Goal: Task Accomplishment & Management: Use online tool/utility

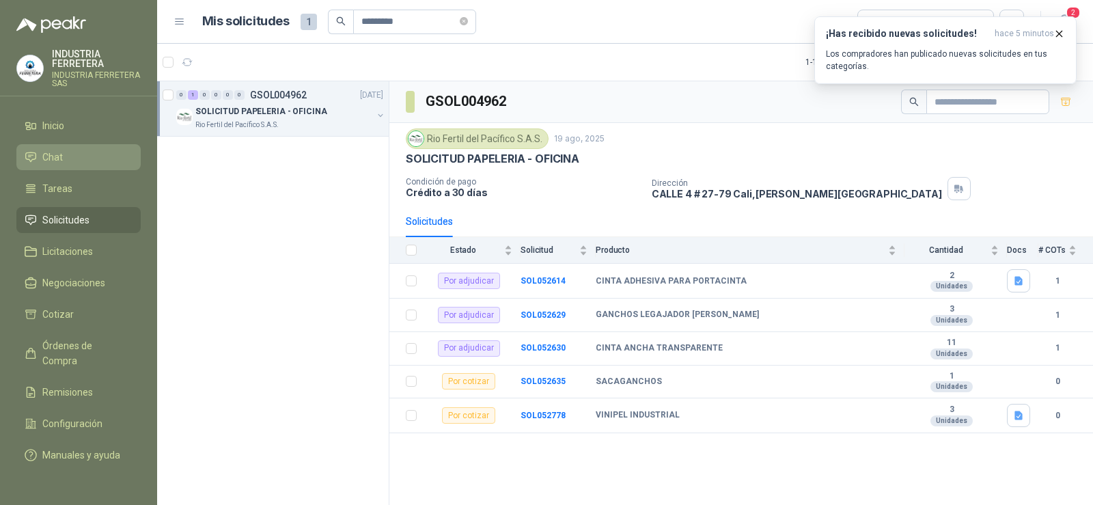
click at [66, 158] on li "Chat" at bounding box center [79, 157] width 108 height 15
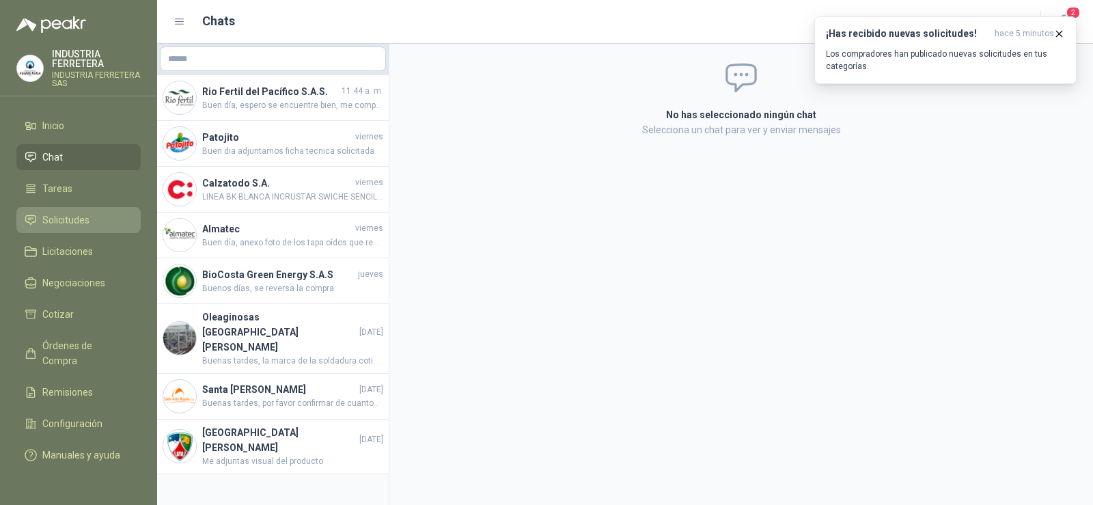
click at [70, 222] on span "Solicitudes" at bounding box center [65, 219] width 47 height 15
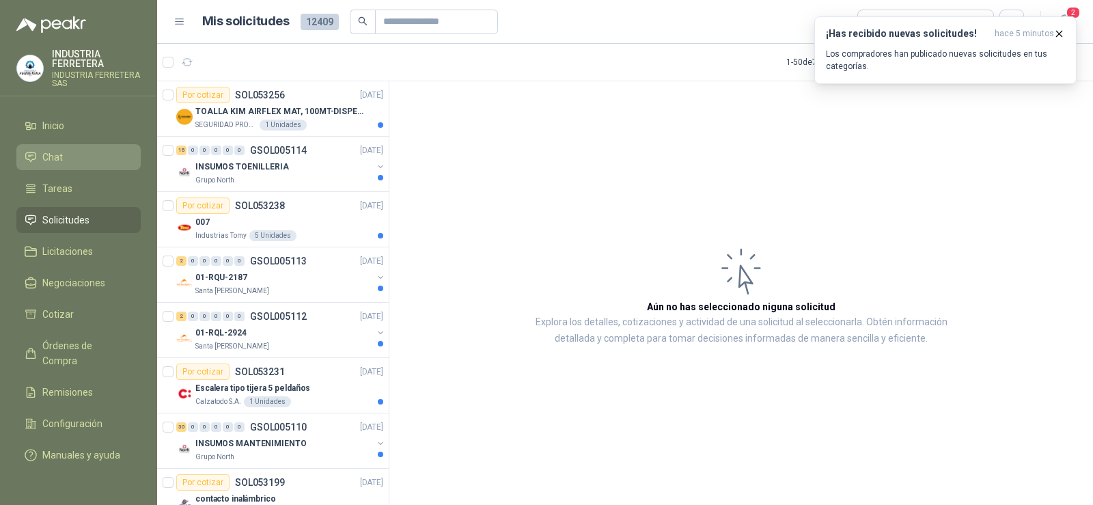
click at [65, 154] on li "Chat" at bounding box center [79, 157] width 108 height 15
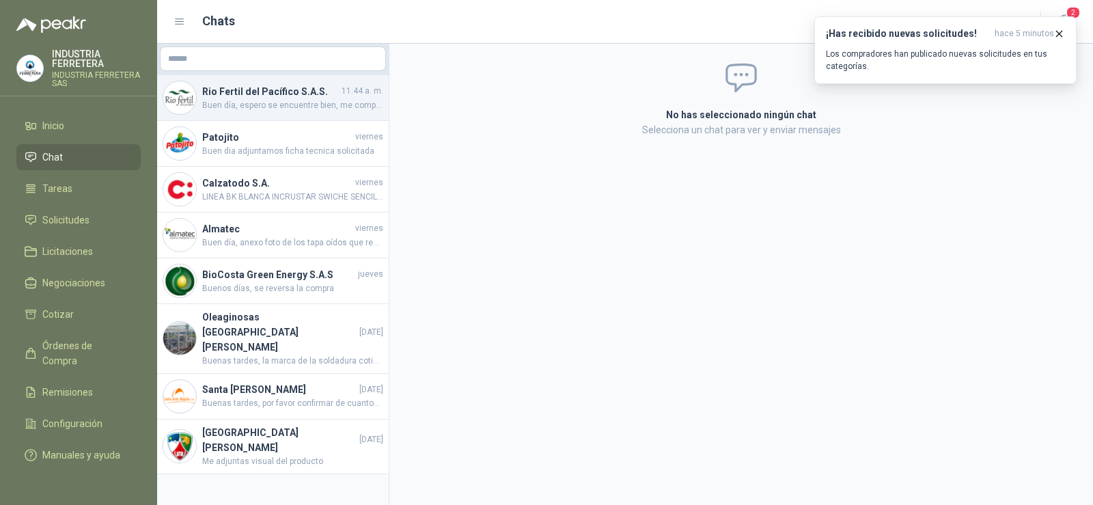
click at [253, 100] on span "Buen día, espero se encuentre bien, me comparte foto por favor de la referencia…" at bounding box center [292, 105] width 181 height 13
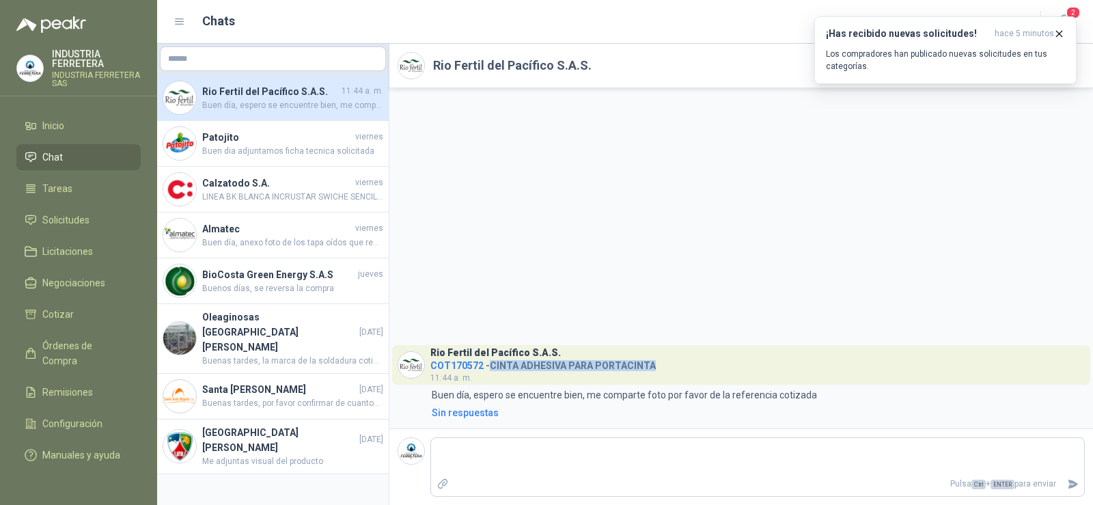
drag, startPoint x: 656, startPoint y: 365, endPoint x: 493, endPoint y: 368, distance: 163.3
click at [493, 368] on header "Rio Fertil [PERSON_NAME] S.A.S. COT170572 - CINTA ADHESIVA PARA PORTACINTA 11:4…" at bounding box center [741, 365] width 698 height 40
copy h4 "CINTA ADHESIVA PARA PORTACINTA"
click at [64, 218] on span "Solicitudes" at bounding box center [65, 219] width 47 height 15
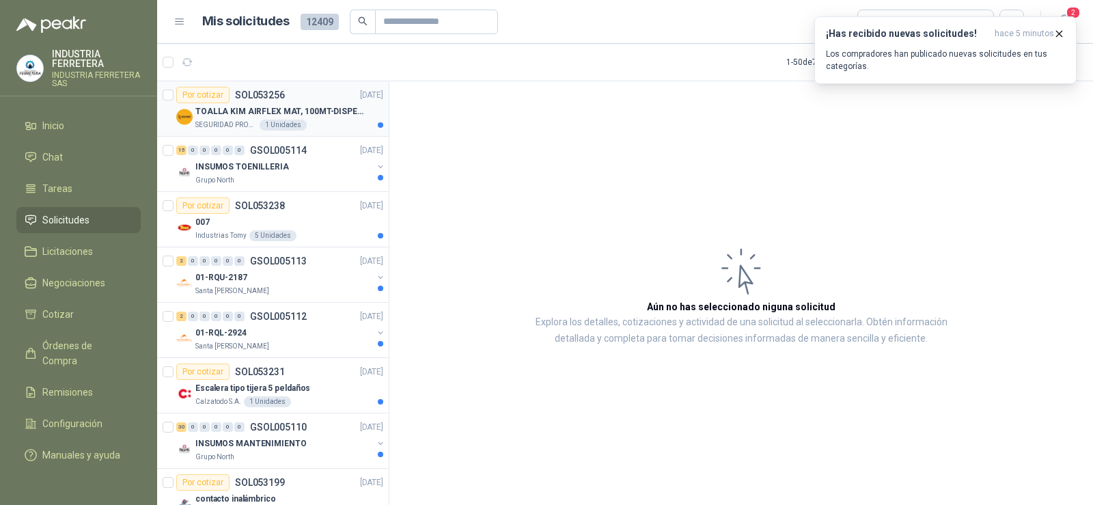
click at [230, 94] on div "Por cotizar SOL053256" at bounding box center [230, 95] width 109 height 16
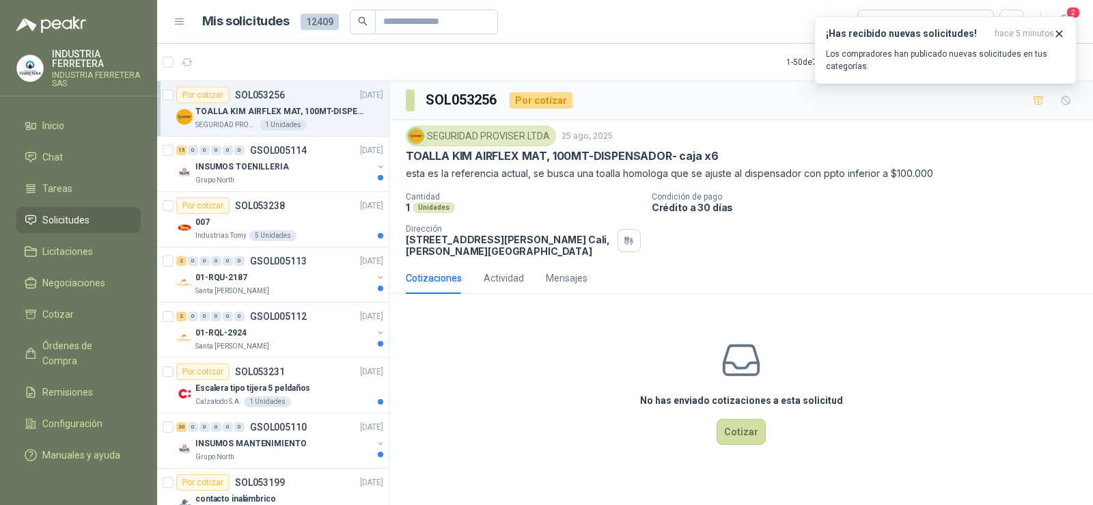
click at [497, 156] on p "TOALLA KIM AIRFLEX MAT, 100MT-DISPENSADOR- caja x6" at bounding box center [562, 156] width 313 height 14
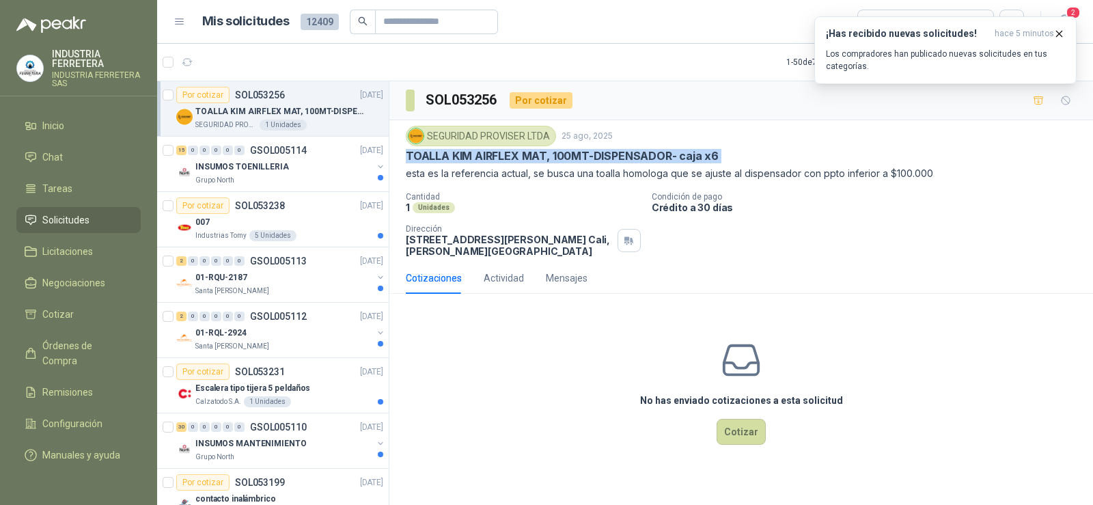
click at [497, 156] on p "TOALLA KIM AIRFLEX MAT, 100MT-DISPENSADOR- caja x6" at bounding box center [562, 156] width 313 height 14
copy p "TOALLA KIM AIRFLEX MAT, 100MT-DISPENSADOR- caja x6"
click at [238, 220] on div "007" at bounding box center [289, 222] width 188 height 16
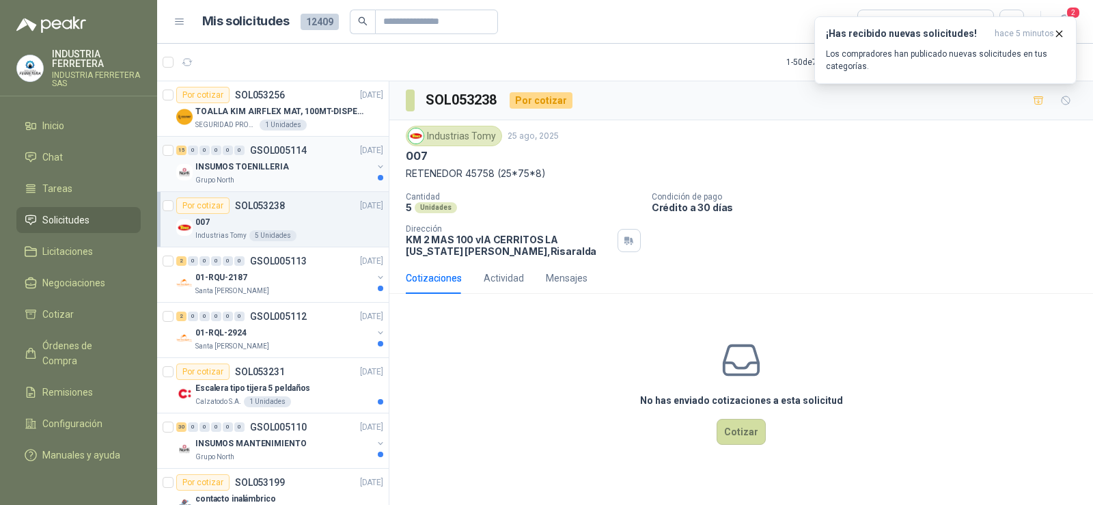
click at [298, 167] on div "INSUMOS TOENILLERIA" at bounding box center [283, 166] width 177 height 16
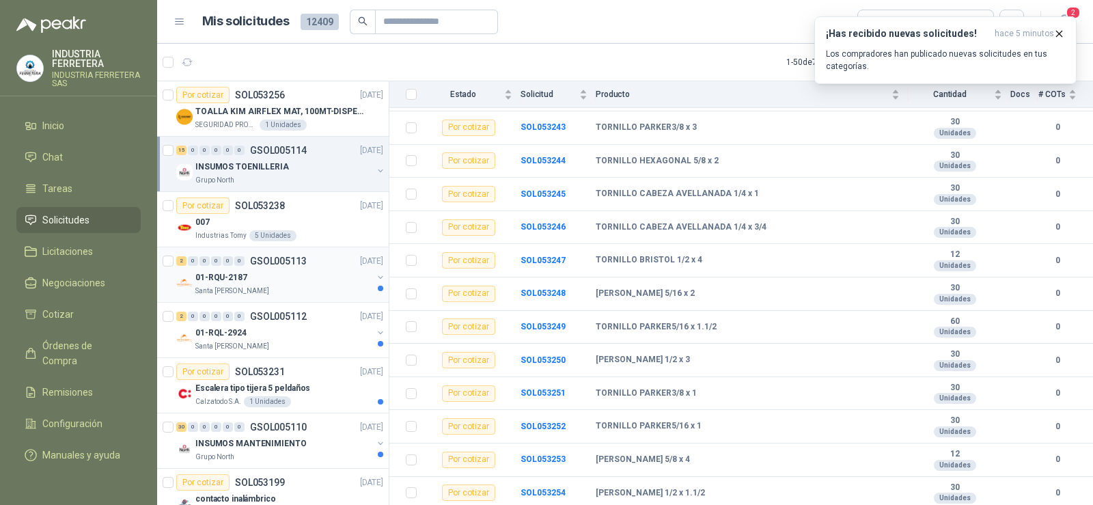
click at [219, 274] on p "01-RQU-2187" at bounding box center [221, 277] width 52 height 13
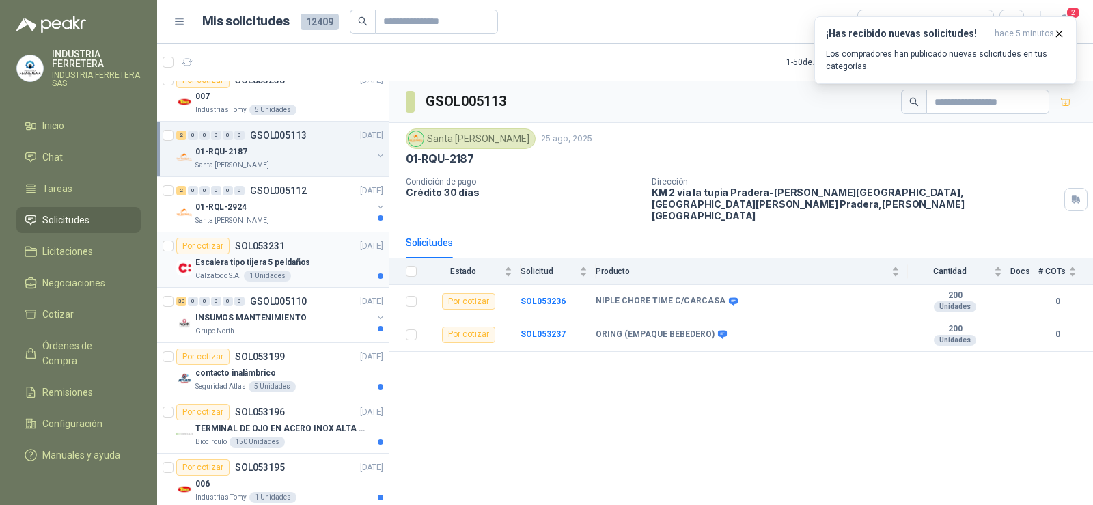
scroll to position [137, 0]
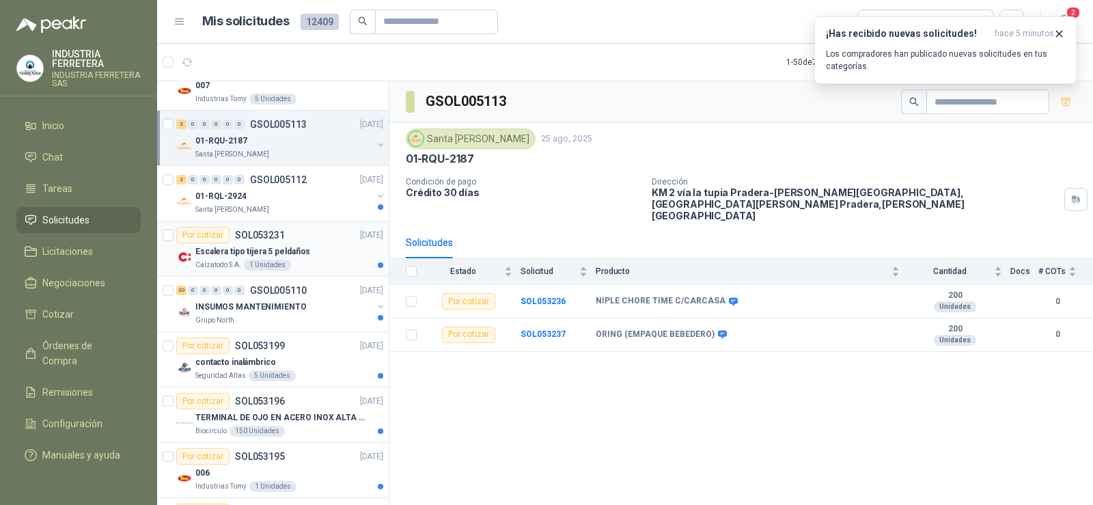
click at [254, 250] on p "Escalera tipo tijera 5 peldaños" at bounding box center [252, 251] width 115 height 13
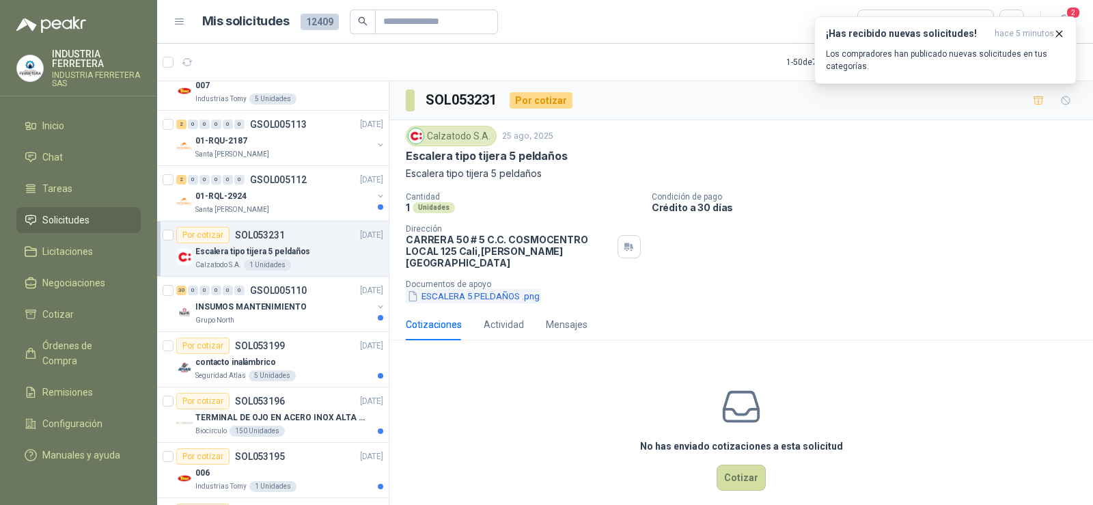
click at [477, 290] on button "ESCALERA 5 PELDAÑOS .png" at bounding box center [473, 296] width 135 height 14
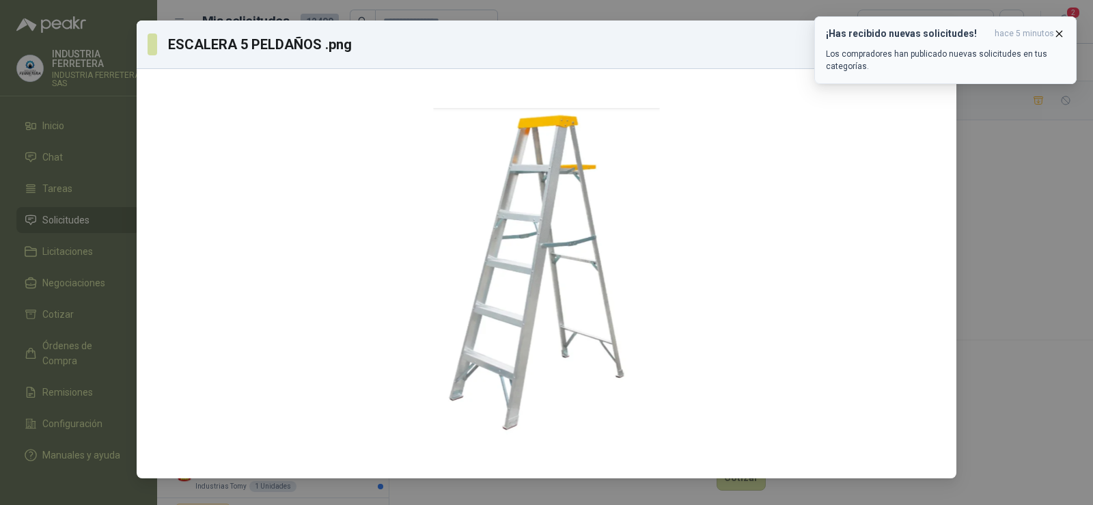
click at [1057, 33] on icon "button" at bounding box center [1059, 34] width 12 height 12
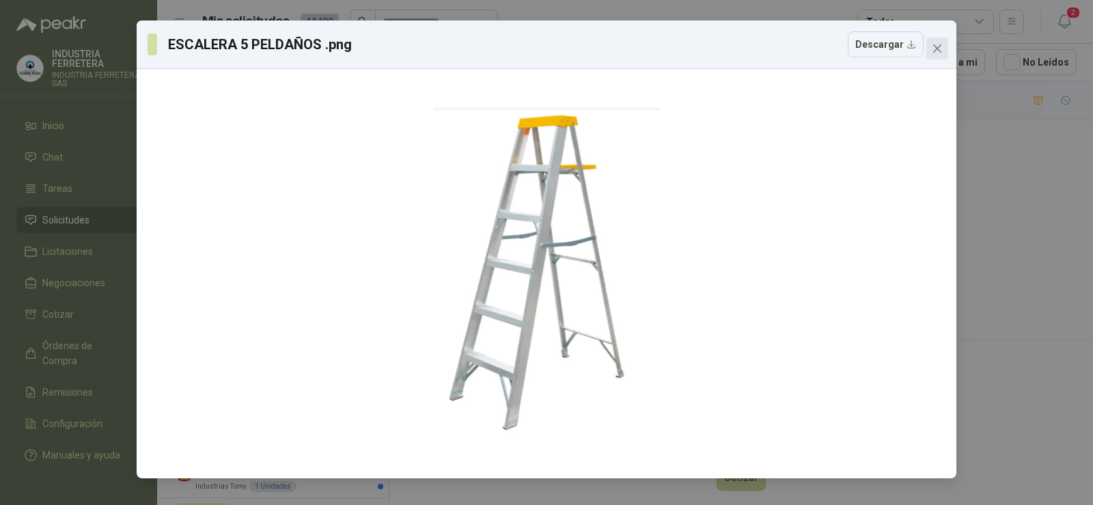
click at [942, 50] on icon "close" at bounding box center [937, 48] width 11 height 11
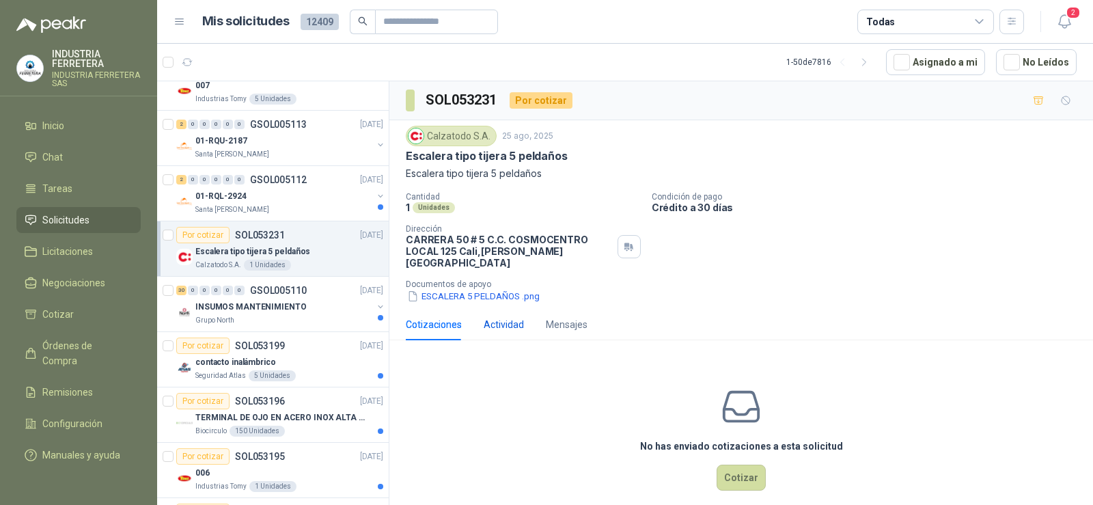
click at [495, 317] on div "Actividad" at bounding box center [504, 324] width 40 height 15
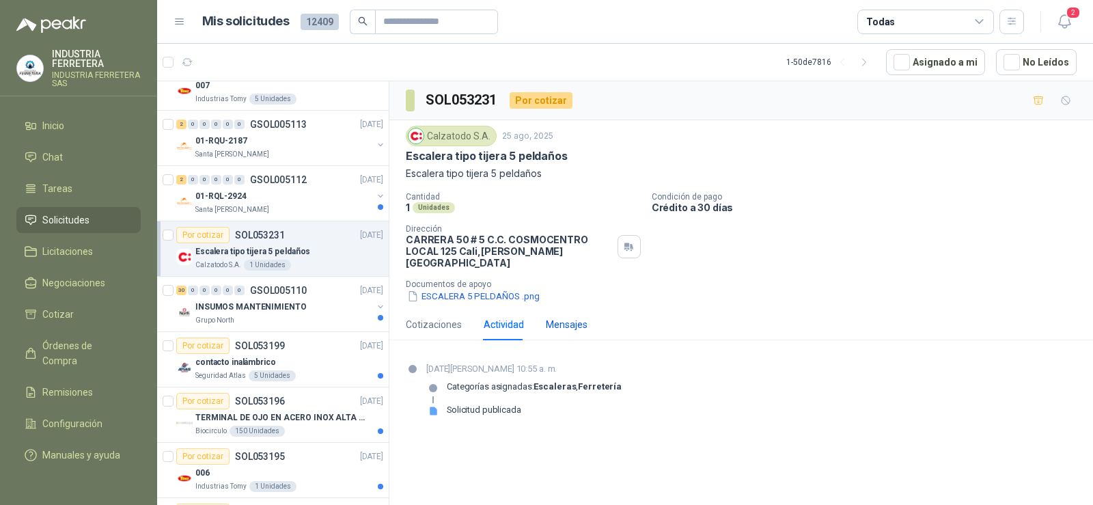
click at [562, 317] on div "Mensajes" at bounding box center [567, 324] width 42 height 15
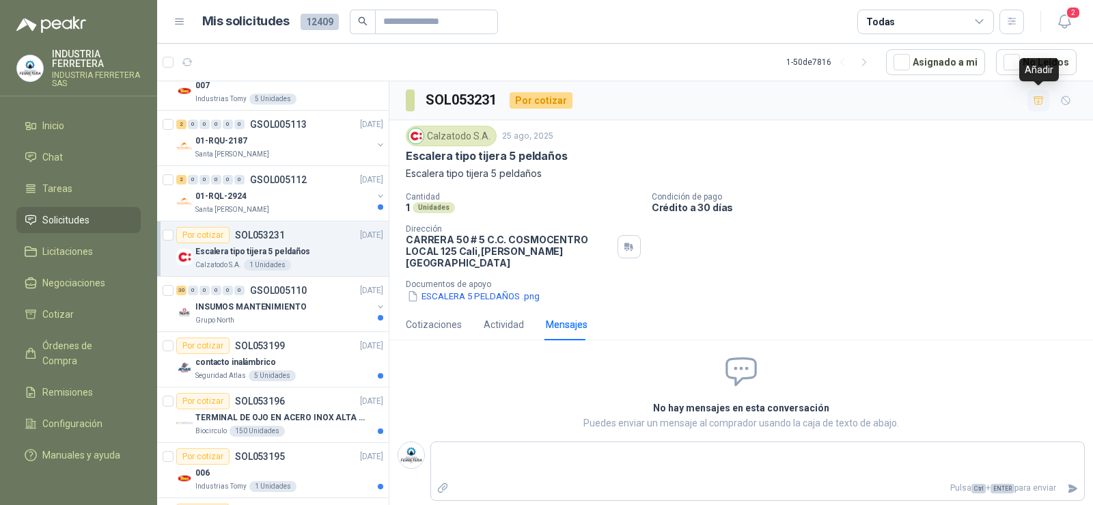
click at [1043, 103] on icon "button" at bounding box center [1039, 101] width 12 height 12
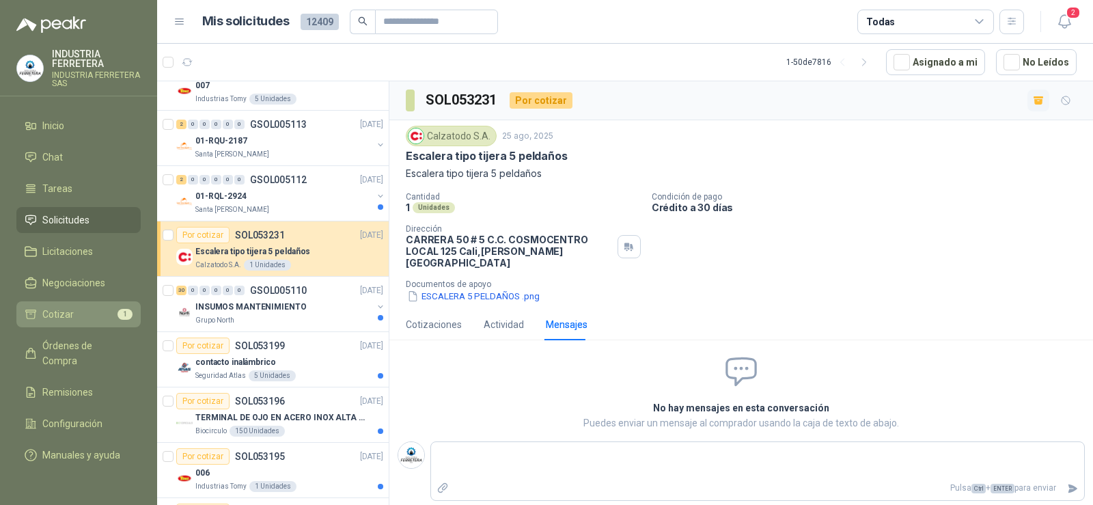
click at [93, 309] on li "Cotizar 1" at bounding box center [79, 314] width 108 height 15
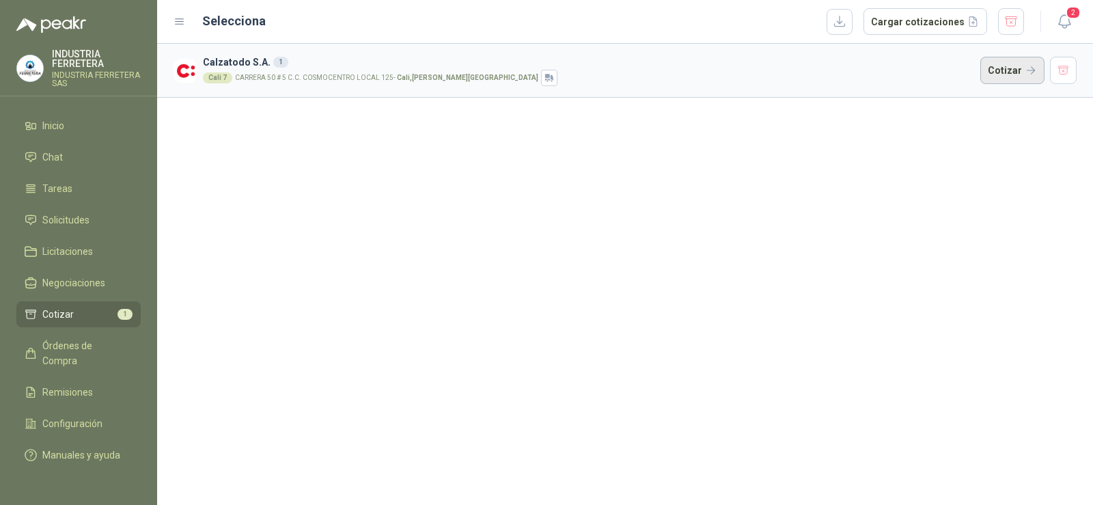
click at [1001, 63] on button "Cotizar" at bounding box center [1012, 70] width 64 height 27
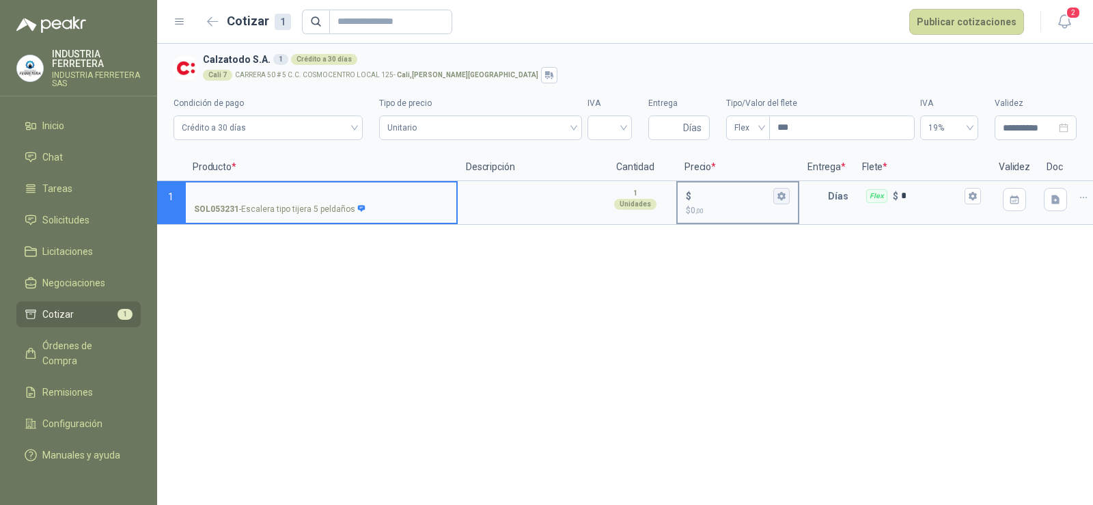
click at [781, 198] on icon "button" at bounding box center [781, 196] width 8 height 8
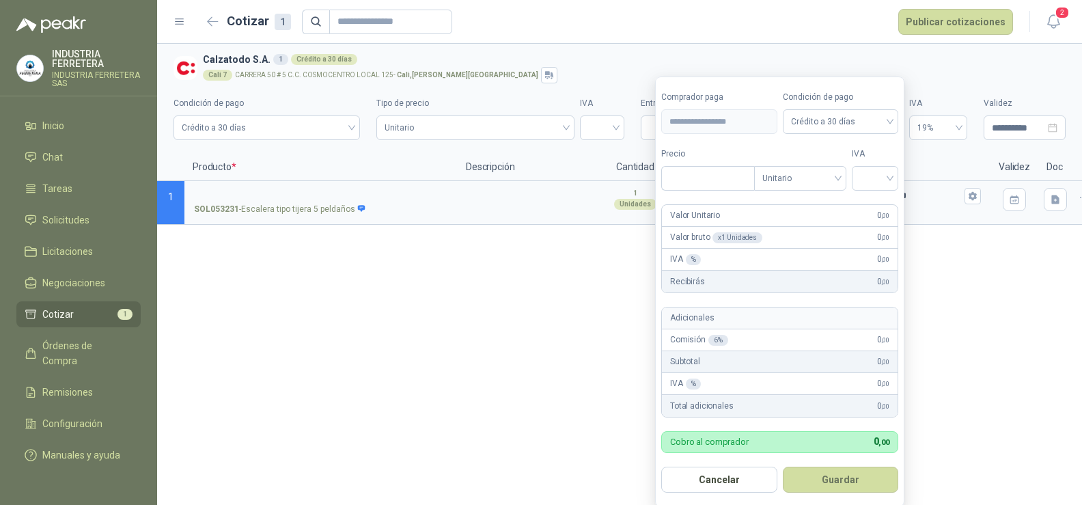
click at [454, 424] on div "**********" at bounding box center [619, 274] width 925 height 461
type input "***"
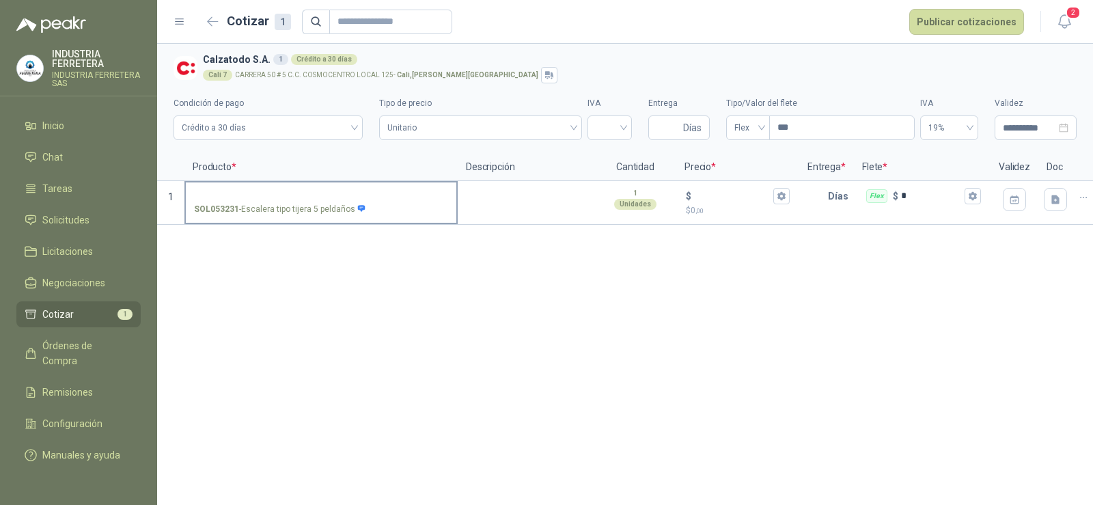
click at [280, 197] on input "SOL053231 - Escalera tipo tijera 5 peldaños" at bounding box center [321, 196] width 254 height 10
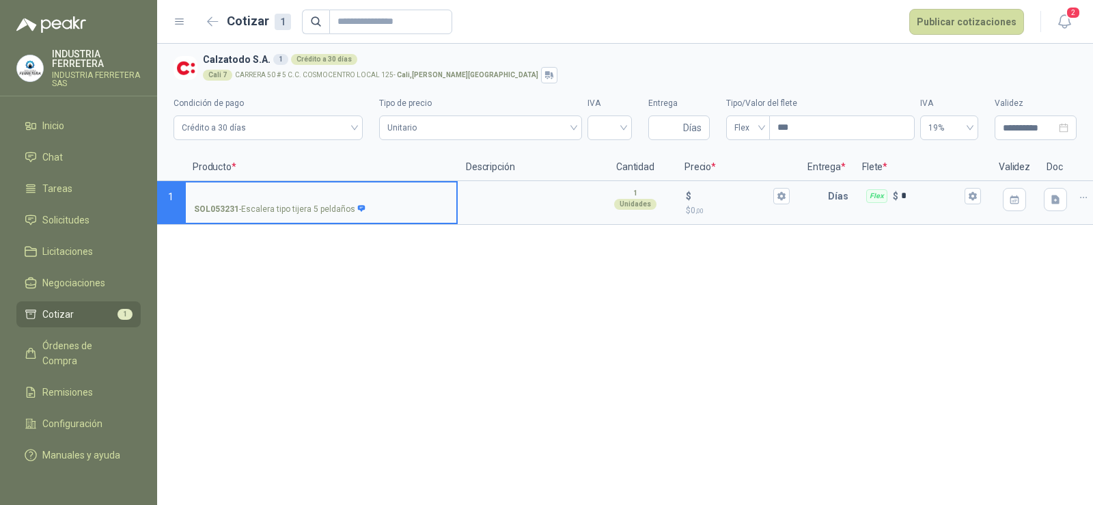
click at [307, 210] on p "SOL053231 - Escalera tipo tijera 5 peldaños" at bounding box center [280, 209] width 172 height 13
click at [307, 202] on input "SOL053231 - Escalera tipo tijera 5 peldaños" at bounding box center [321, 196] width 254 height 10
click at [307, 210] on p "SOL053231 - Escalera tipo tijera 5 peldaños" at bounding box center [280, 209] width 172 height 13
click at [307, 202] on input "SOL053231 - Escalera tipo tijera 5 peldaños" at bounding box center [321, 196] width 254 height 10
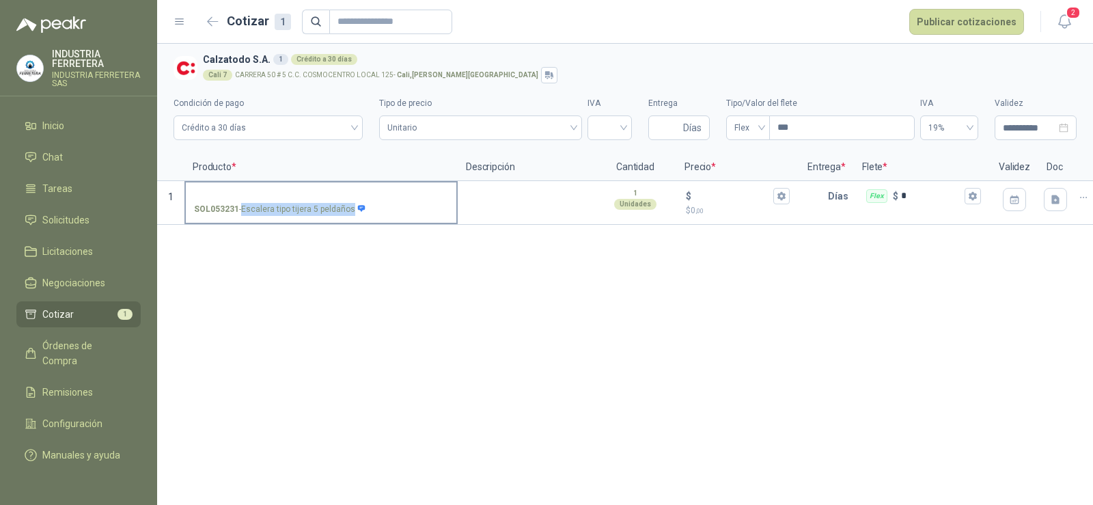
click at [307, 210] on p "SOL053231 - Escalera tipo tijera 5 peldaños" at bounding box center [280, 209] width 172 height 13
click at [307, 202] on input "SOL053231 - Escalera tipo tijera 5 peldaños" at bounding box center [321, 196] width 254 height 10
copy p "- Escalera tipo tijera 5 peldaños"
click at [282, 194] on input "SOL053231 - Escalera tipo tijera 5 peldaños" at bounding box center [321, 196] width 254 height 10
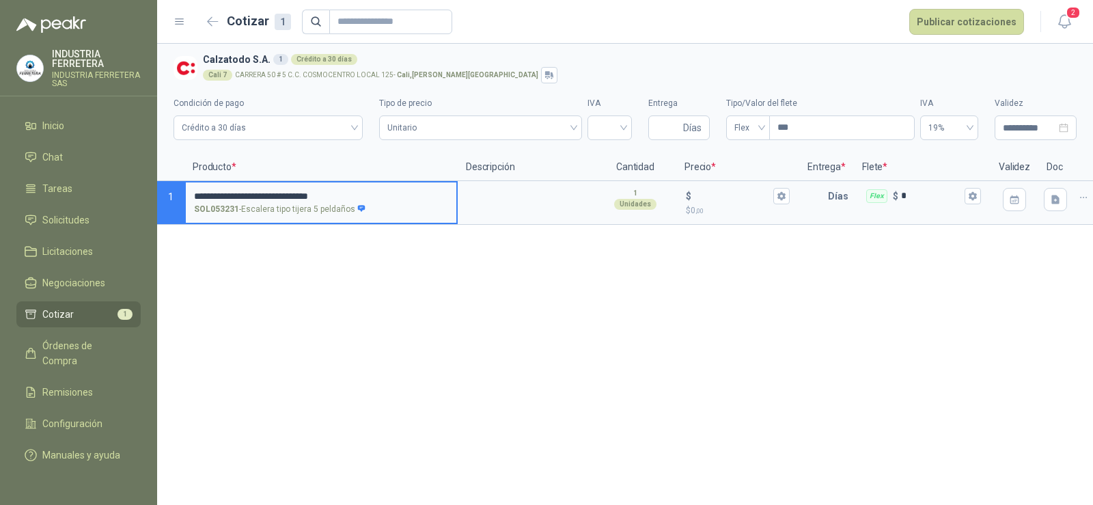
drag, startPoint x: 202, startPoint y: 193, endPoint x: 396, endPoint y: 324, distance: 234.6
click at [203, 193] on input "**********" at bounding box center [321, 196] width 254 height 10
type input "**********"
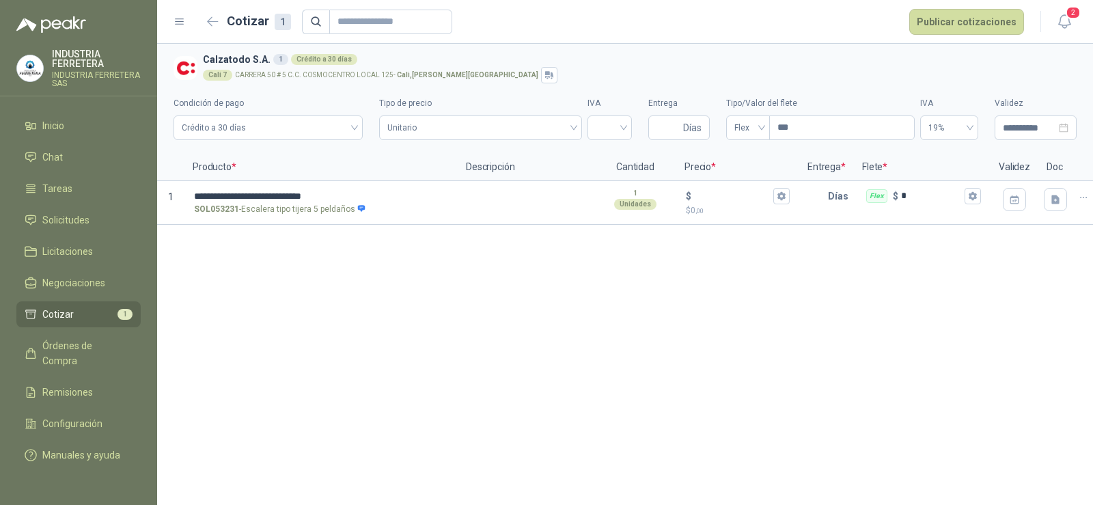
click at [400, 310] on div "**********" at bounding box center [625, 274] width 936 height 461
click at [336, 201] on label "**********" at bounding box center [321, 201] width 271 height 39
click at [336, 201] on input "**********" at bounding box center [321, 196] width 254 height 10
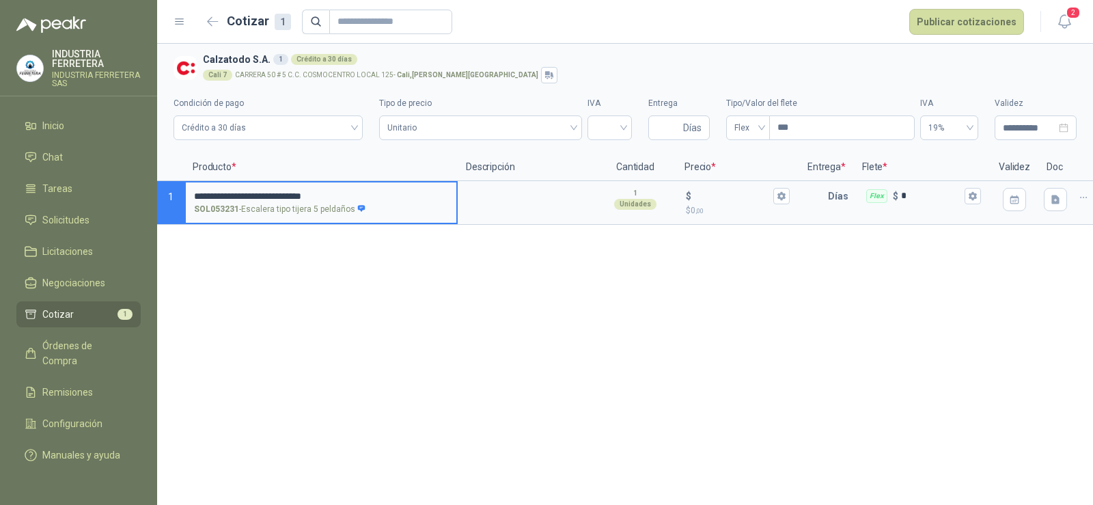
click at [348, 196] on input "**********" at bounding box center [321, 196] width 254 height 10
click at [358, 209] on icon at bounding box center [362, 208] width 8 height 7
click at [358, 202] on input "**********" at bounding box center [321, 196] width 254 height 10
drag, startPoint x: 358, startPoint y: 209, endPoint x: 362, endPoint y: 279, distance: 69.8
click at [358, 209] on icon at bounding box center [362, 208] width 8 height 7
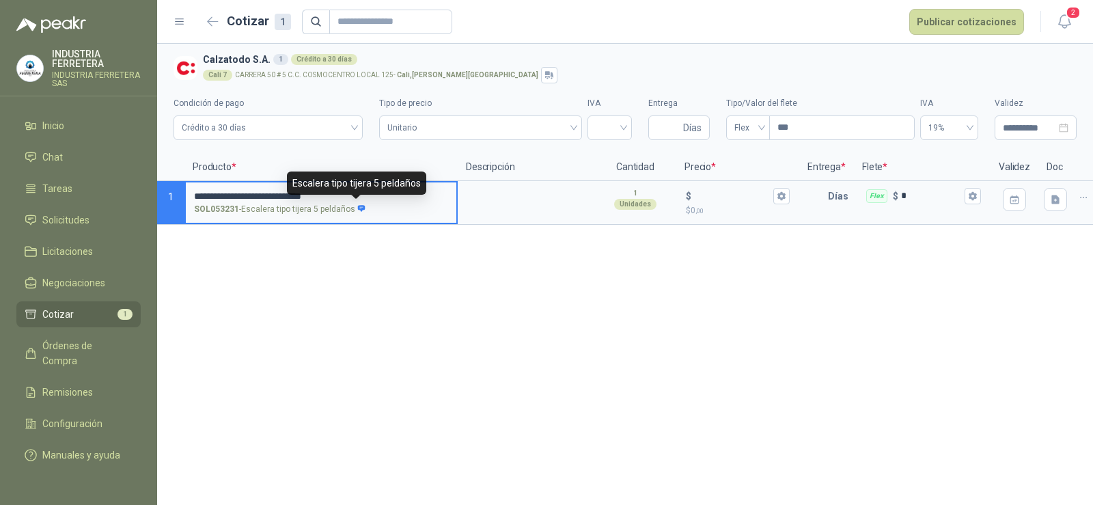
click at [357, 202] on input "**********" at bounding box center [321, 196] width 254 height 10
click at [362, 288] on div "**********" at bounding box center [625, 274] width 936 height 461
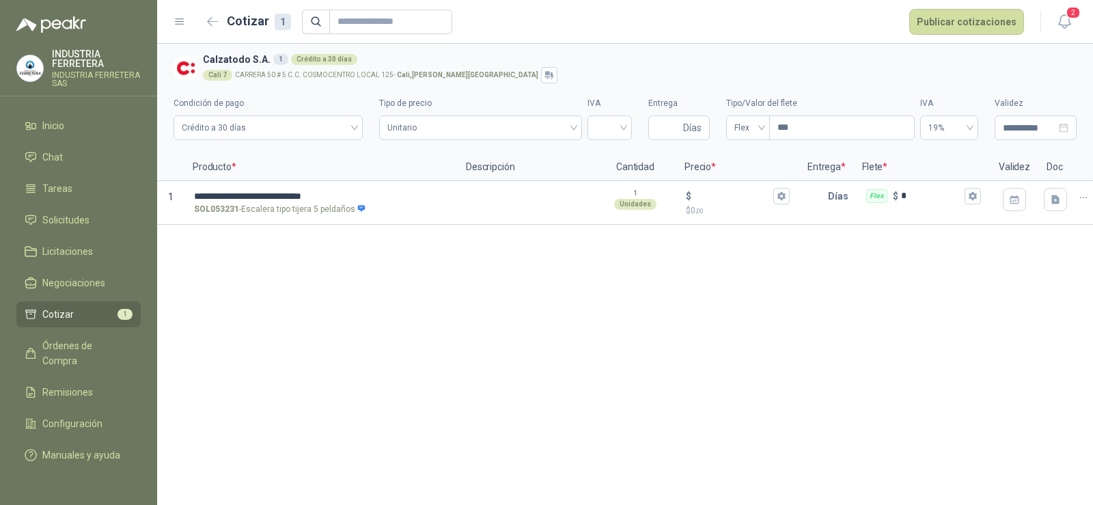
click at [516, 178] on p "Descripción" at bounding box center [526, 167] width 137 height 27
click at [515, 189] on textarea at bounding box center [526, 197] width 134 height 31
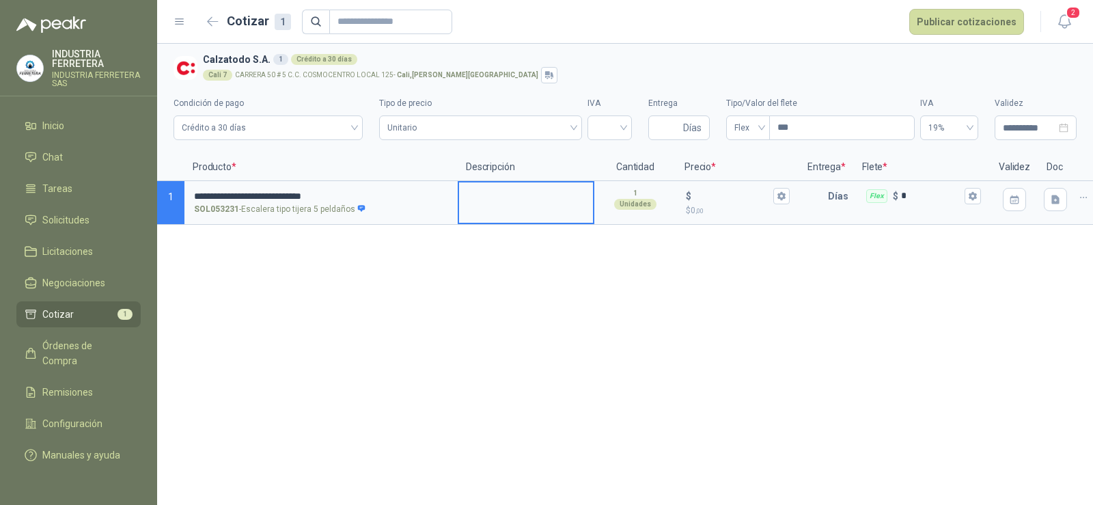
click at [488, 292] on div "**********" at bounding box center [625, 274] width 936 height 461
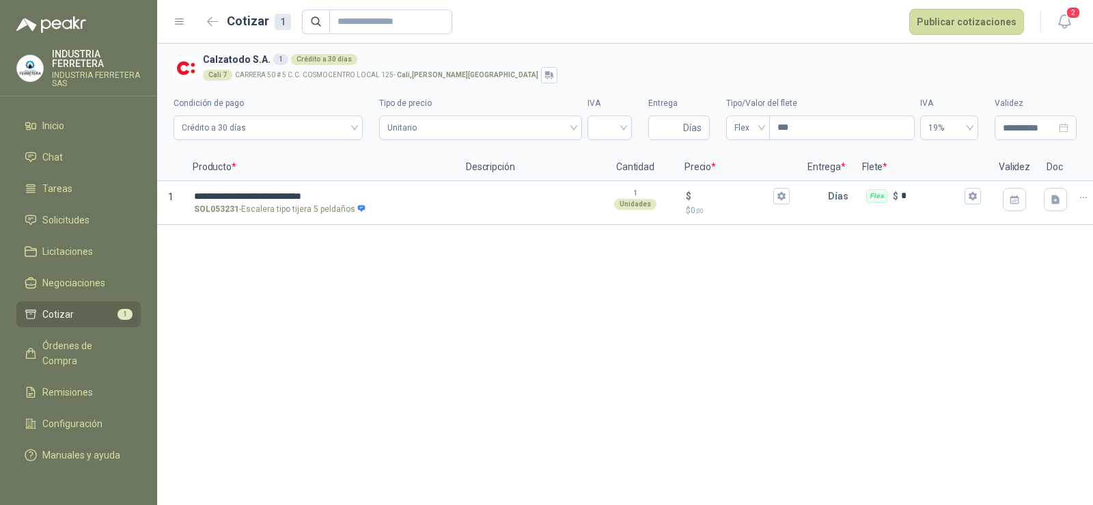
click at [525, 279] on div "**********" at bounding box center [625, 274] width 936 height 461
click at [549, 322] on div "**********" at bounding box center [625, 274] width 936 height 461
click at [497, 199] on textarea at bounding box center [526, 197] width 134 height 31
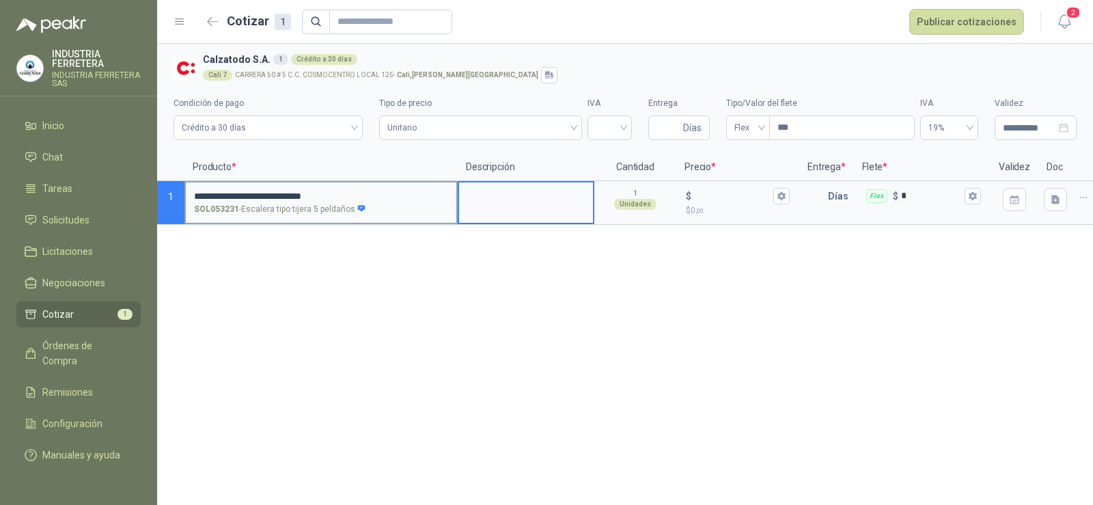
click at [317, 201] on label "**********" at bounding box center [321, 201] width 271 height 39
click at [317, 201] on input "**********" at bounding box center [321, 196] width 254 height 10
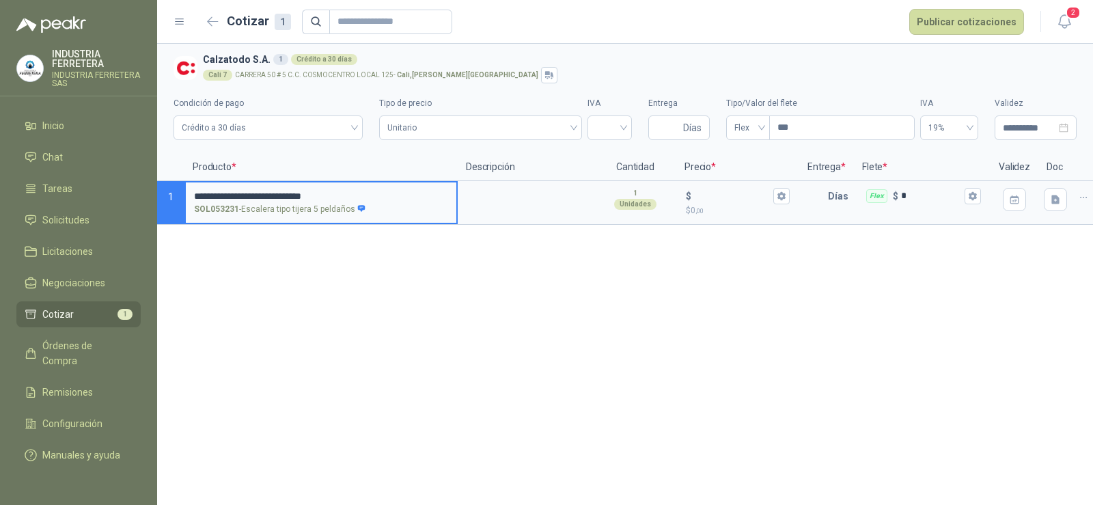
click at [577, 326] on div "**********" at bounding box center [625, 274] width 936 height 461
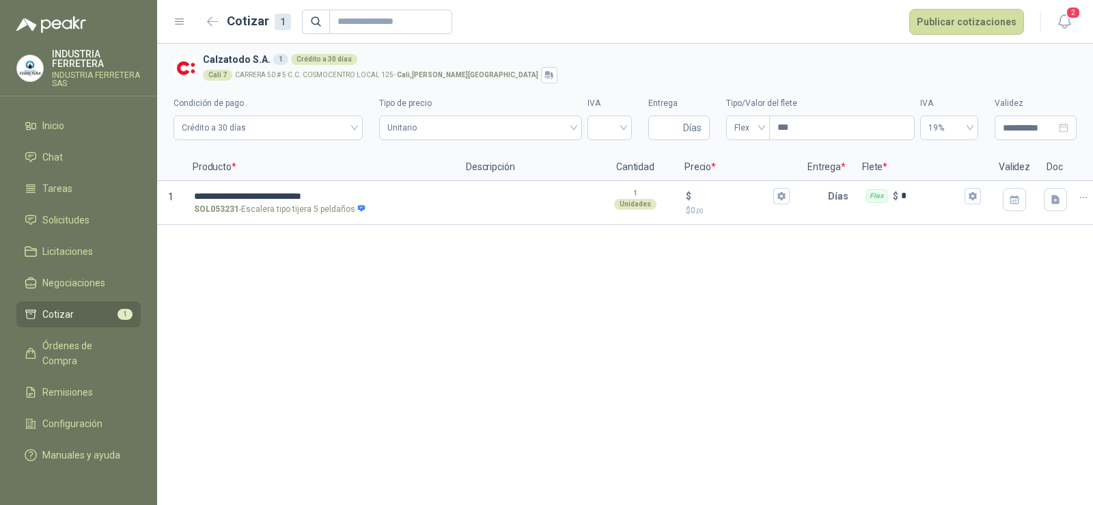
click at [493, 321] on div "**********" at bounding box center [625, 274] width 936 height 461
click at [741, 200] on input "$ $ 0 ,00" at bounding box center [732, 196] width 77 height 10
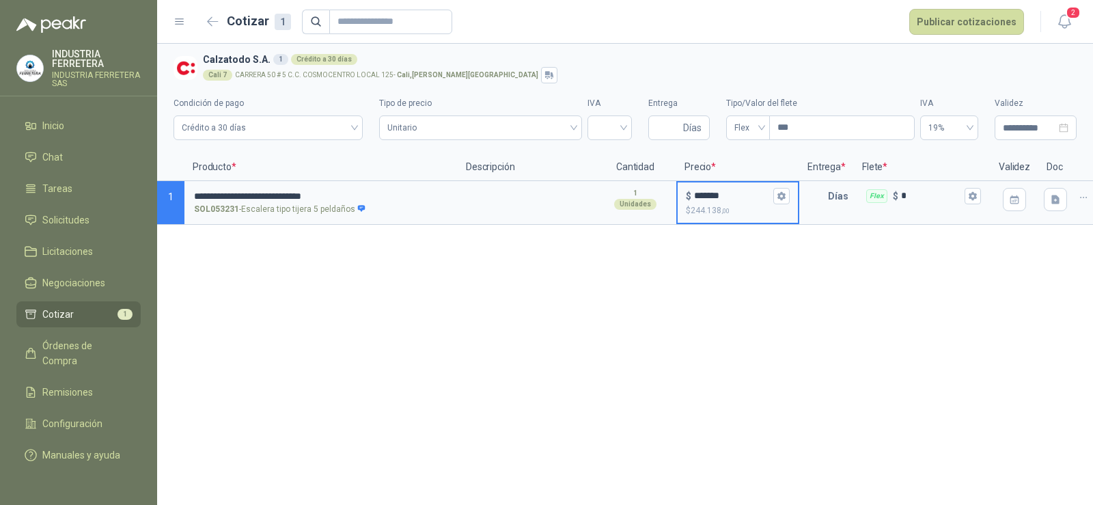
type input "*******"
click at [732, 324] on div "**********" at bounding box center [625, 274] width 936 height 461
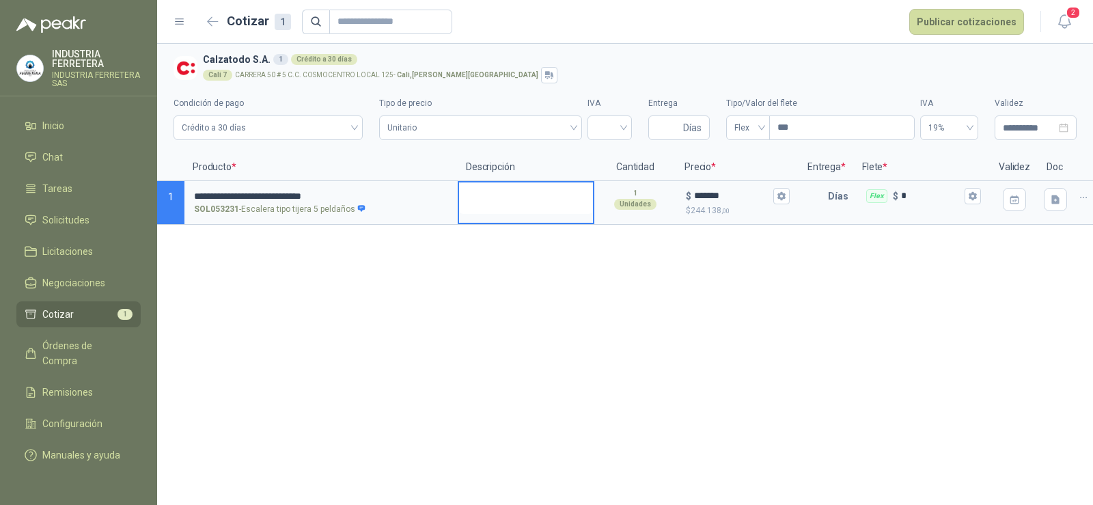
click at [490, 199] on textarea at bounding box center [526, 197] width 134 height 31
click at [342, 196] on input "**********" at bounding box center [321, 196] width 254 height 10
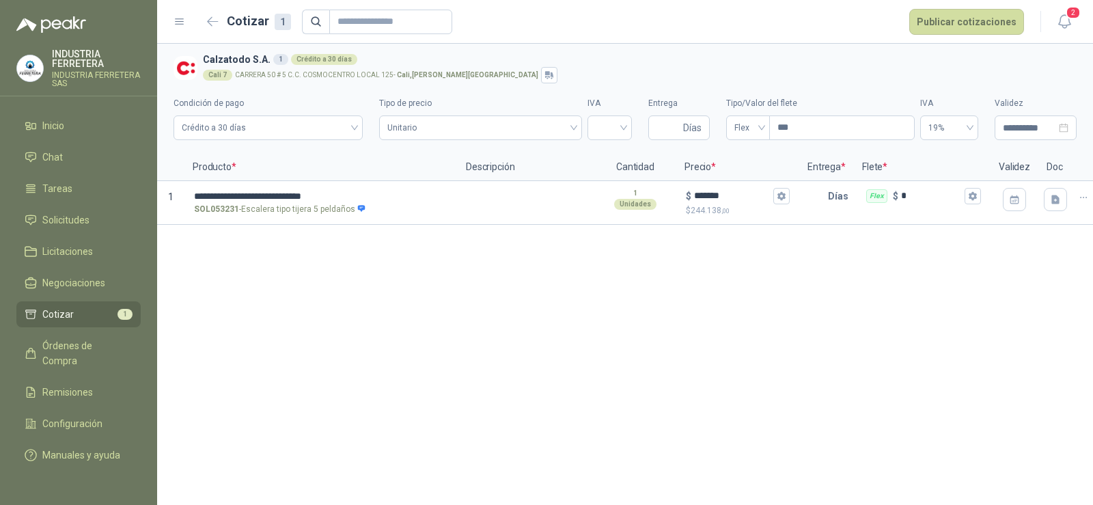
click at [558, 412] on div "**********" at bounding box center [625, 274] width 936 height 461
click at [413, 354] on div "**********" at bounding box center [625, 274] width 936 height 461
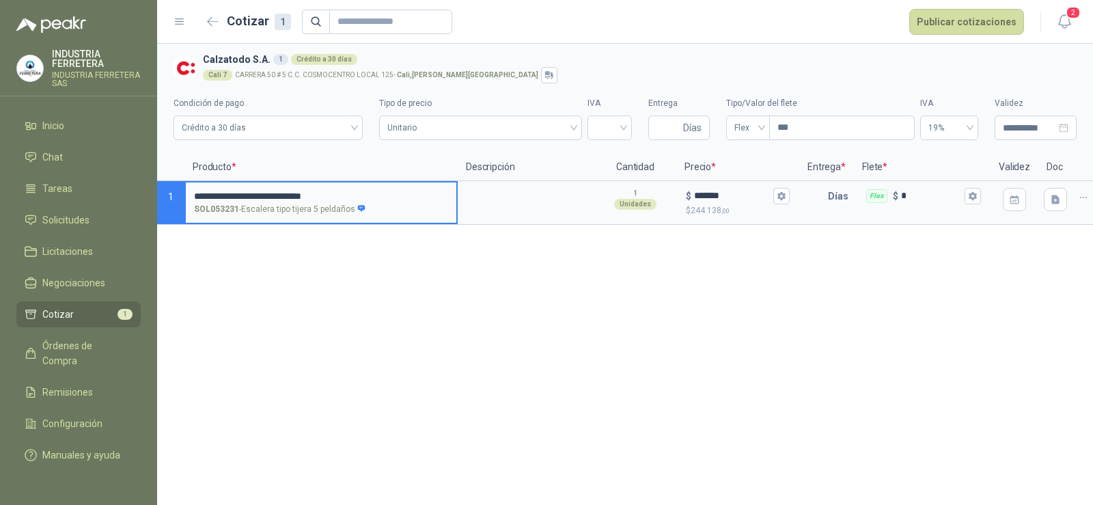
click at [335, 191] on input "**********" at bounding box center [321, 196] width 254 height 10
type input "**********"
click at [610, 124] on input "search" at bounding box center [610, 126] width 28 height 20
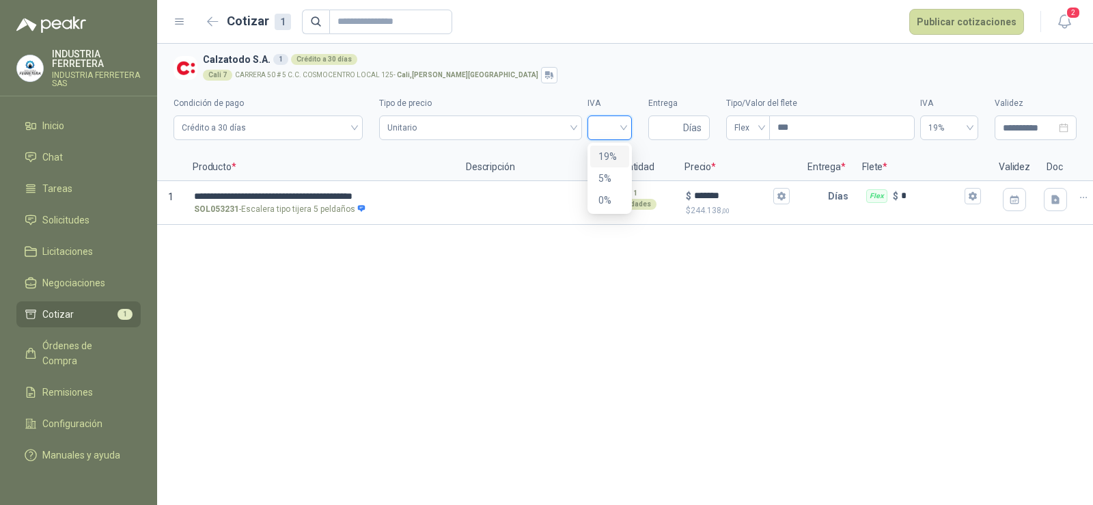
click at [610, 162] on div "19%" at bounding box center [609, 156] width 23 height 15
click at [656, 125] on input "Entrega" at bounding box center [668, 127] width 24 height 23
type input "*"
click at [624, 333] on div "**********" at bounding box center [625, 274] width 936 height 461
click at [674, 53] on h3 "Calzatodo S.A. 1 Crédito a 30 días" at bounding box center [637, 59] width 868 height 15
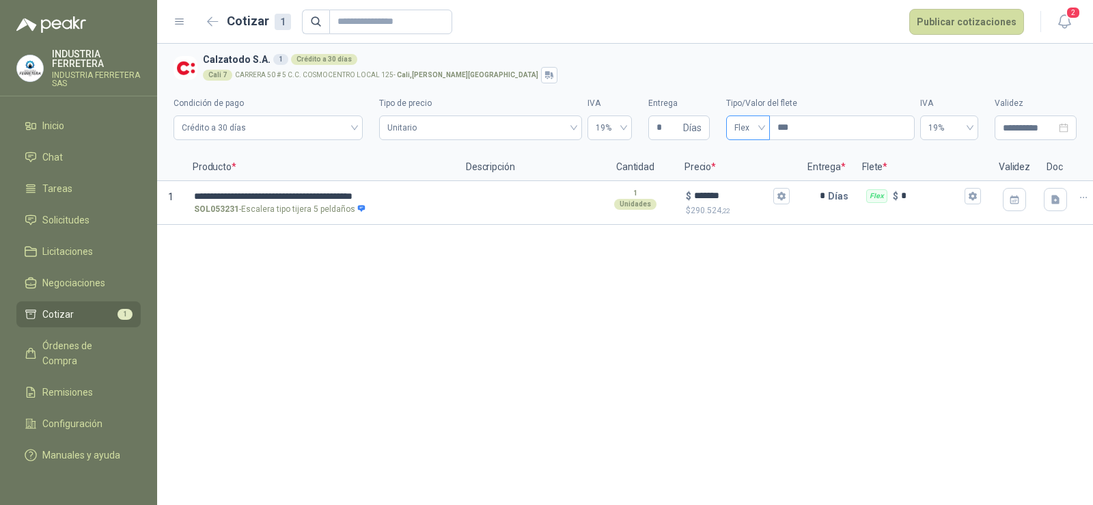
click at [737, 129] on span "Flex" at bounding box center [747, 127] width 27 height 20
click at [750, 171] on div "Incluido" at bounding box center [748, 178] width 22 height 15
click at [794, 280] on div "**********" at bounding box center [625, 274] width 936 height 461
click at [783, 194] on icon "button" at bounding box center [781, 196] width 8 height 8
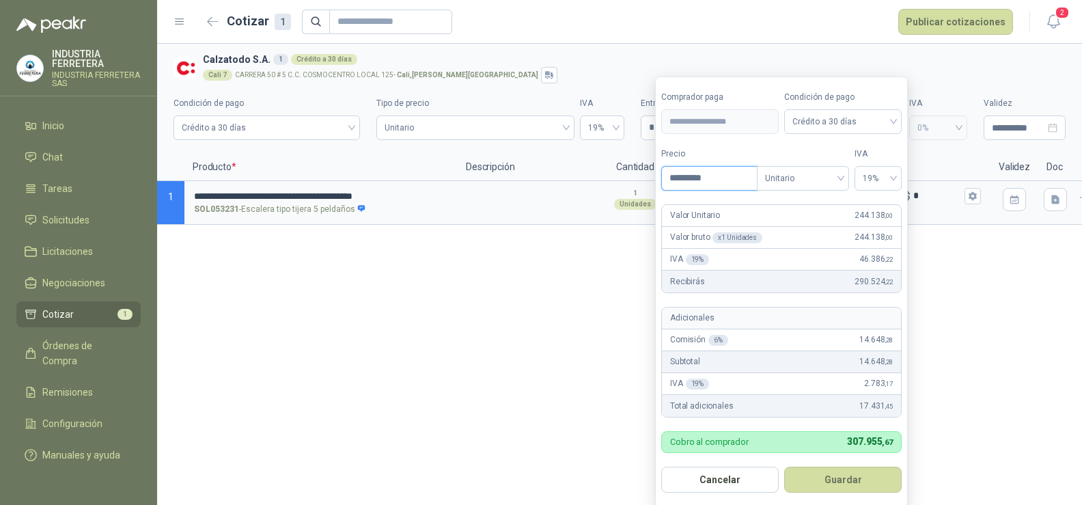
drag, startPoint x: 726, startPoint y: 171, endPoint x: 570, endPoint y: 180, distance: 156.0
click at [570, 180] on body "**********" at bounding box center [541, 252] width 1082 height 505
type input "*********"
type input "*******"
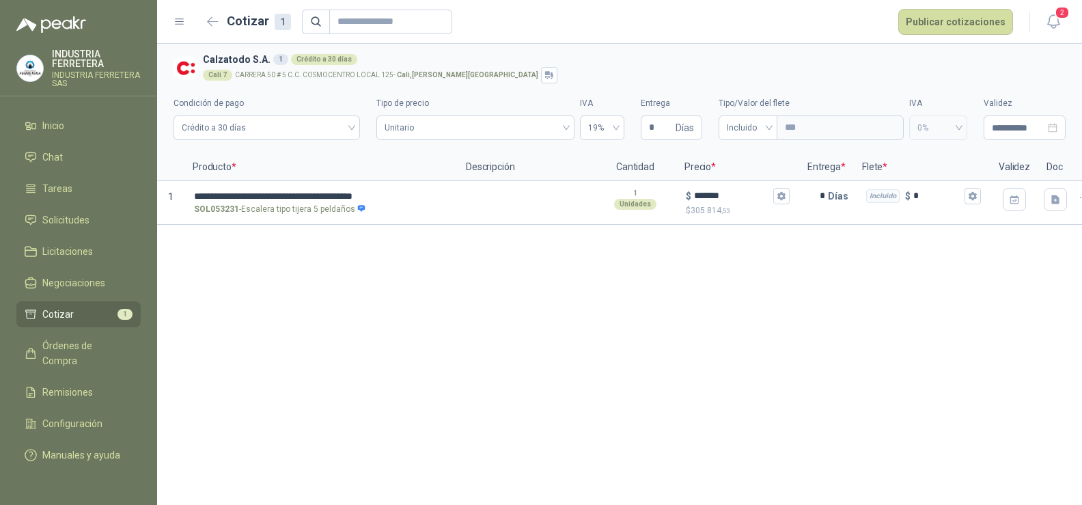
click at [522, 363] on div "**********" at bounding box center [619, 274] width 925 height 461
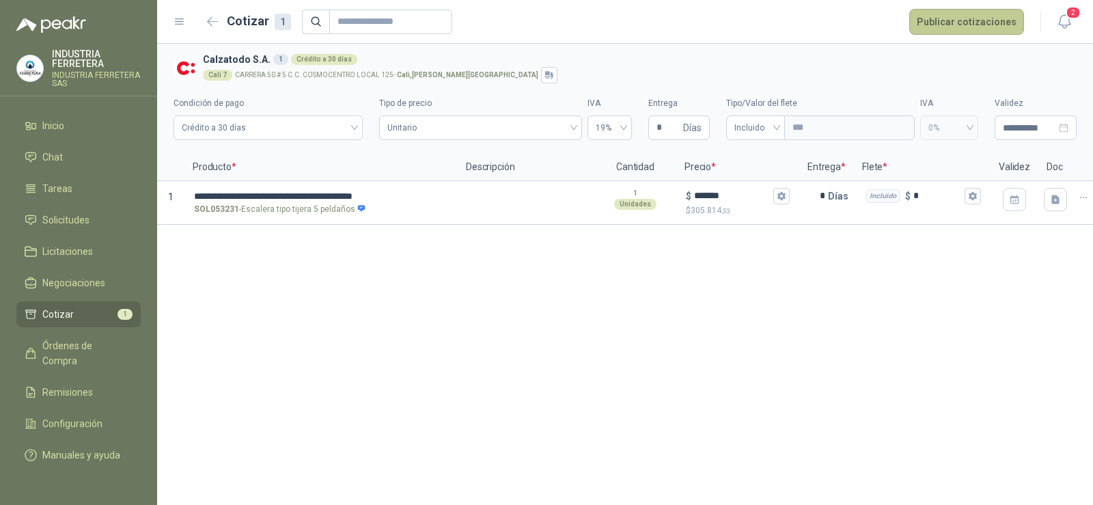
click at [954, 18] on button "Publicar cotizaciones" at bounding box center [966, 22] width 115 height 26
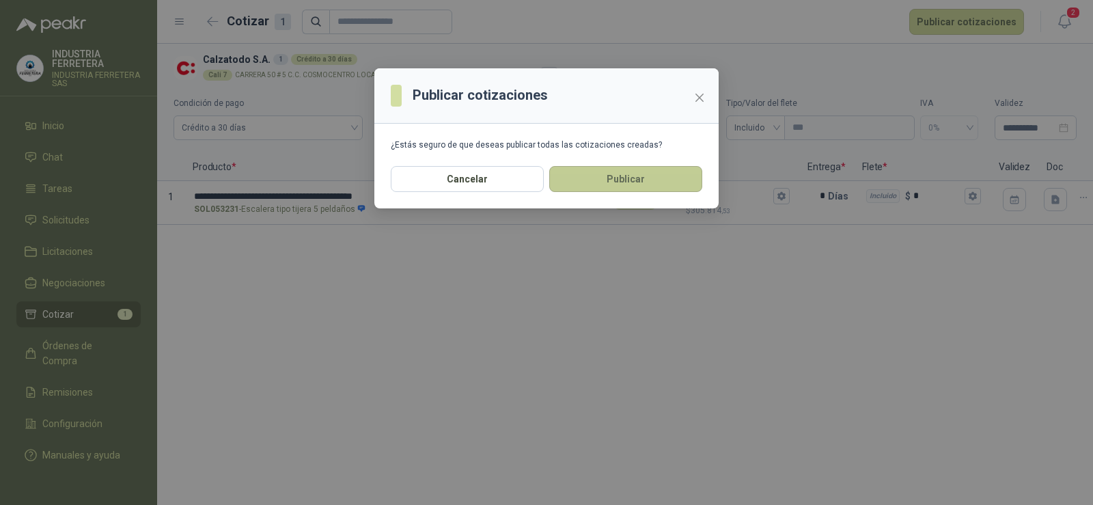
click at [610, 184] on button "Publicar" at bounding box center [625, 179] width 153 height 26
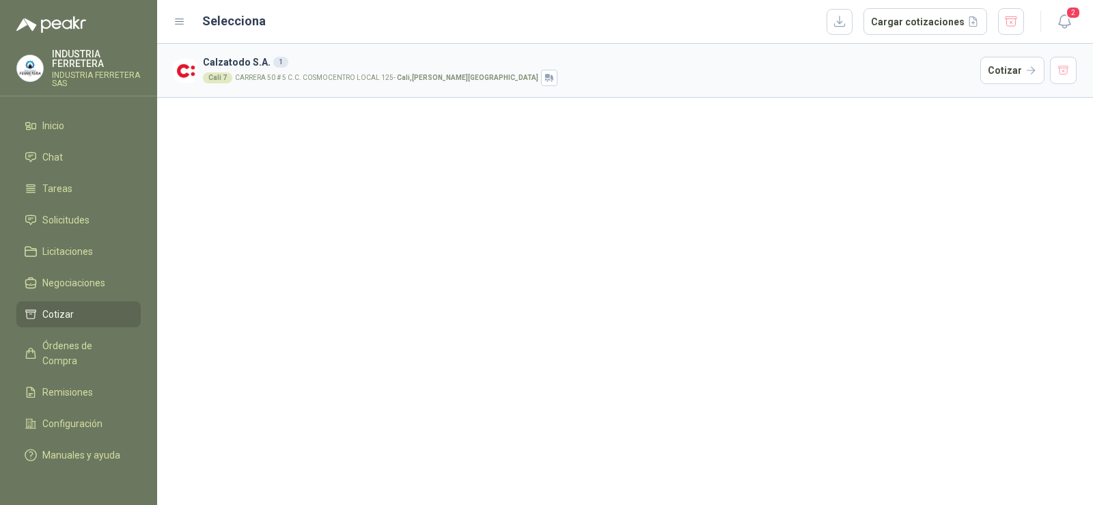
drag, startPoint x: 669, startPoint y: 258, endPoint x: 662, endPoint y: 265, distance: 10.2
click at [669, 259] on div "Calzatodo S.A. 1 Cali 7 CARRERA 50 # 5 C.C. COSMOCENTRO LOCAL 125 - [GEOGRAPHIC…" at bounding box center [625, 274] width 936 height 461
click at [76, 221] on span "Solicitudes" at bounding box center [65, 219] width 47 height 15
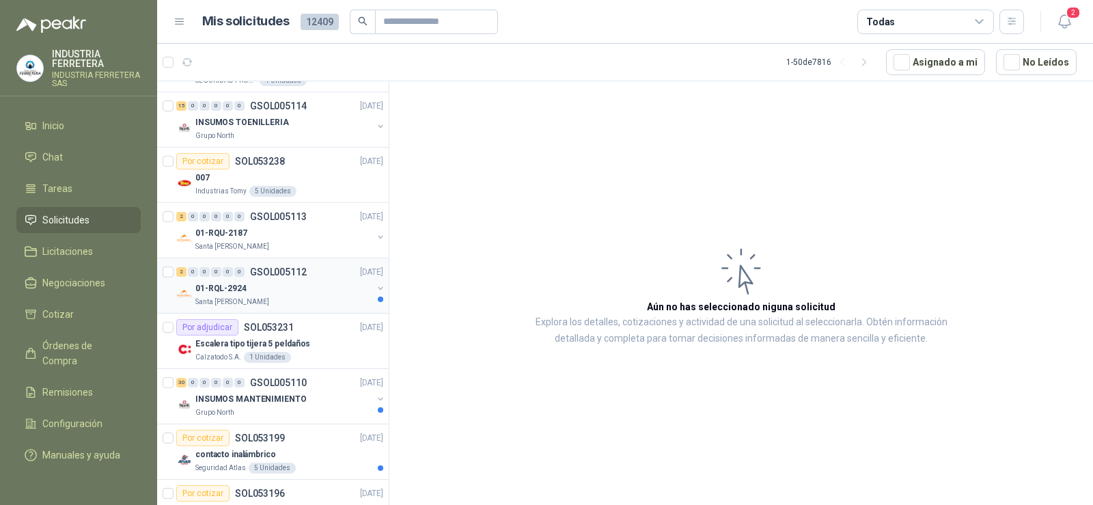
scroll to position [68, 0]
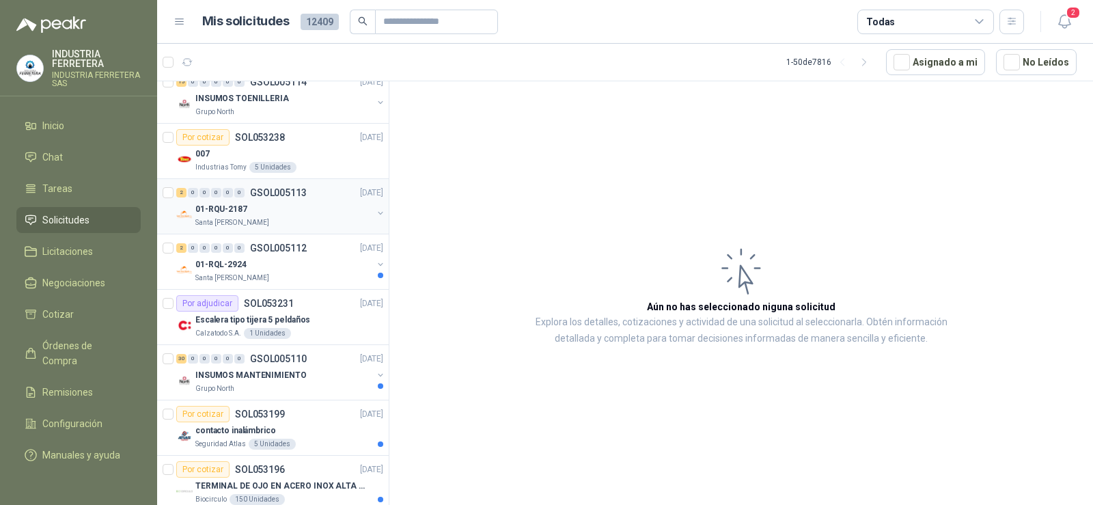
click at [268, 212] on div "01-RQU-2187" at bounding box center [283, 209] width 177 height 16
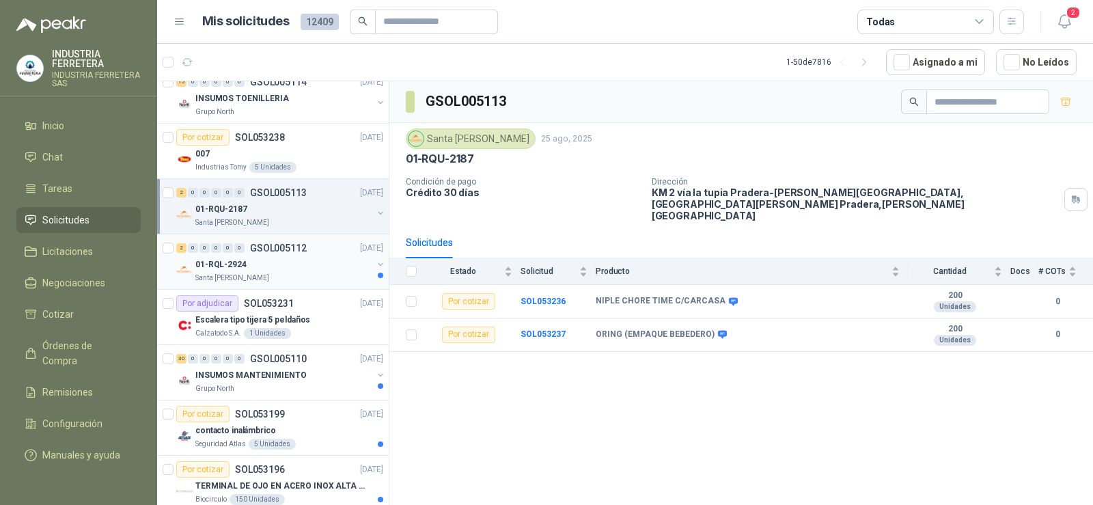
click at [278, 264] on div "01-RQL-2924" at bounding box center [283, 264] width 177 height 16
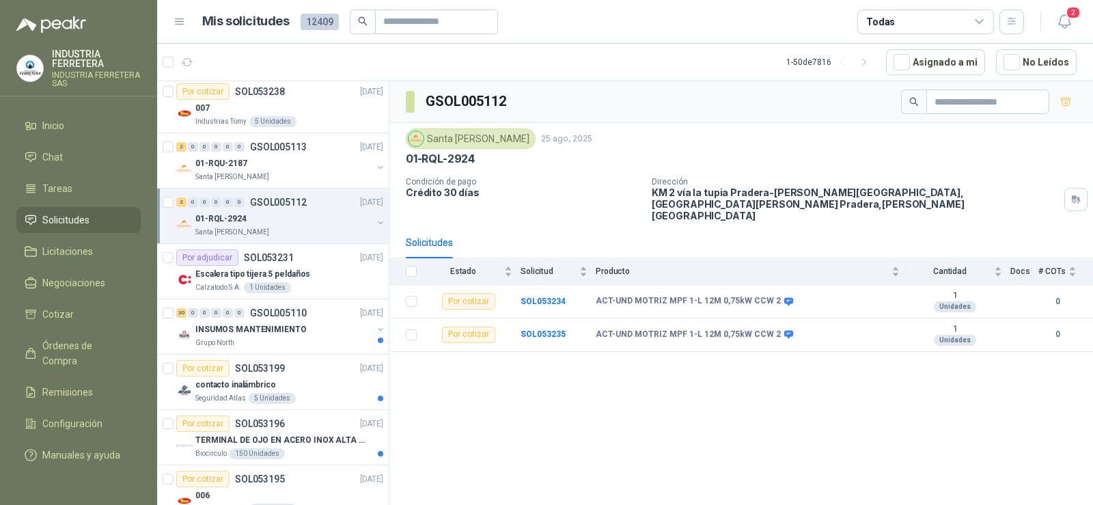
scroll to position [137, 0]
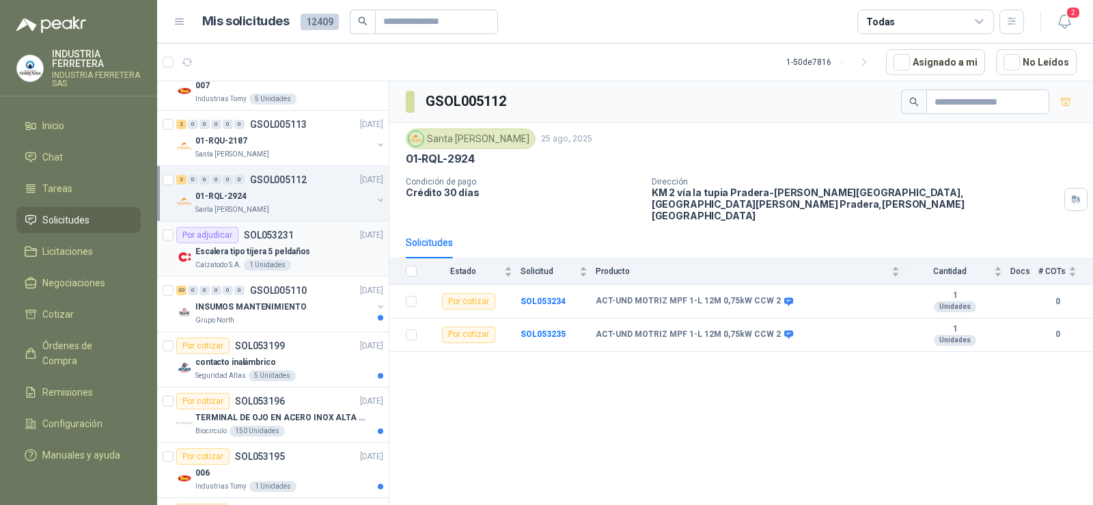
click at [296, 251] on p "Escalera tipo tijera 5 peldaños" at bounding box center [252, 251] width 115 height 13
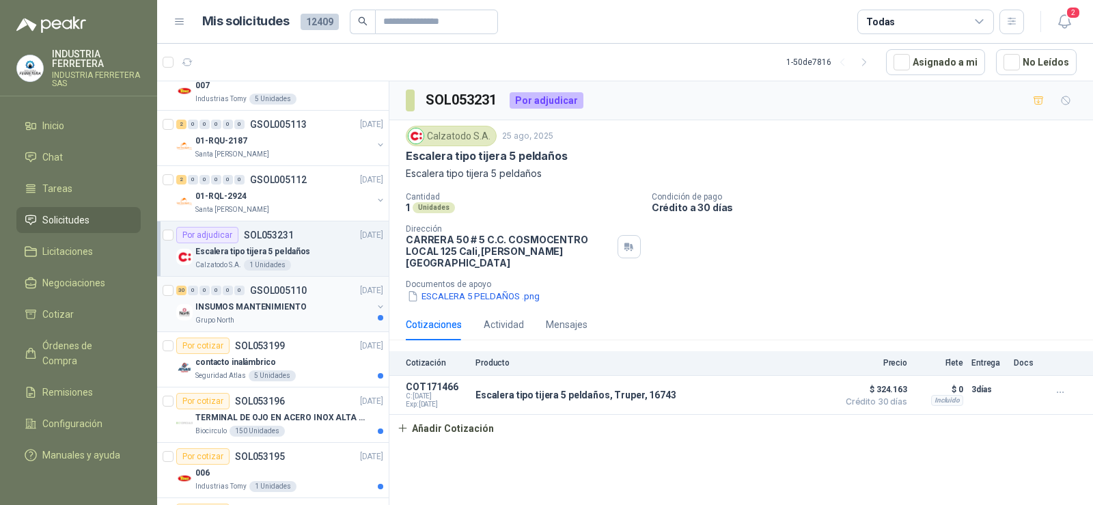
click at [268, 316] on div "Grupo North" at bounding box center [283, 320] width 177 height 11
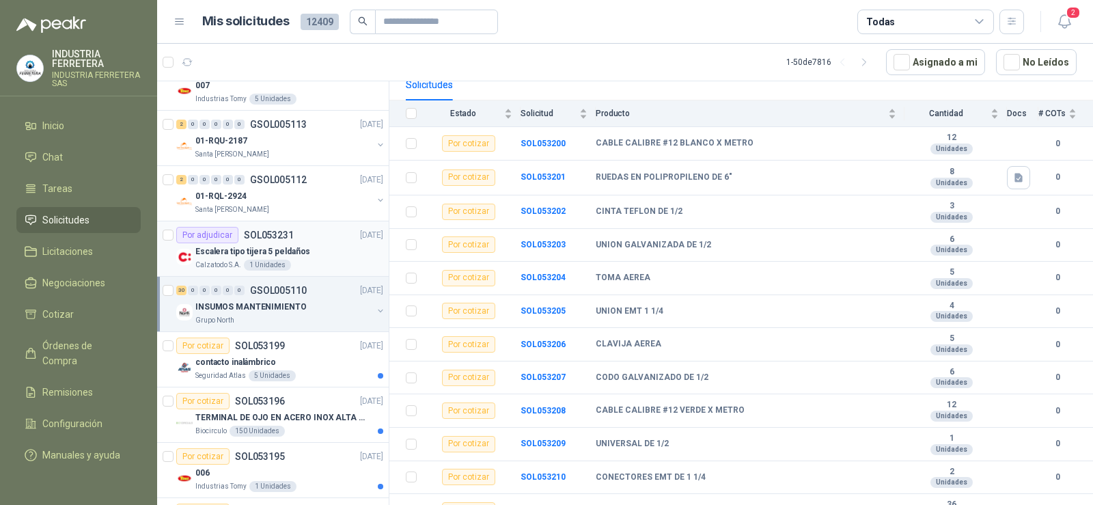
scroll to position [205, 0]
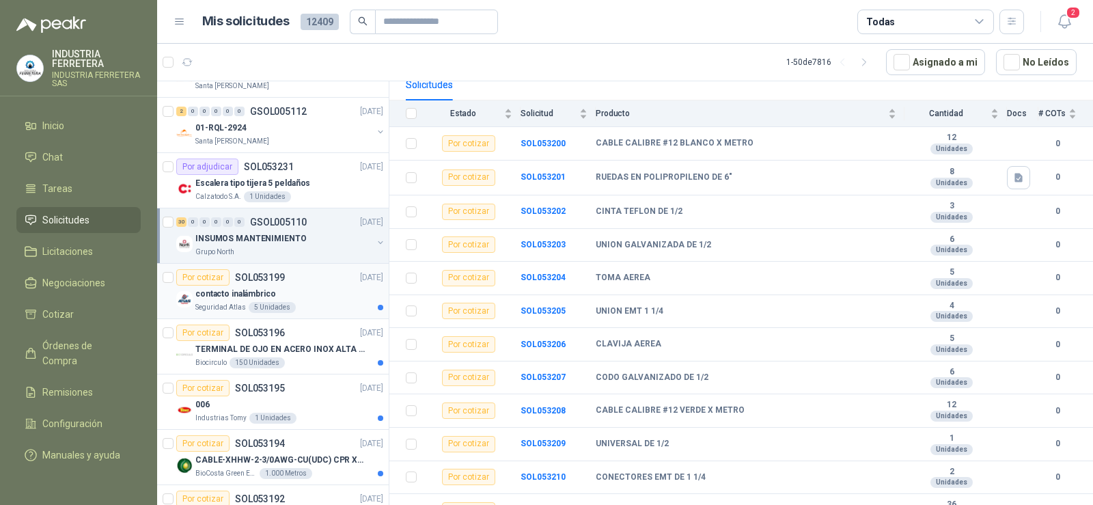
click at [276, 279] on p "SOL053199" at bounding box center [260, 278] width 50 height 10
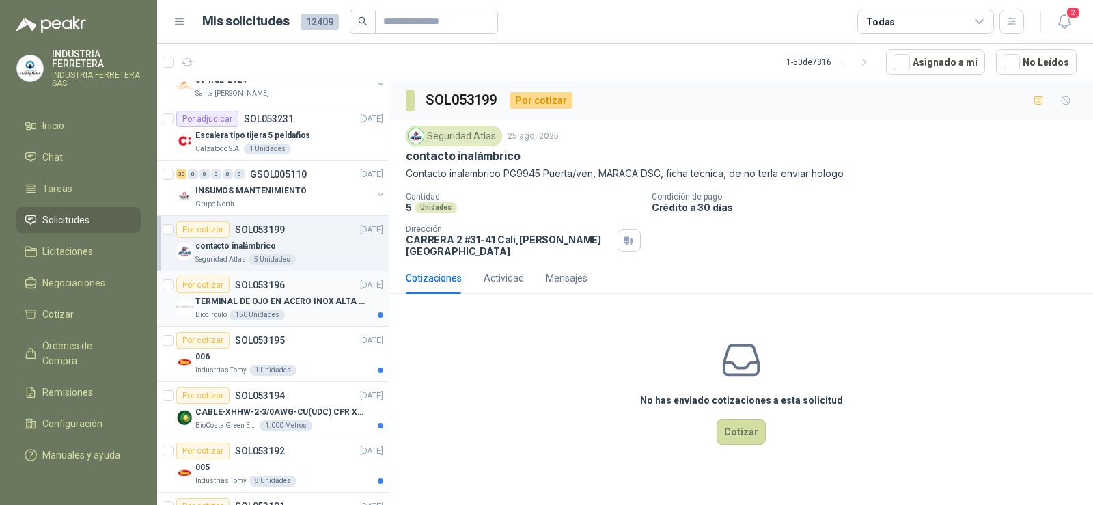
scroll to position [273, 0]
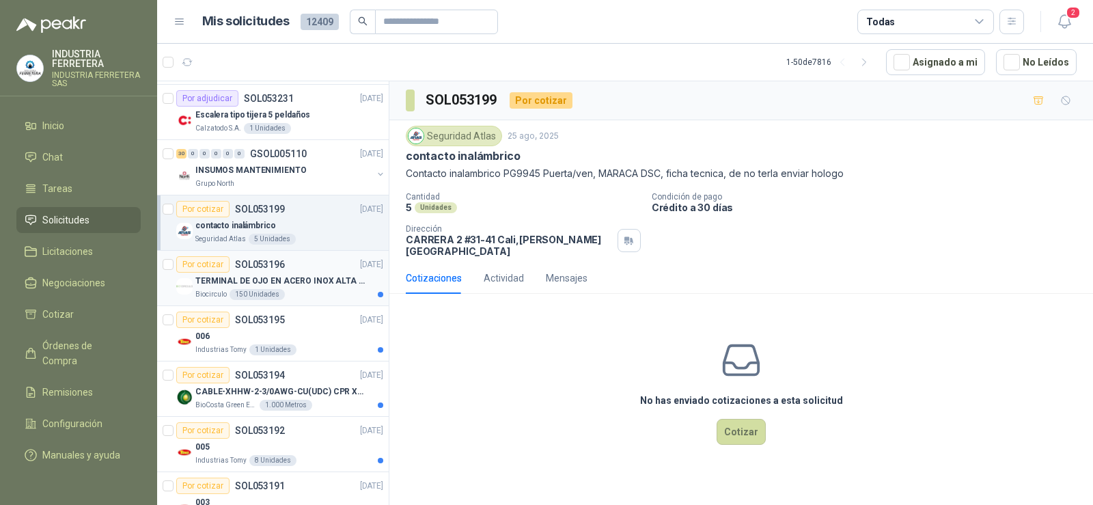
click at [231, 268] on div "Por cotizar SOL053196" at bounding box center [230, 264] width 109 height 16
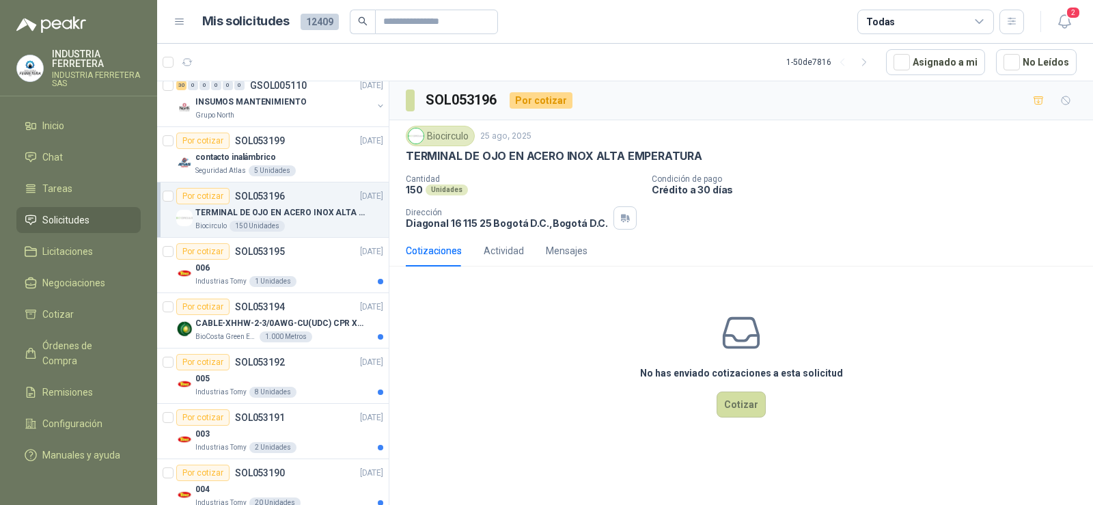
scroll to position [410, 0]
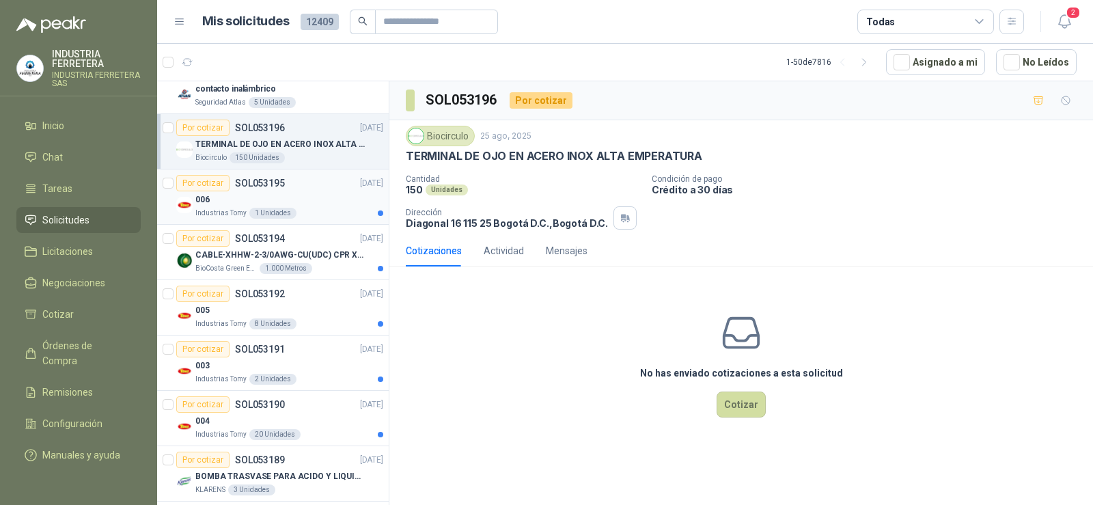
click at [281, 189] on div "Por cotizar SOL053195" at bounding box center [230, 183] width 109 height 16
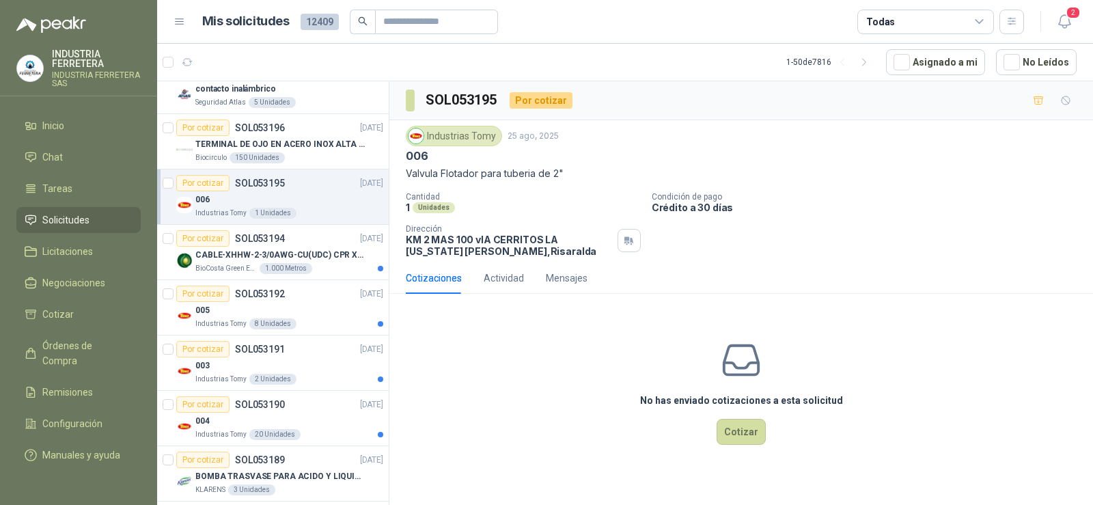
click at [489, 176] on p "Valvula Flotador para tuberia de 2"" at bounding box center [741, 173] width 671 height 15
copy p "Valvula Flotador para tuberia de 2""
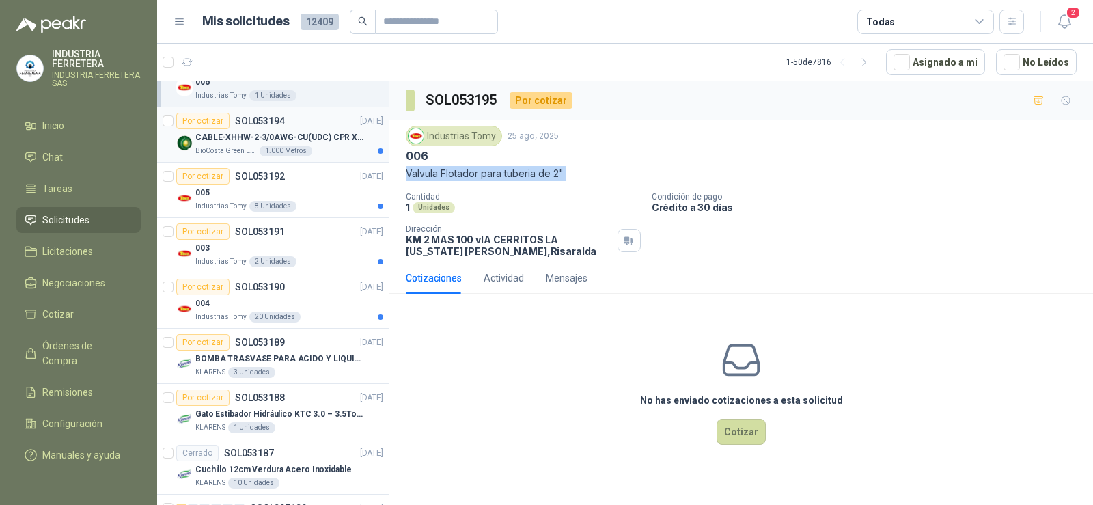
scroll to position [546, 0]
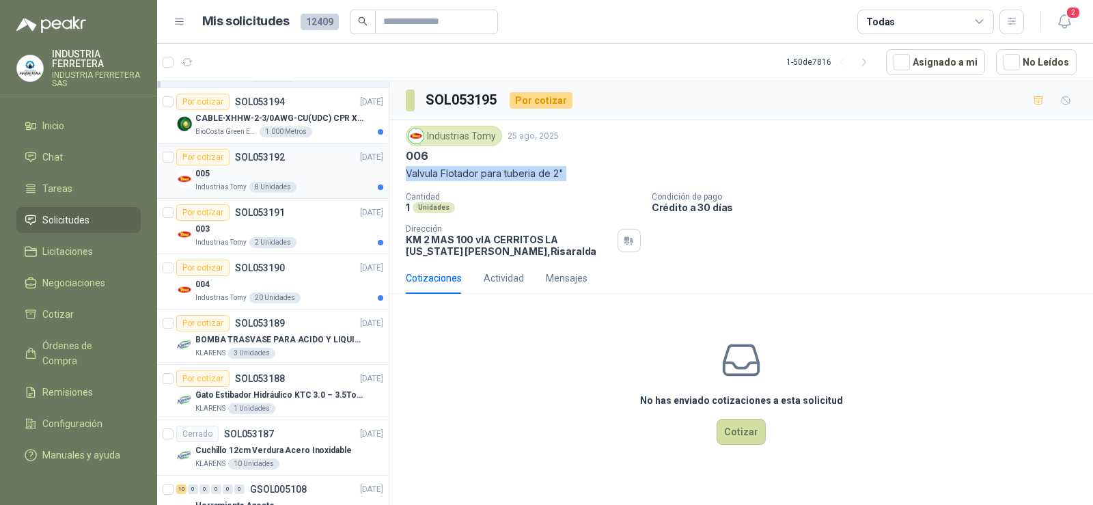
click at [266, 168] on div "005" at bounding box center [289, 173] width 188 height 16
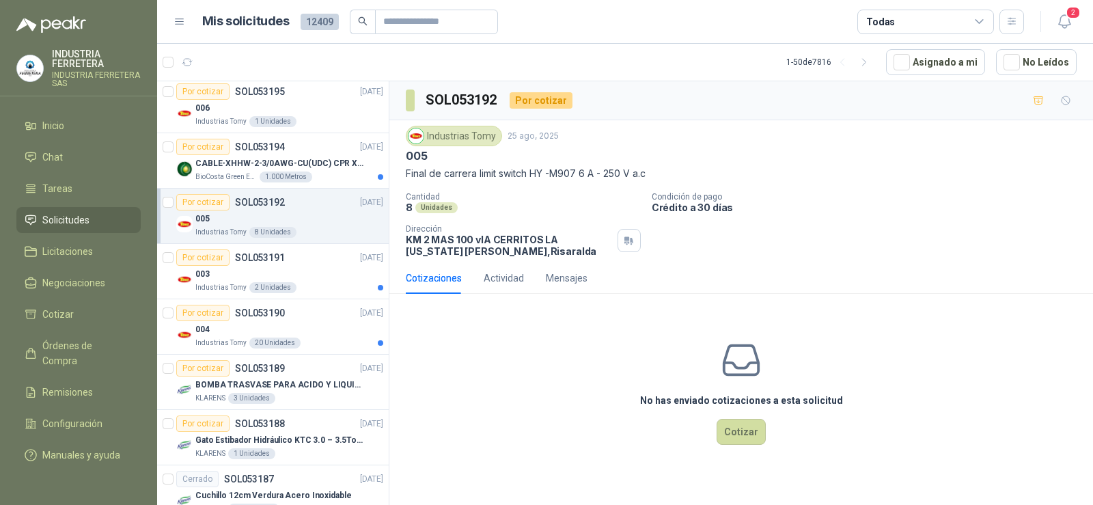
scroll to position [478, 0]
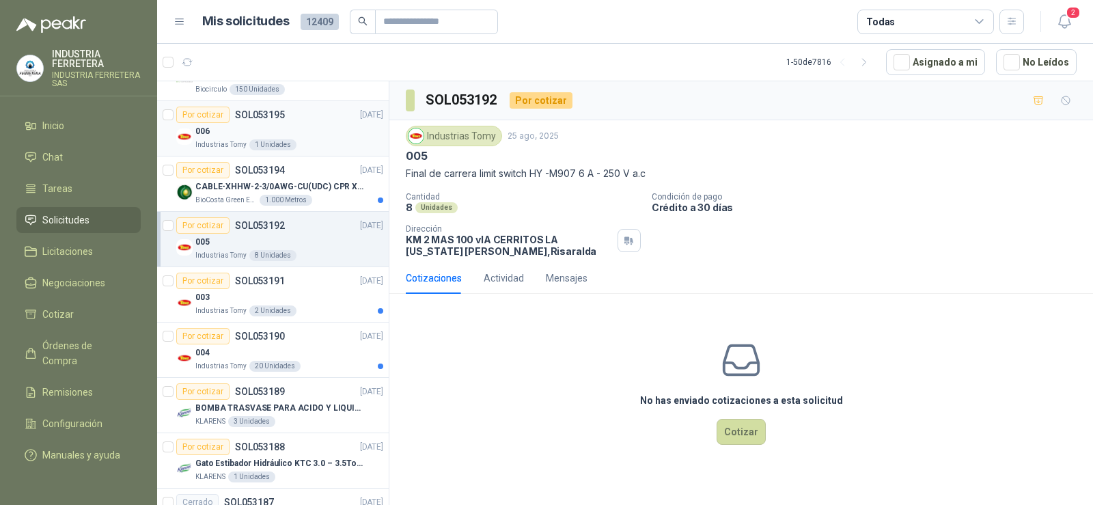
click at [280, 127] on div "006" at bounding box center [289, 131] width 188 height 16
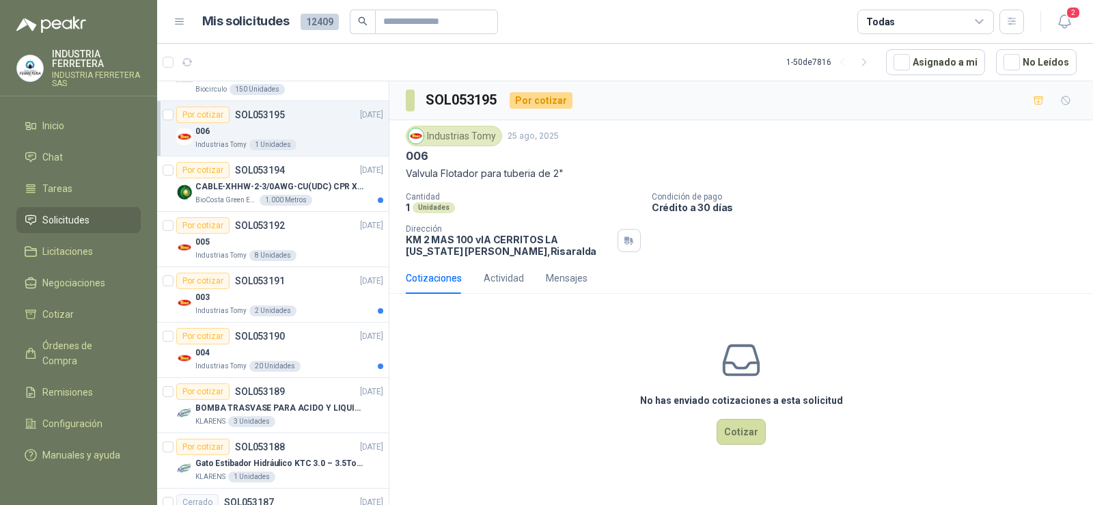
click at [521, 182] on div "Industrias Tomy [DATE] 006 Valvula Flotador para tuberia de 2" Cantidad 1 Unida…" at bounding box center [741, 191] width 671 height 131
click at [512, 171] on p "Valvula Flotador para tuberia de 2"" at bounding box center [741, 173] width 671 height 15
copy p "Valvula Flotador para tuberia de 2""
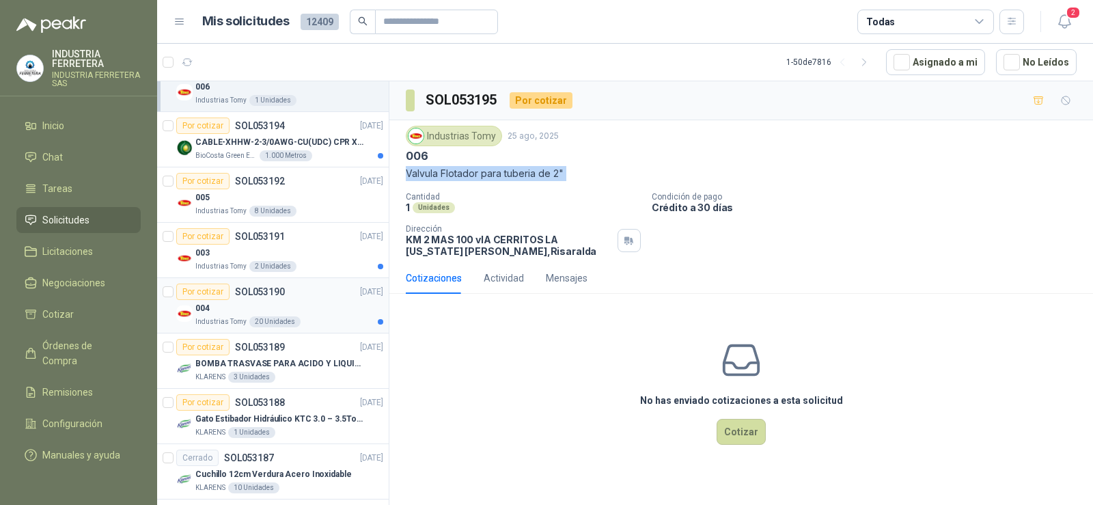
scroll to position [546, 0]
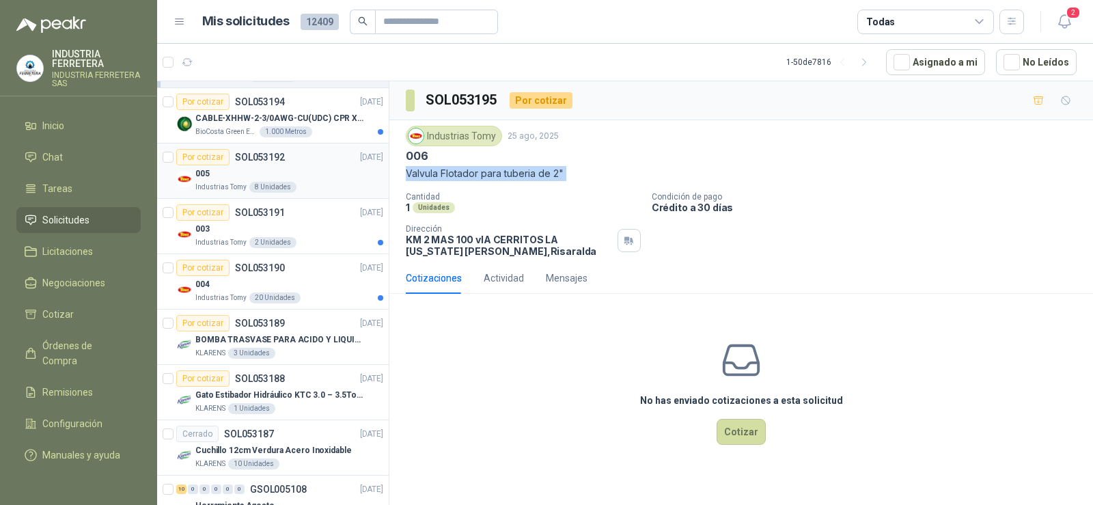
click at [276, 170] on div "005" at bounding box center [289, 173] width 188 height 16
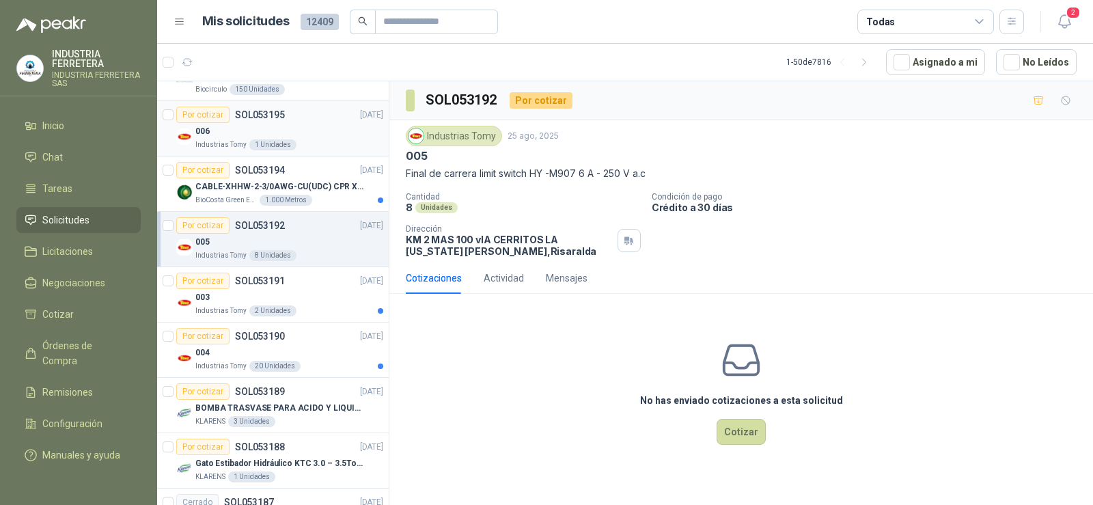
click at [276, 137] on div "006" at bounding box center [289, 131] width 188 height 16
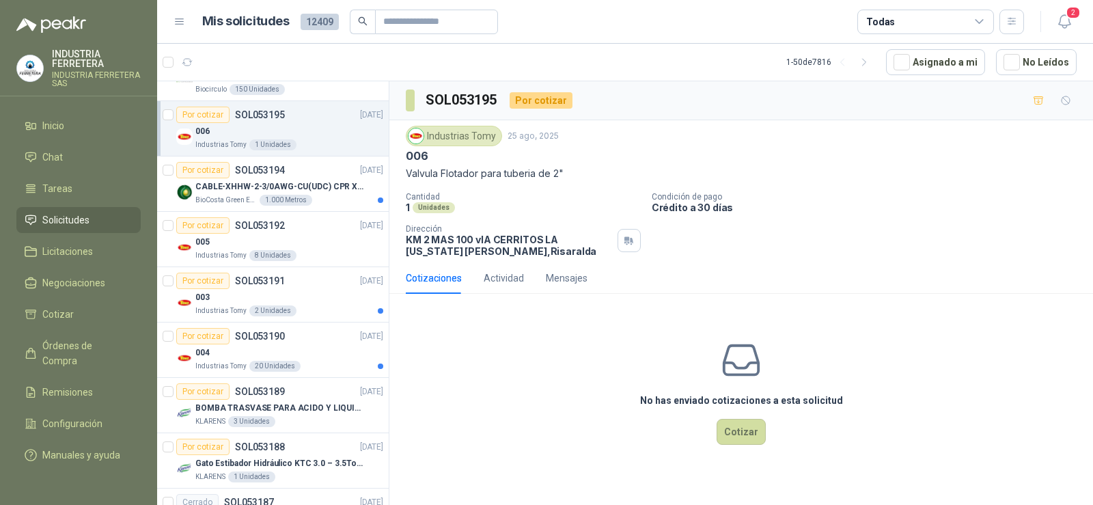
scroll to position [546, 0]
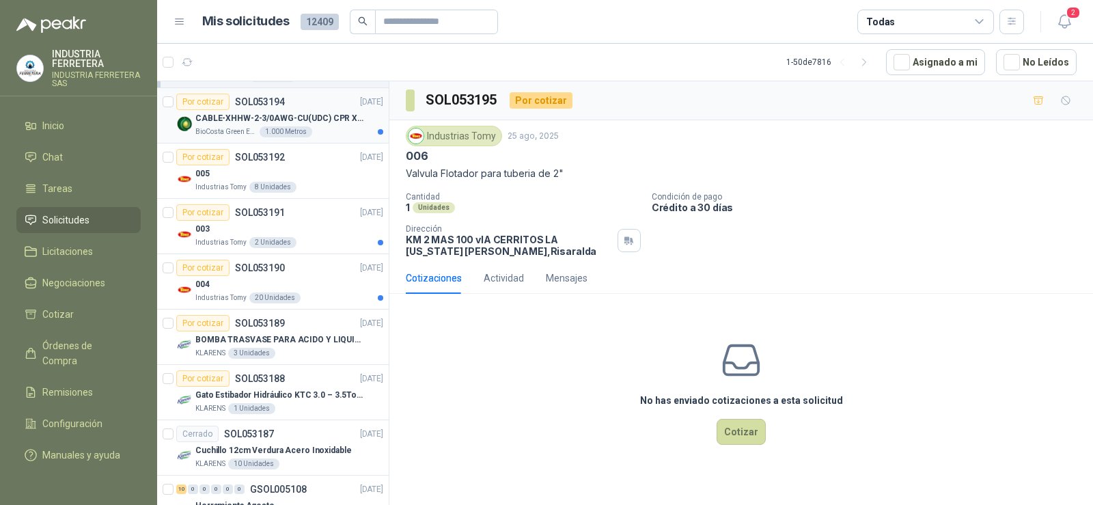
click at [275, 122] on p "CABLE-XHHW-2-3/0AWG-CU(UDC) CPR XLPE FR" at bounding box center [280, 118] width 170 height 13
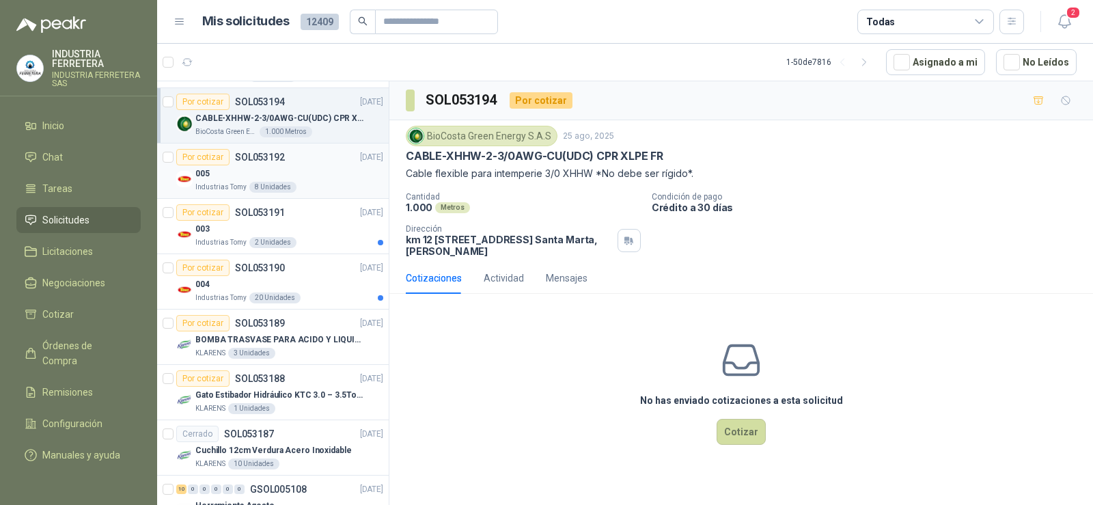
click at [265, 175] on div "005" at bounding box center [289, 173] width 188 height 16
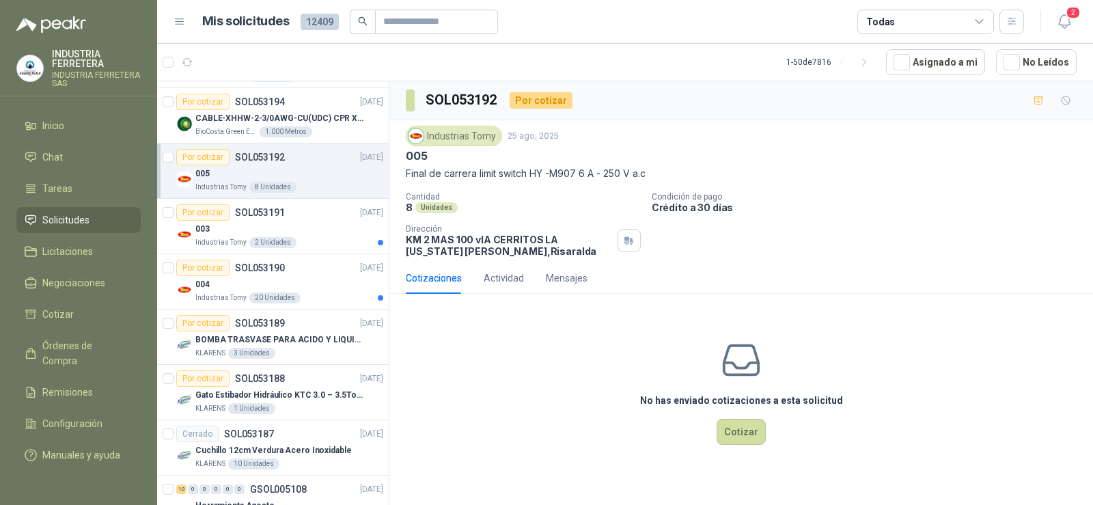
click at [529, 176] on p "Final de carrera limit switch HY -M907 6 A - 250 V a.c" at bounding box center [741, 173] width 671 height 15
copy p "Final de carrera limit switch HY -M907 6 A - 250 V a.c"
click at [272, 173] on div "005" at bounding box center [289, 173] width 188 height 16
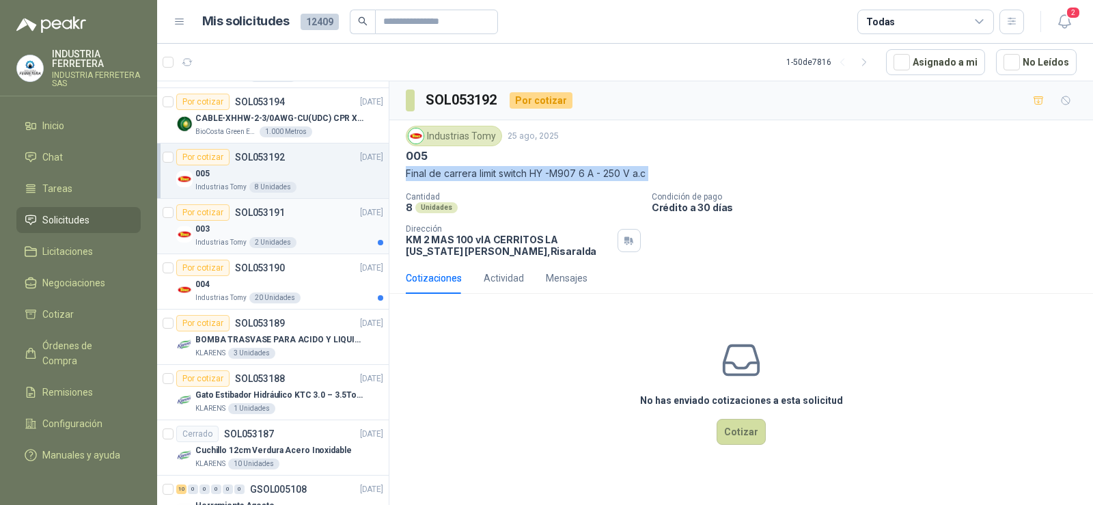
click at [277, 210] on p "SOL053191" at bounding box center [260, 213] width 50 height 10
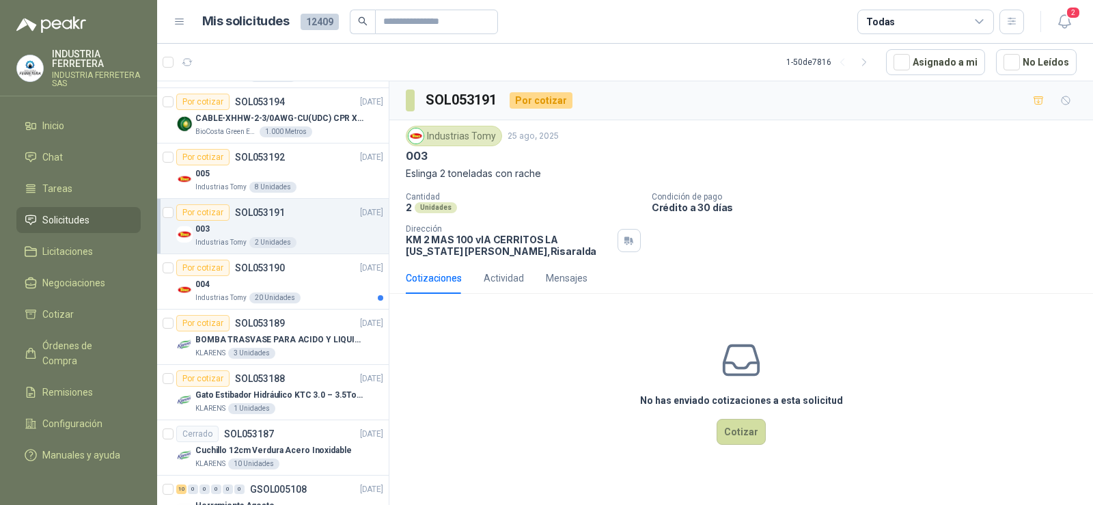
click at [527, 325] on div "No has enviado cotizaciones a esta solicitud Cotizar" at bounding box center [741, 392] width 704 height 174
click at [1036, 99] on icon "button" at bounding box center [1039, 101] width 12 height 12
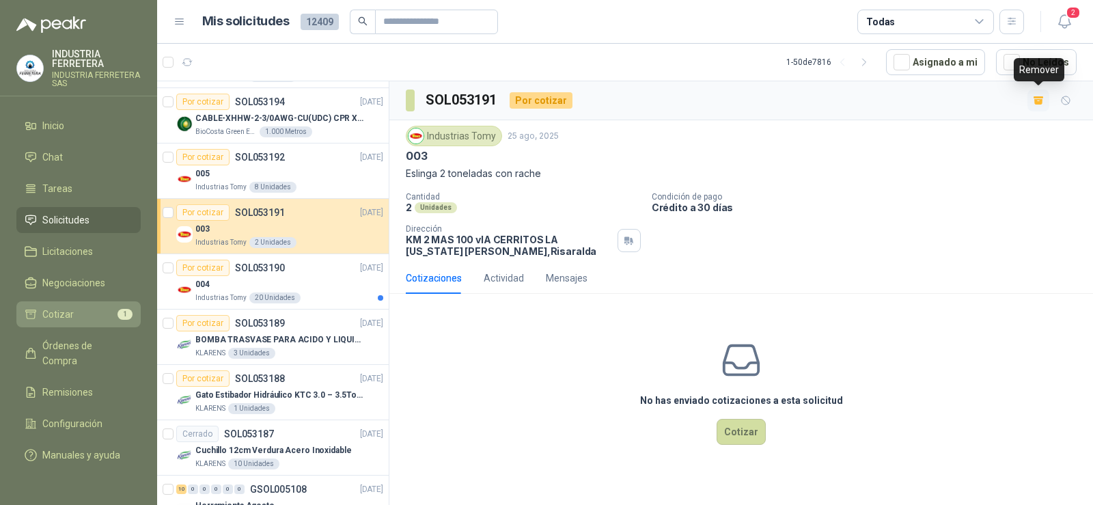
click at [74, 311] on li "Cotizar 1" at bounding box center [79, 314] width 108 height 15
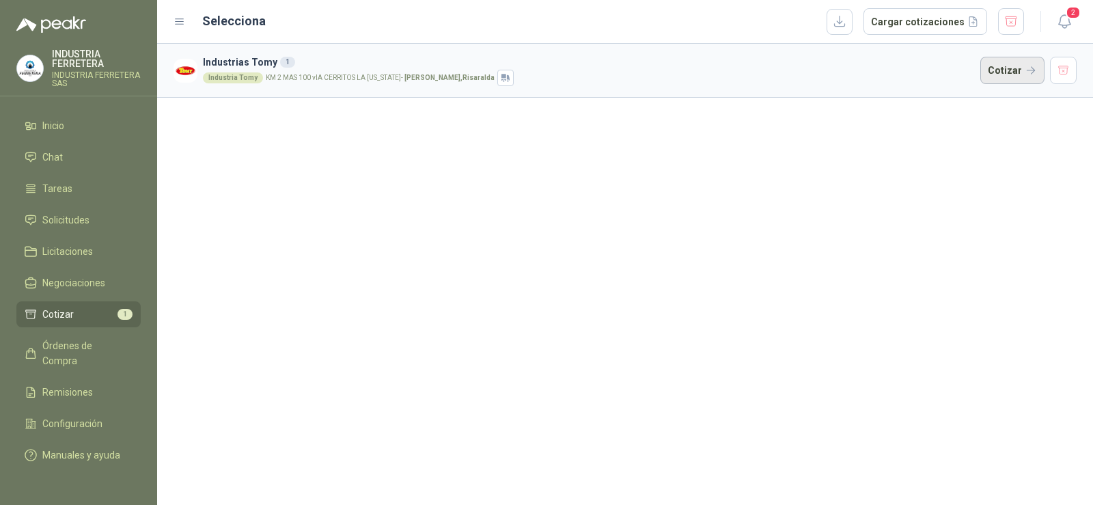
click at [999, 73] on button "Cotizar" at bounding box center [1012, 70] width 64 height 27
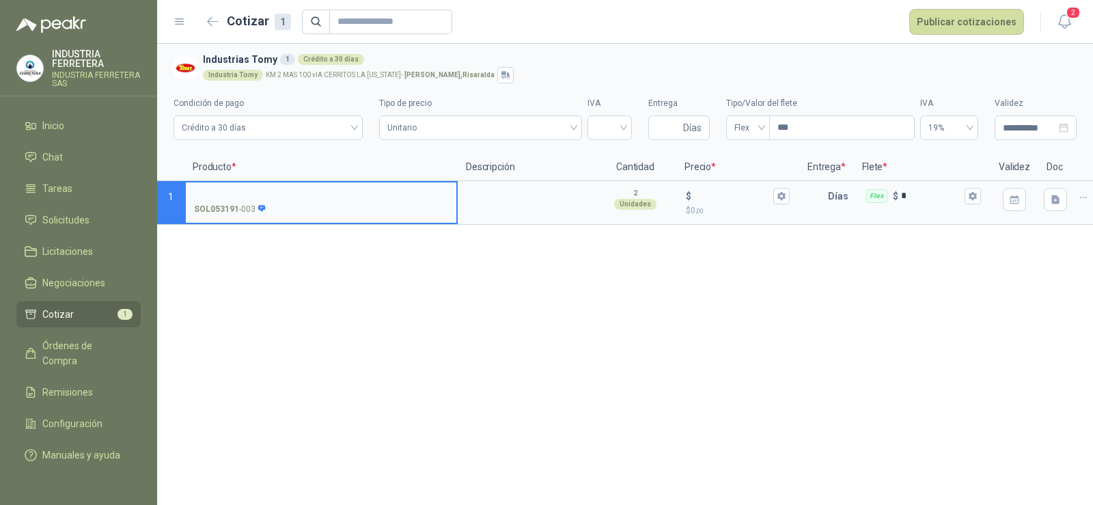
click at [358, 204] on div "SOL053191 - 003" at bounding box center [321, 209] width 254 height 13
click at [358, 202] on input "SOL053191 - 003" at bounding box center [321, 196] width 254 height 10
click at [209, 200] on input "SOL053191 - 003" at bounding box center [321, 196] width 254 height 10
click at [238, 197] on input "SOL053191 - 003" at bounding box center [321, 196] width 254 height 10
click at [260, 210] on icon at bounding box center [262, 208] width 8 height 7
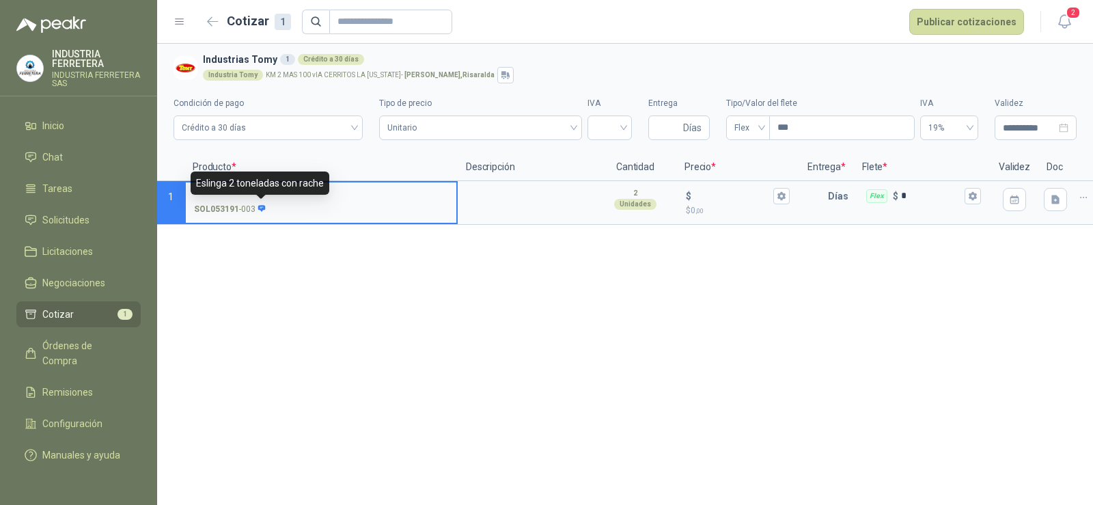
click at [260, 202] on input "SOL053191 - 003" at bounding box center [321, 196] width 254 height 10
click at [267, 251] on div "**********" at bounding box center [625, 274] width 936 height 461
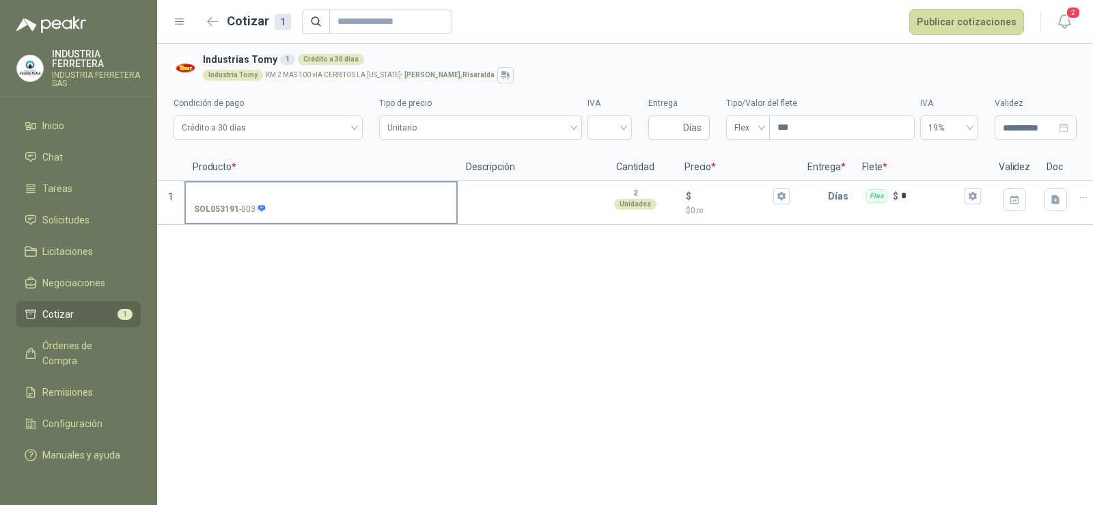
click at [250, 188] on label "SOL053191 - 003" at bounding box center [321, 201] width 271 height 39
click at [250, 191] on input "SOL053191 - 003" at bounding box center [321, 196] width 254 height 10
click at [250, 188] on label "SOL053191 - 003" at bounding box center [321, 201] width 271 height 39
click at [250, 191] on input "SOL053191 - 003" at bounding box center [321, 196] width 254 height 10
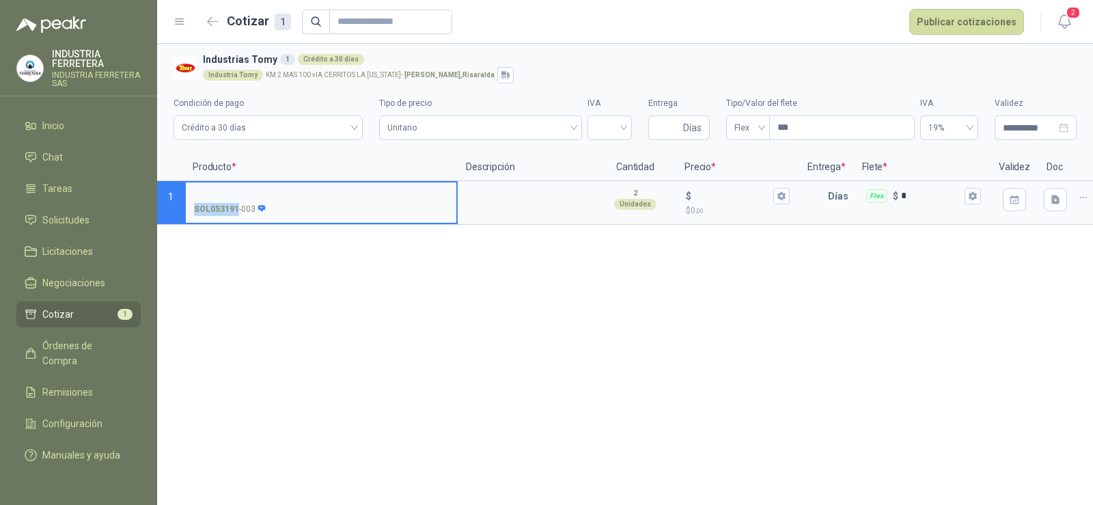
click at [255, 197] on input "SOL053191 - 003" at bounding box center [321, 196] width 254 height 10
click at [420, 281] on div "**********" at bounding box center [625, 274] width 936 height 461
click at [491, 219] on div at bounding box center [526, 203] width 137 height 44
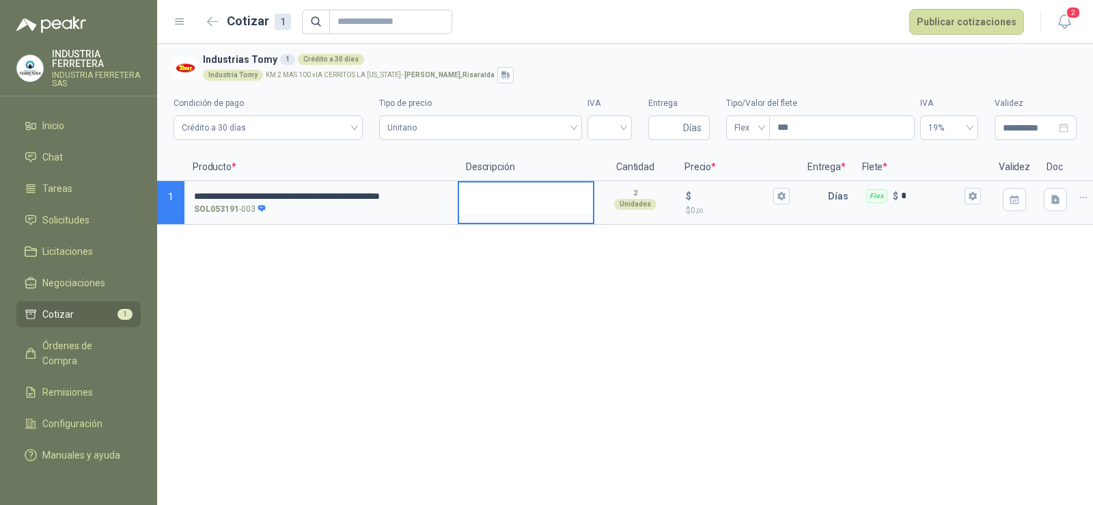
click at [491, 202] on textarea at bounding box center [526, 197] width 134 height 31
click at [337, 128] on span "Crédito a 30 días" at bounding box center [268, 127] width 173 height 20
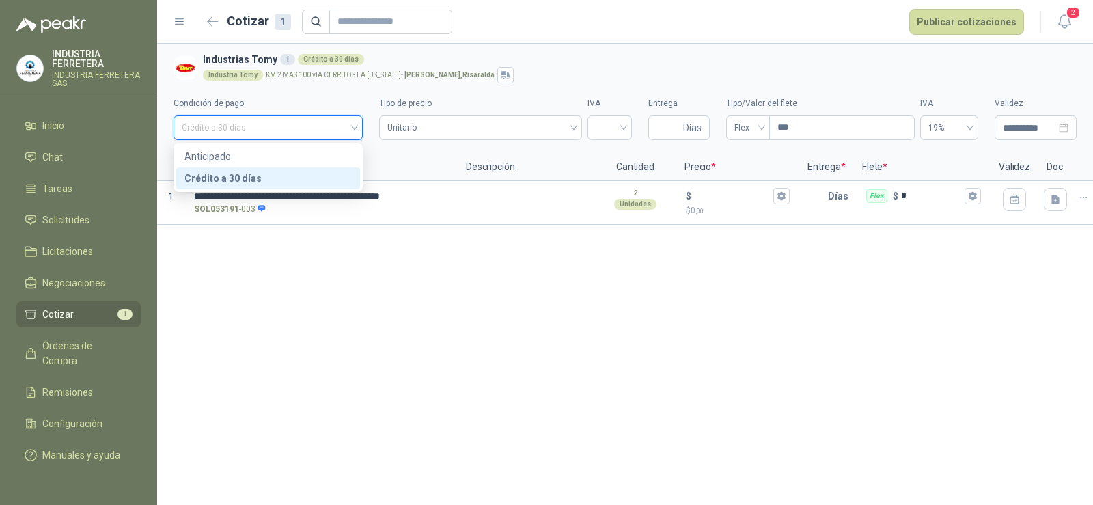
click at [337, 126] on span "Crédito a 30 días" at bounding box center [268, 127] width 173 height 20
click at [474, 126] on span "Unitario" at bounding box center [480, 127] width 186 height 20
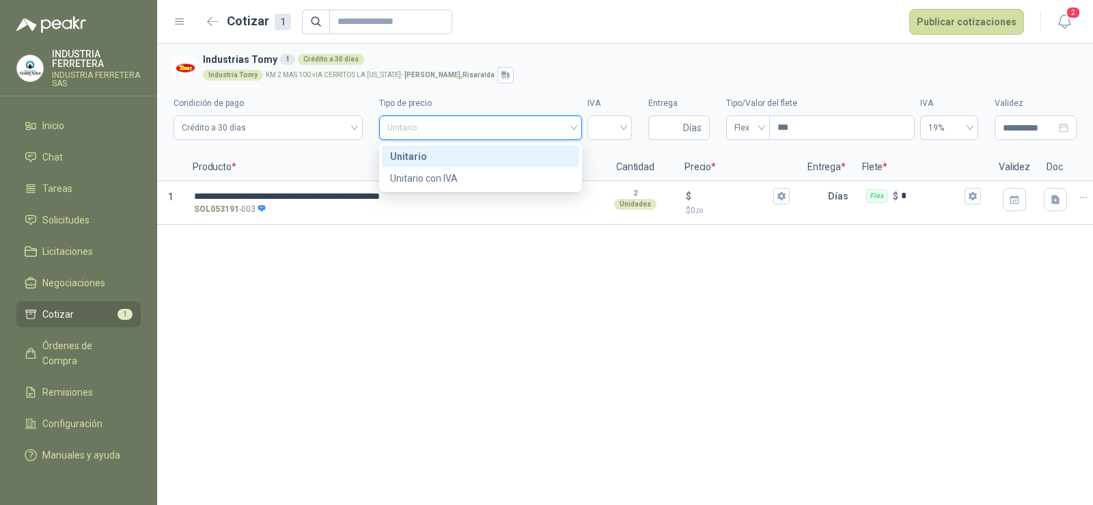
click at [474, 126] on span "Unitario" at bounding box center [480, 127] width 186 height 20
click at [589, 128] on div at bounding box center [609, 127] width 44 height 25
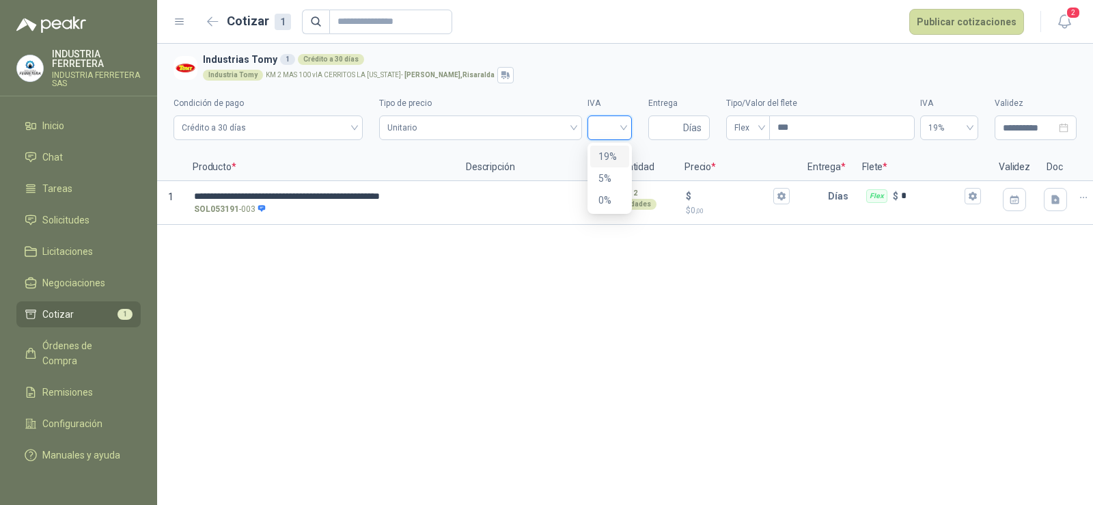
click at [609, 158] on div "19%" at bounding box center [609, 156] width 23 height 15
click at [661, 128] on input "Entrega" at bounding box center [668, 127] width 24 height 23
type input "*"
click at [620, 321] on div "**********" at bounding box center [625, 274] width 936 height 461
click at [699, 195] on input "$ $ 0 ,00" at bounding box center [732, 196] width 77 height 10
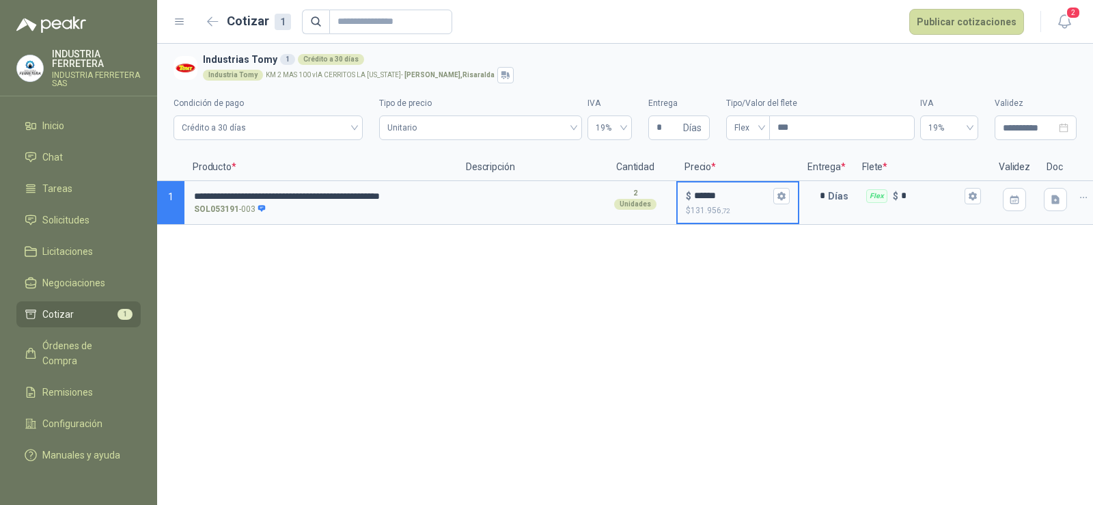
click at [753, 290] on div "**********" at bounding box center [625, 274] width 936 height 461
click at [710, 188] on div "$ ******" at bounding box center [738, 196] width 104 height 16
click at [710, 191] on input "******" at bounding box center [732, 196] width 77 height 10
click at [710, 189] on div "$ ******" at bounding box center [738, 196] width 104 height 16
click at [710, 191] on input "******" at bounding box center [732, 196] width 77 height 10
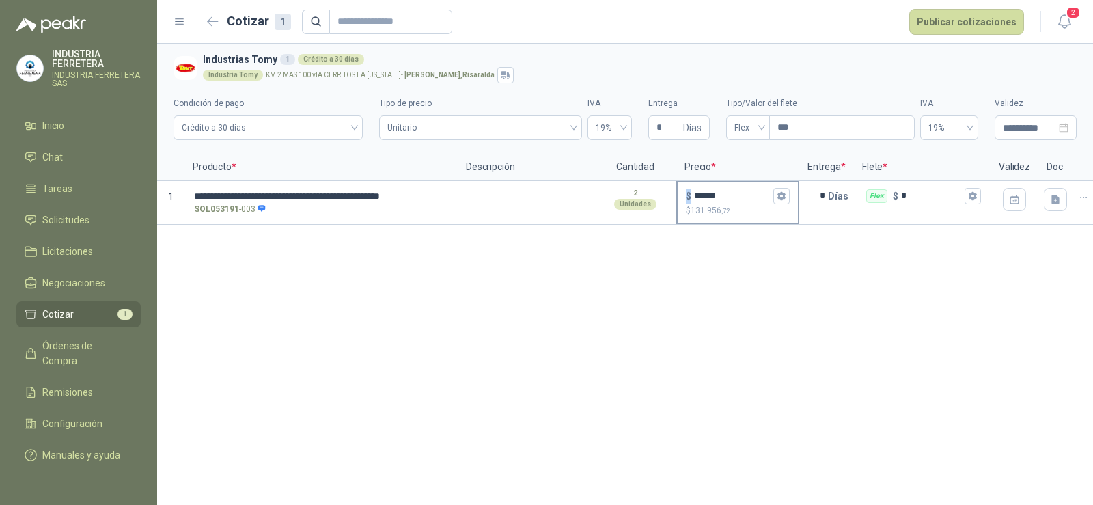
click at [715, 197] on input "******" at bounding box center [732, 196] width 77 height 10
type input "******"
click at [692, 346] on div "**********" at bounding box center [625, 274] width 936 height 461
click at [780, 198] on icon "button" at bounding box center [781, 196] width 8 height 8
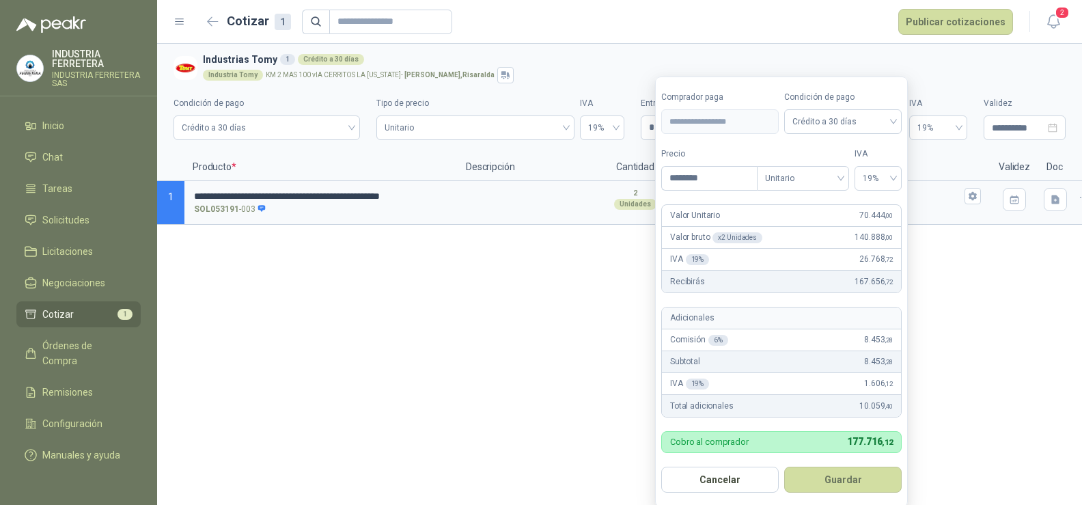
click at [537, 337] on div "**********" at bounding box center [619, 274] width 925 height 461
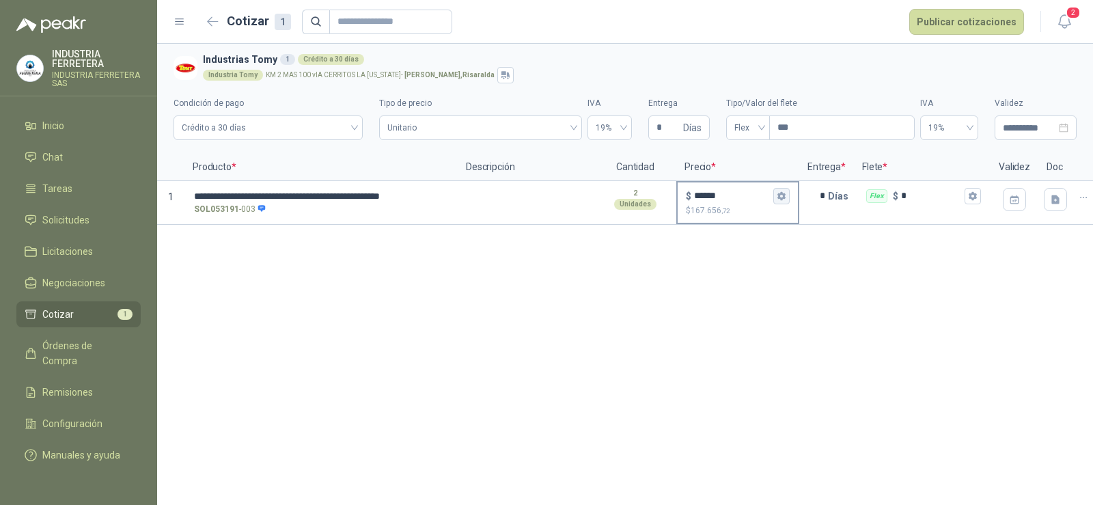
click at [780, 197] on icon "button" at bounding box center [781, 196] width 8 height 8
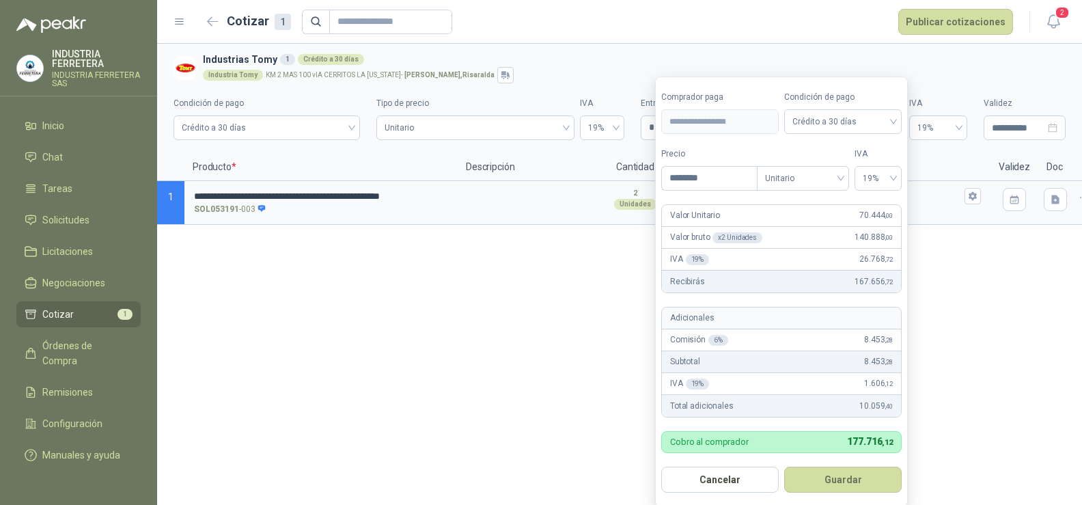
click at [626, 344] on div "**********" at bounding box center [619, 274] width 925 height 461
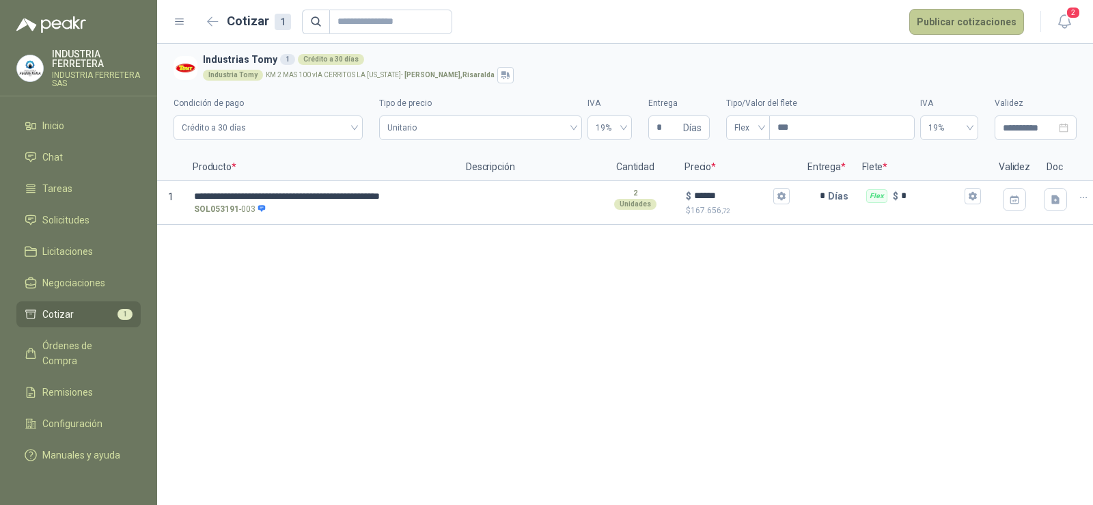
click at [973, 20] on button "Publicar cotizaciones" at bounding box center [966, 22] width 115 height 26
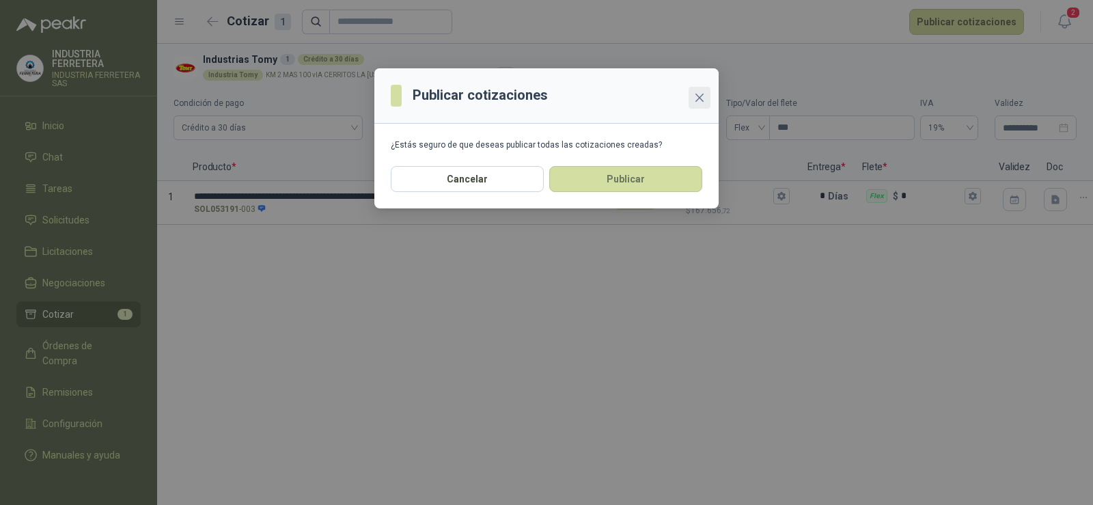
click at [695, 95] on icon "close" at bounding box center [699, 97] width 11 height 11
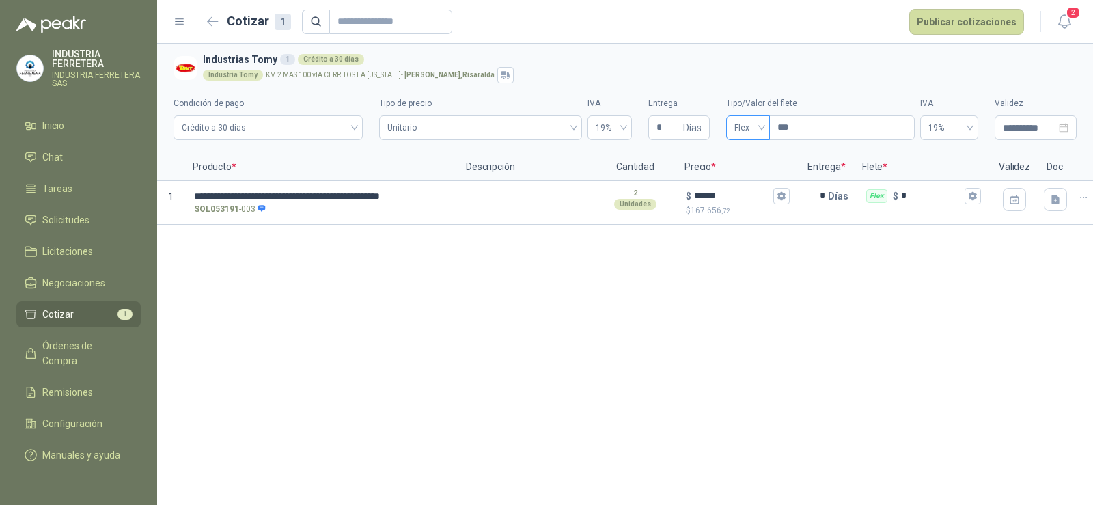
click at [745, 133] on span "Flex" at bounding box center [747, 127] width 27 height 20
click at [740, 178] on div "Incluido" at bounding box center [748, 178] width 22 height 15
drag, startPoint x: 749, startPoint y: 318, endPoint x: 792, endPoint y: 316, distance: 43.8
click at [749, 320] on div "**********" at bounding box center [625, 274] width 936 height 461
click at [958, 19] on button "Publicar cotizaciones" at bounding box center [966, 22] width 115 height 26
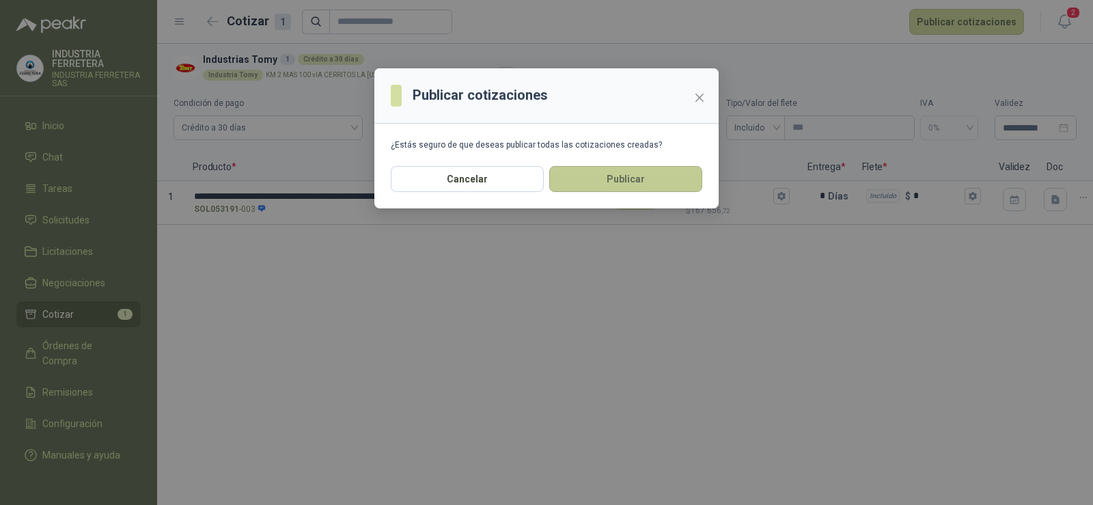
click at [572, 180] on button "Publicar" at bounding box center [625, 179] width 153 height 26
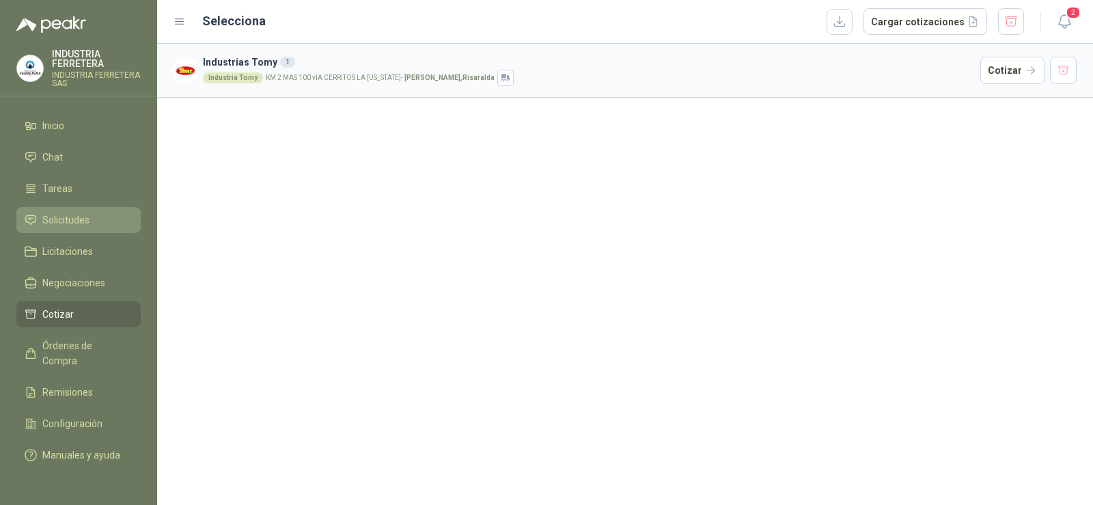
click at [77, 212] on link "Solicitudes" at bounding box center [78, 220] width 124 height 26
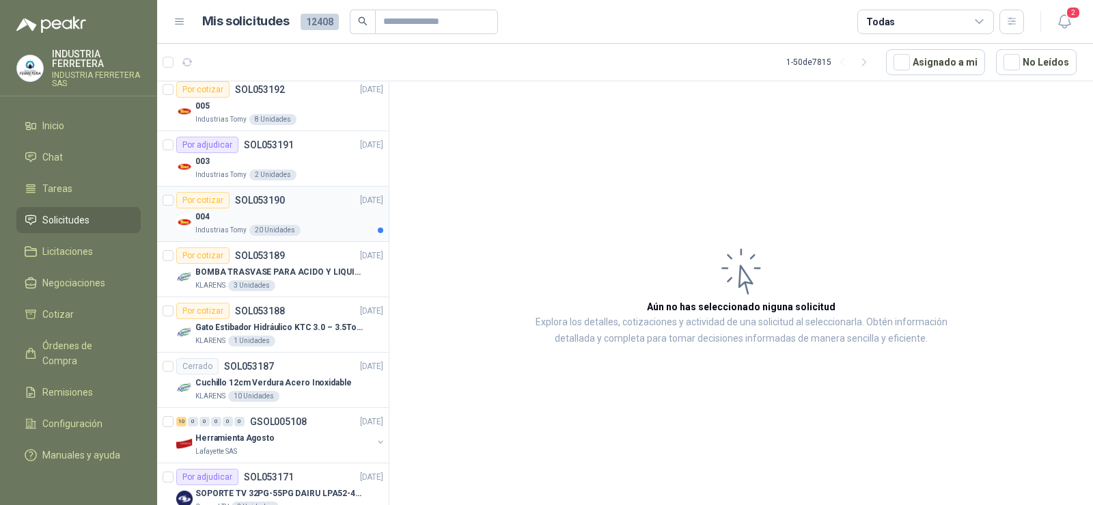
scroll to position [615, 0]
click at [213, 199] on div "Por cotizar" at bounding box center [202, 199] width 53 height 16
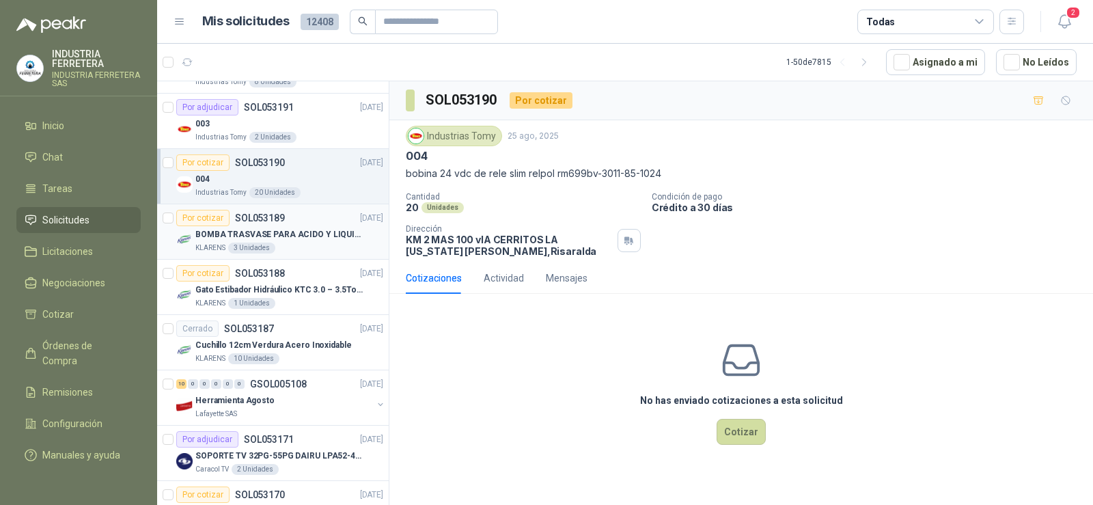
scroll to position [683, 0]
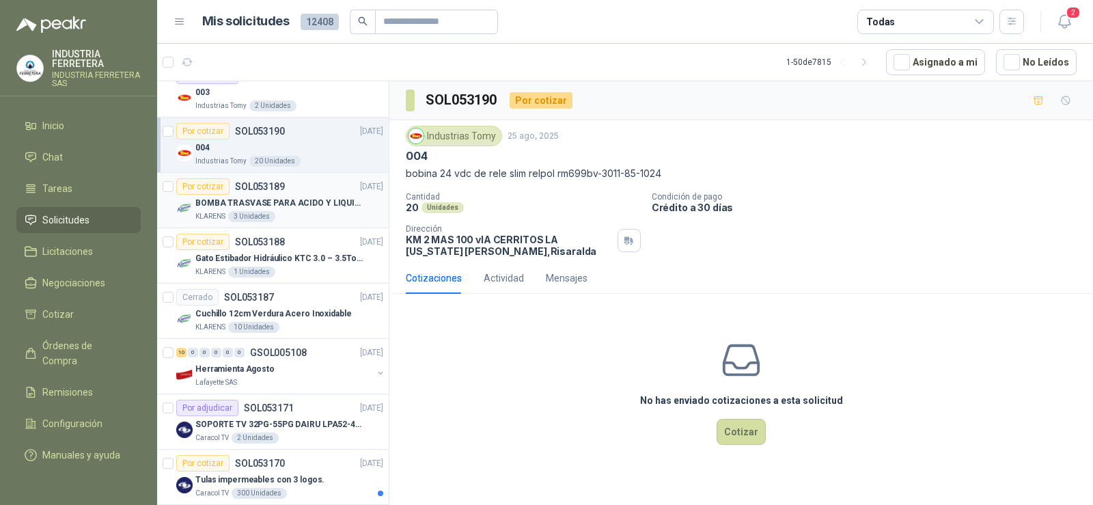
click at [312, 199] on p "BOMBA TRASVASE PARA ACIDO Y LIQUIDOS CORROSIVO" at bounding box center [280, 203] width 170 height 13
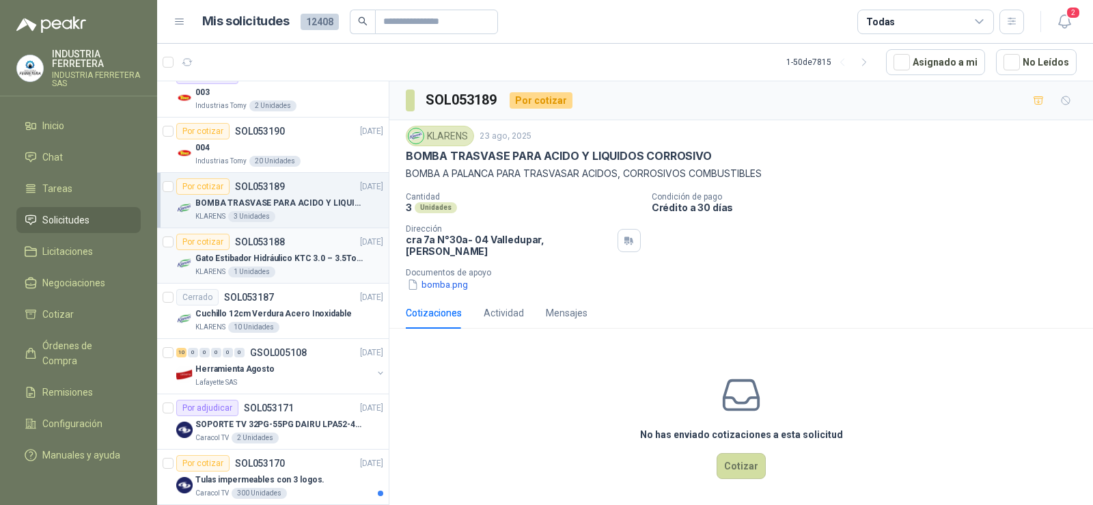
click at [293, 244] on div "Por cotizar SOL053188 [DATE]" at bounding box center [279, 242] width 207 height 16
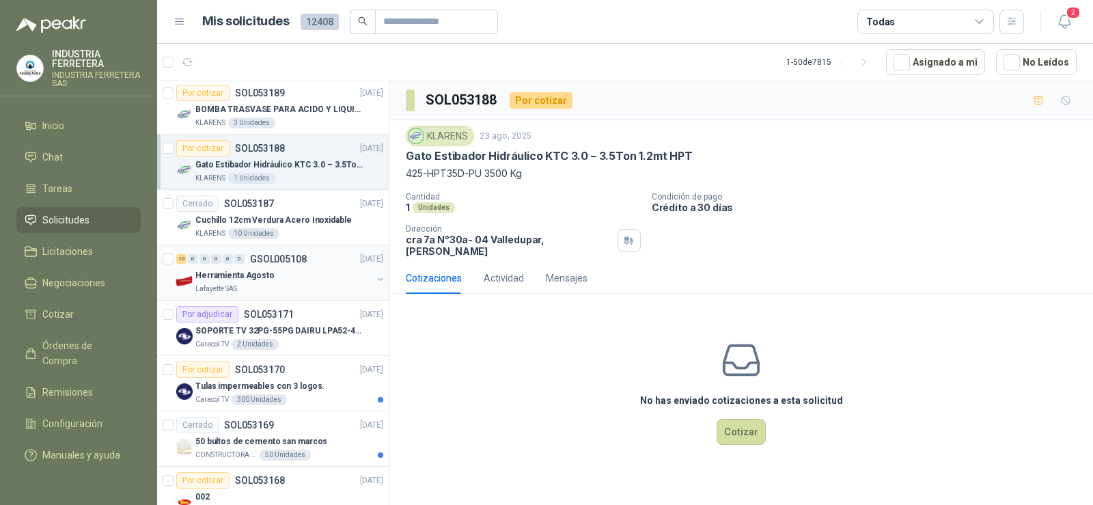
scroll to position [820, 0]
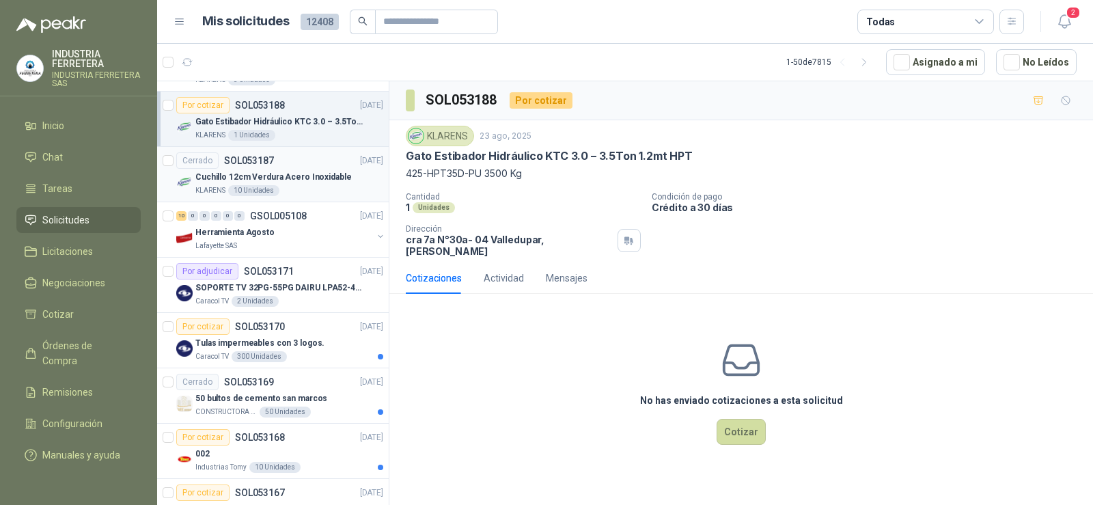
click at [264, 166] on div "Cerrado SOL053187" at bounding box center [225, 160] width 98 height 16
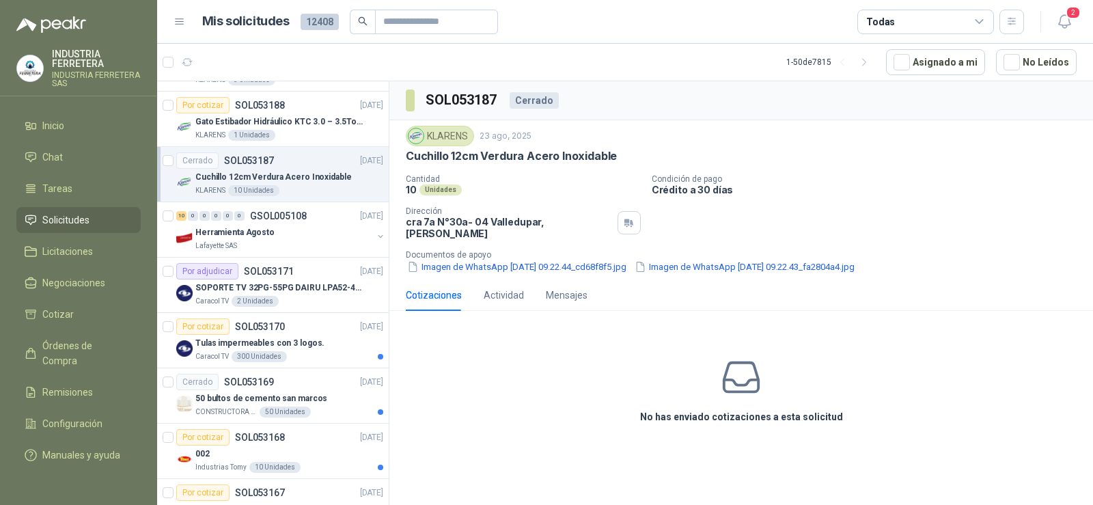
scroll to position [888, 0]
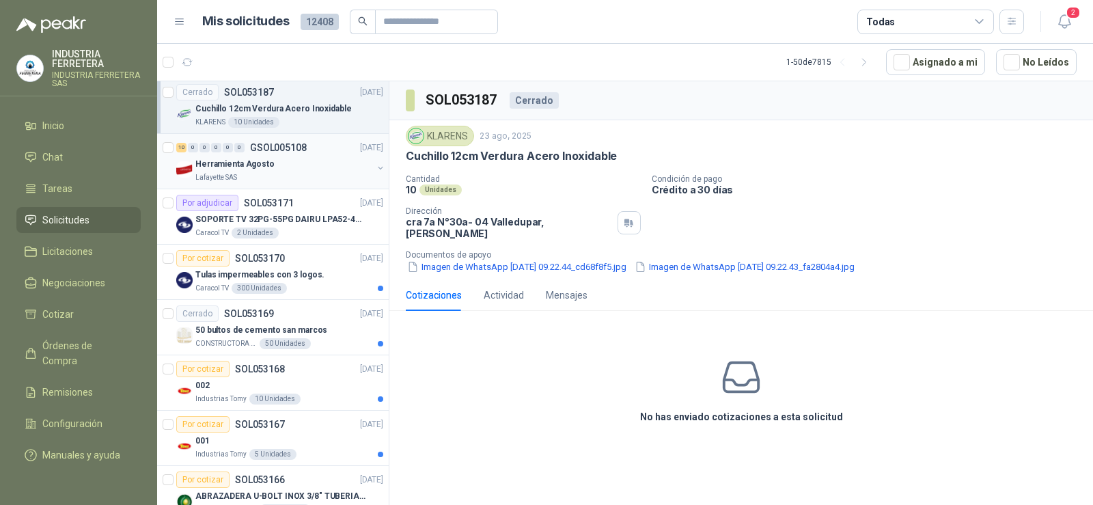
click at [278, 168] on div "Herramienta Agosto" at bounding box center [283, 164] width 177 height 16
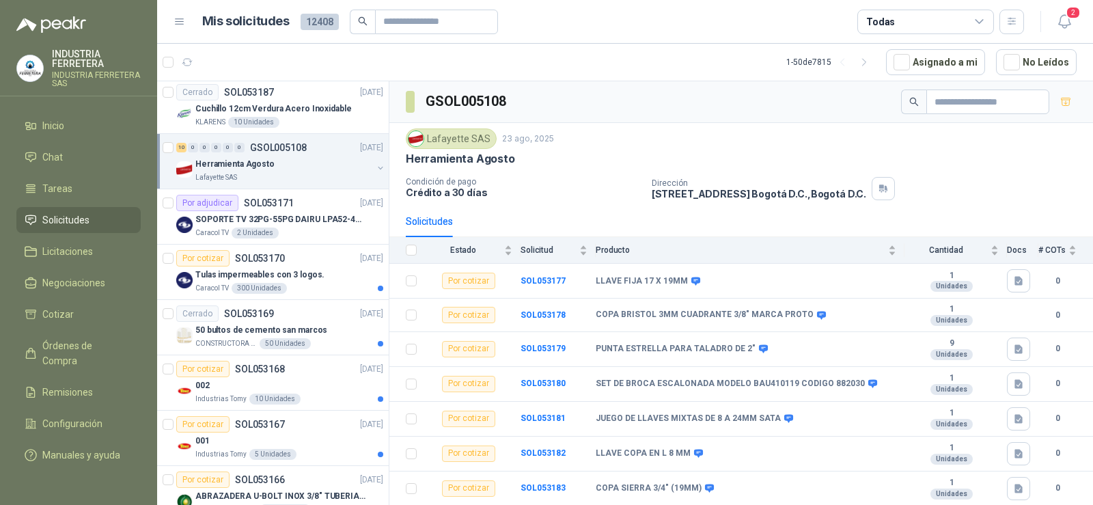
scroll to position [956, 0]
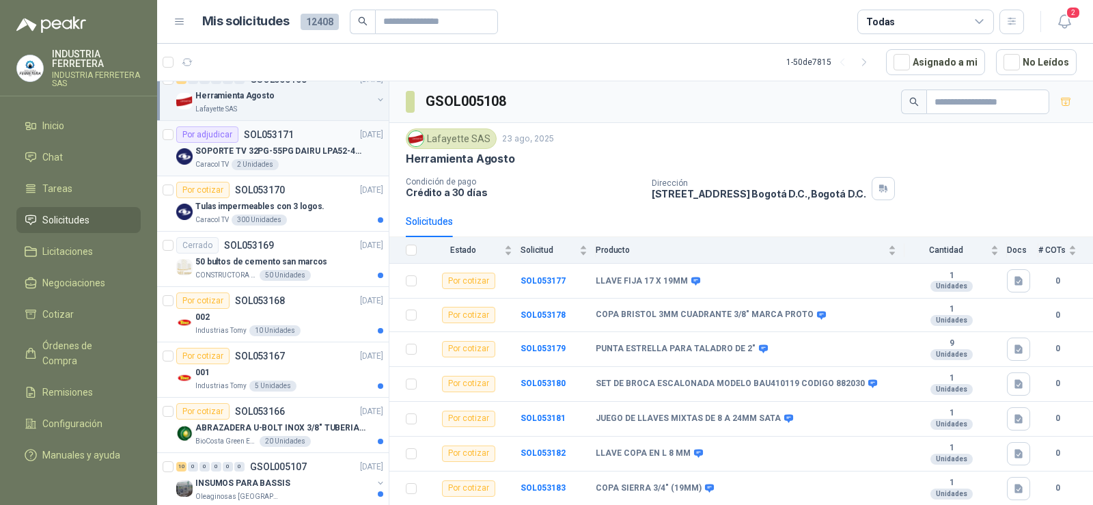
click at [285, 140] on div "Por adjudicar SOL053171" at bounding box center [234, 134] width 117 height 16
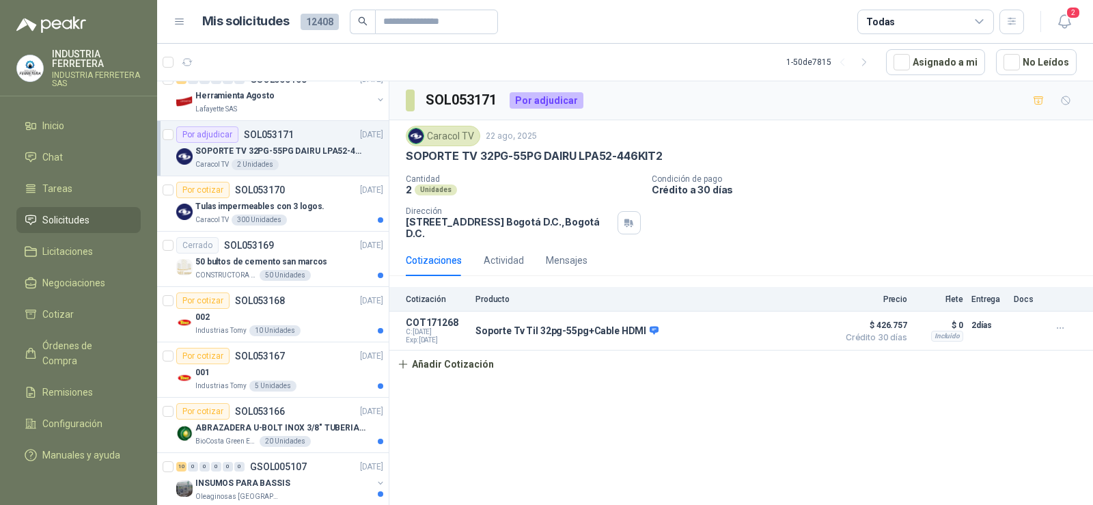
drag, startPoint x: 585, startPoint y: 443, endPoint x: 594, endPoint y: 444, distance: 9.0
click at [584, 443] on div "SOL053171 Por adjudicar Caracol TV [DATE] SOPORTE TV 32PG-55PG DAIRU LPA52-446K…" at bounding box center [741, 295] width 704 height 428
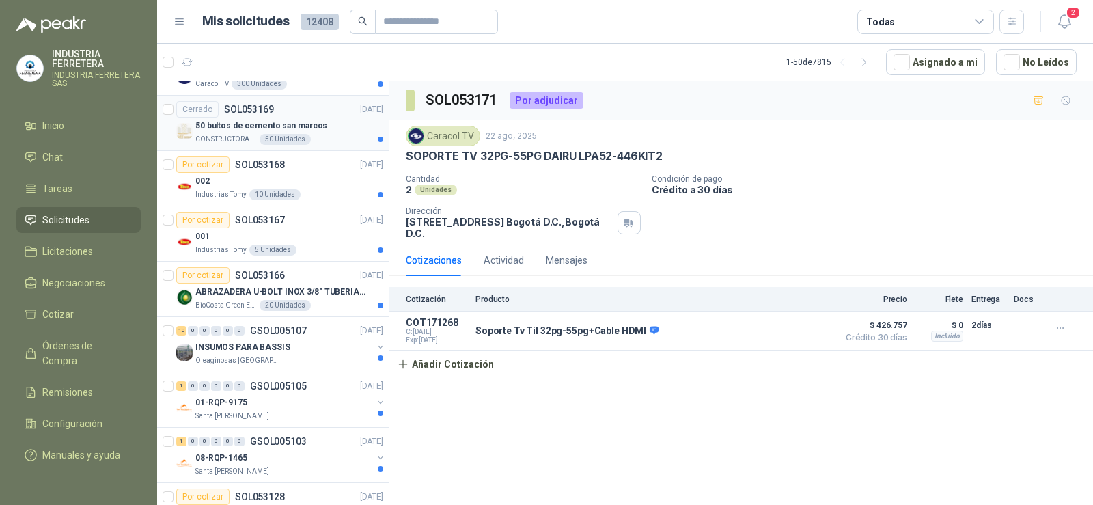
scroll to position [1093, 0]
click at [291, 168] on div "Por cotizar SOL053168 [DATE]" at bounding box center [279, 164] width 207 height 16
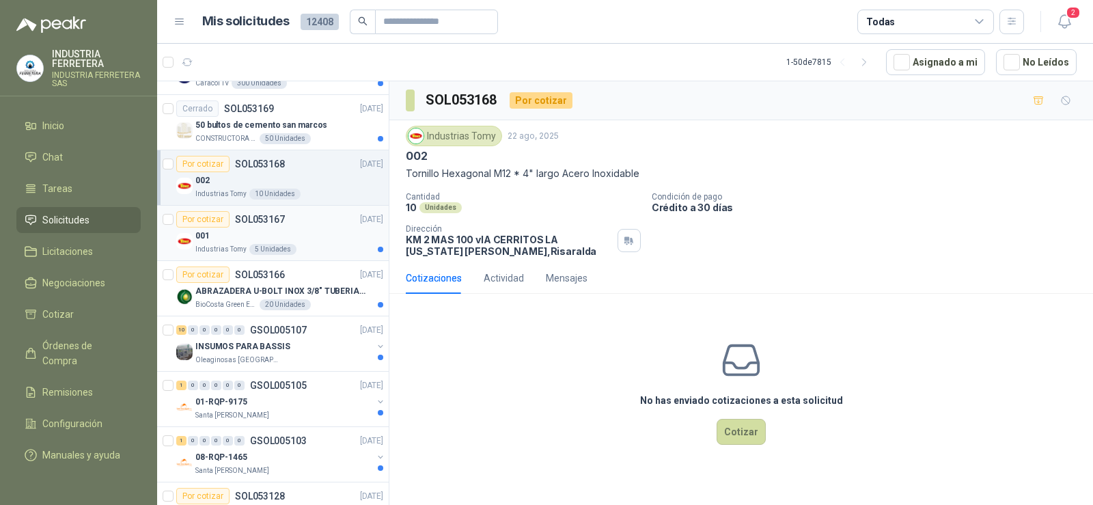
click at [294, 223] on div "Por cotizar SOL053167 [DATE]" at bounding box center [279, 219] width 207 height 16
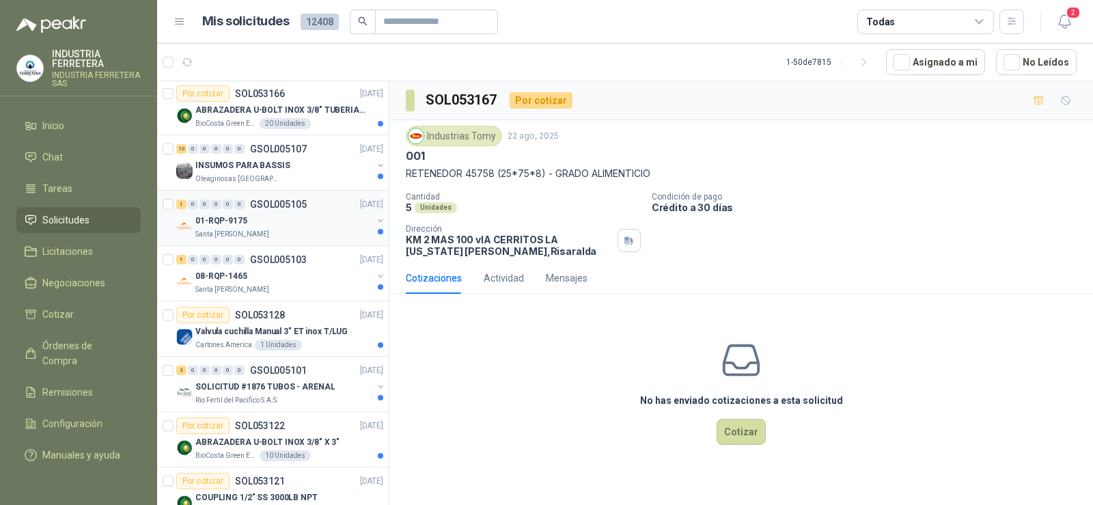
scroll to position [1298, 0]
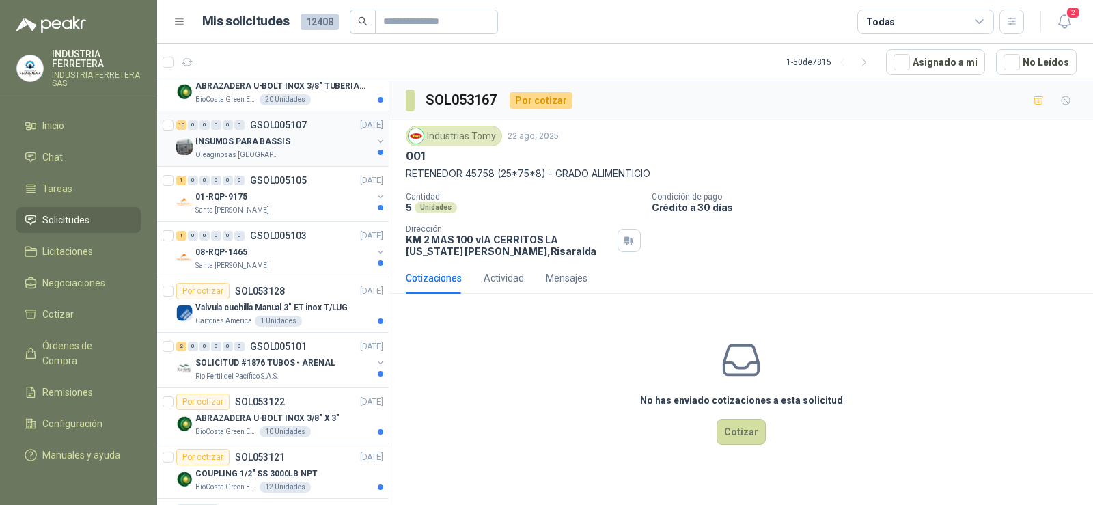
click at [318, 141] on div "INSUMOS PARA BASSIS" at bounding box center [283, 141] width 177 height 16
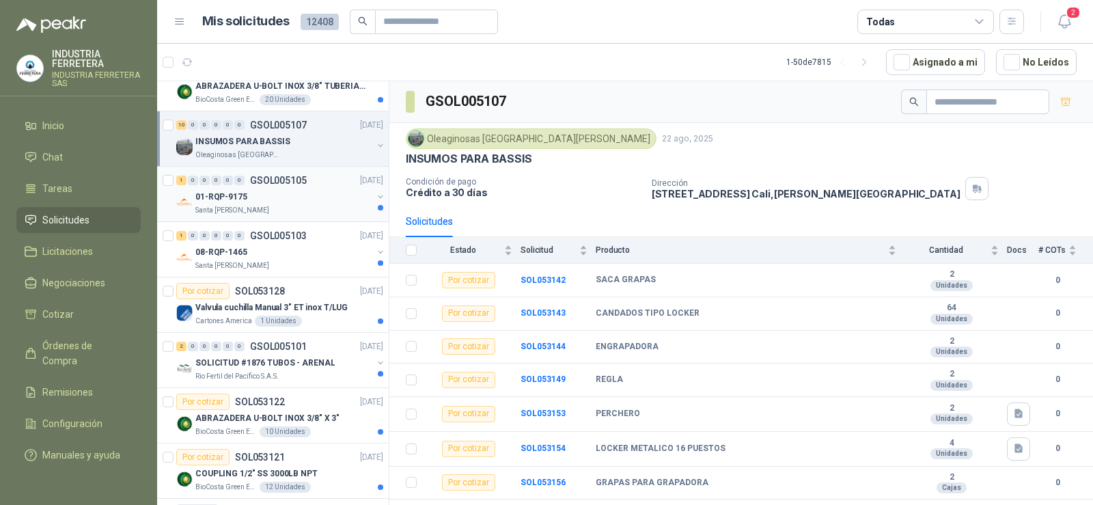
click at [312, 197] on div "01-RQP-9175" at bounding box center [283, 197] width 177 height 16
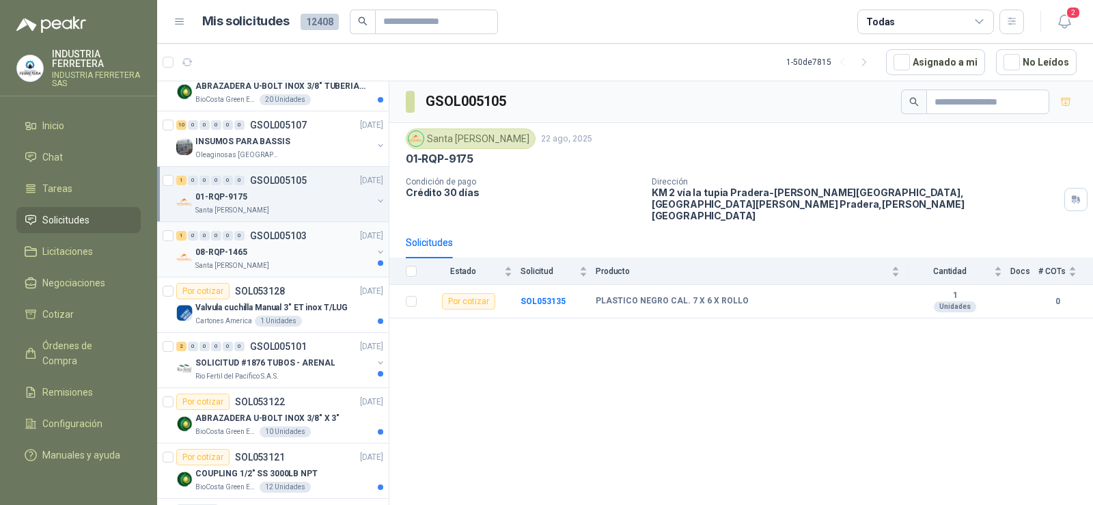
click at [315, 234] on div "1 0 0 0 0 0 GSOL005103 [DATE]" at bounding box center [281, 235] width 210 height 16
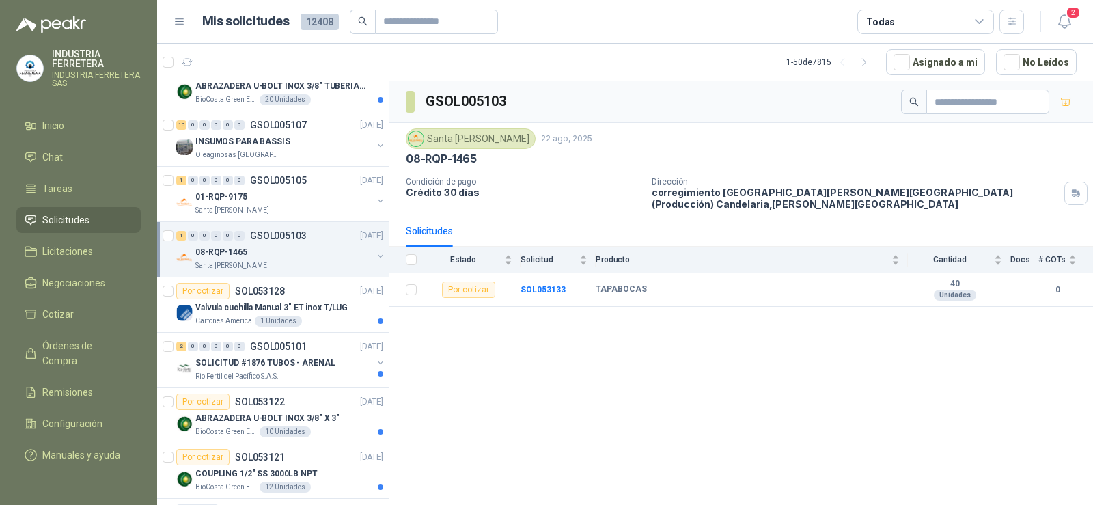
click at [783, 354] on div "GSOL005103 [GEOGRAPHIC_DATA][PERSON_NAME] [DATE] 08-RQP-1465 Condición de pago …" at bounding box center [741, 295] width 704 height 428
click at [786, 348] on div "GSOL005103 [GEOGRAPHIC_DATA][PERSON_NAME] [DATE] 08-RQP-1465 Condición de pago …" at bounding box center [741, 295] width 704 height 428
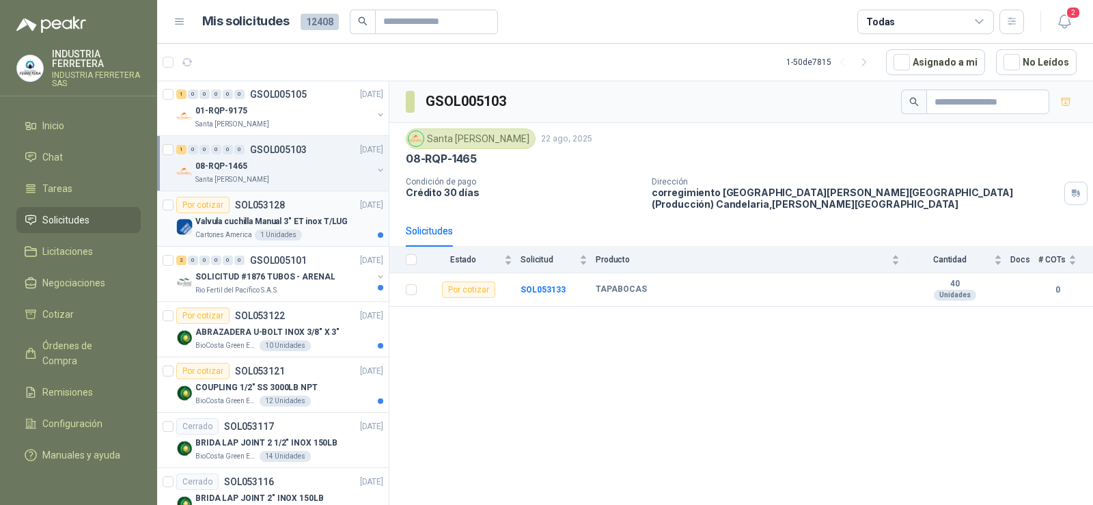
scroll to position [1434, 0]
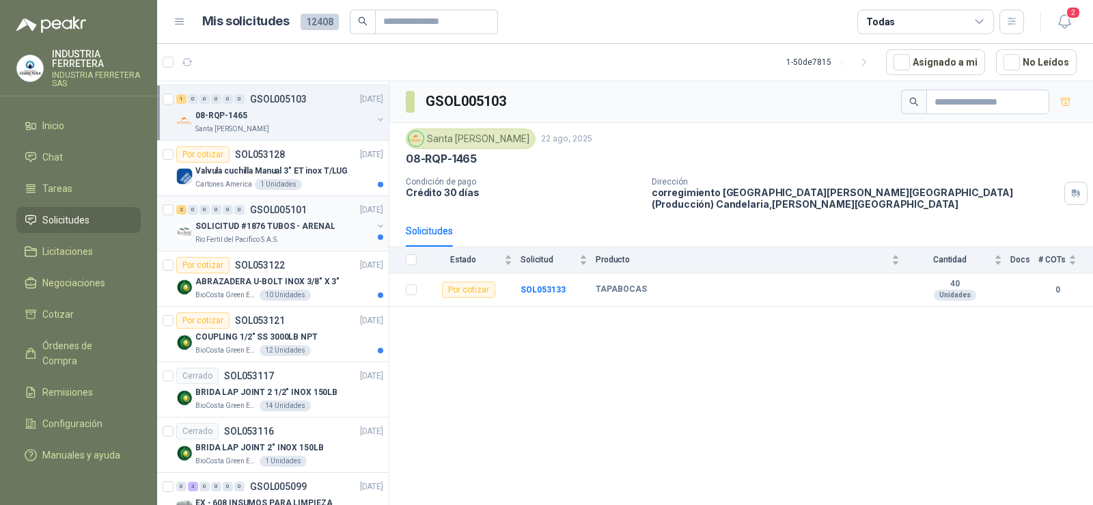
click at [266, 227] on p "SOLICITUD #1876 TUBOS - ARENAL" at bounding box center [264, 226] width 139 height 13
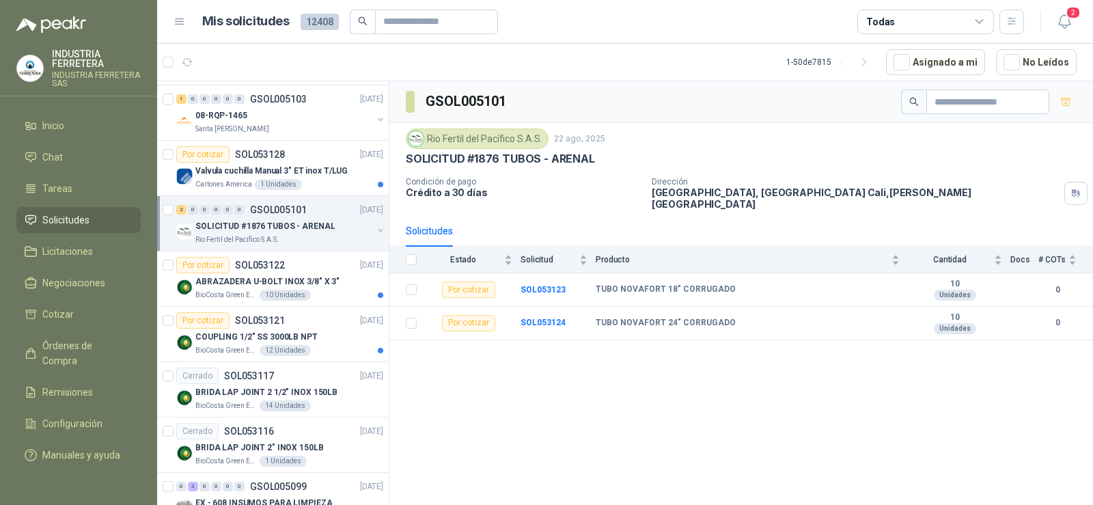
click at [742, 372] on div "GSOL005101 Rio Fertil [PERSON_NAME] S.A.S. [DATE] SOLICITUD #1876 TUBOS - ARENA…" at bounding box center [741, 295] width 704 height 428
click at [257, 228] on p "SOLICITUD #1876 TUBOS - ARENAL" at bounding box center [264, 226] width 139 height 13
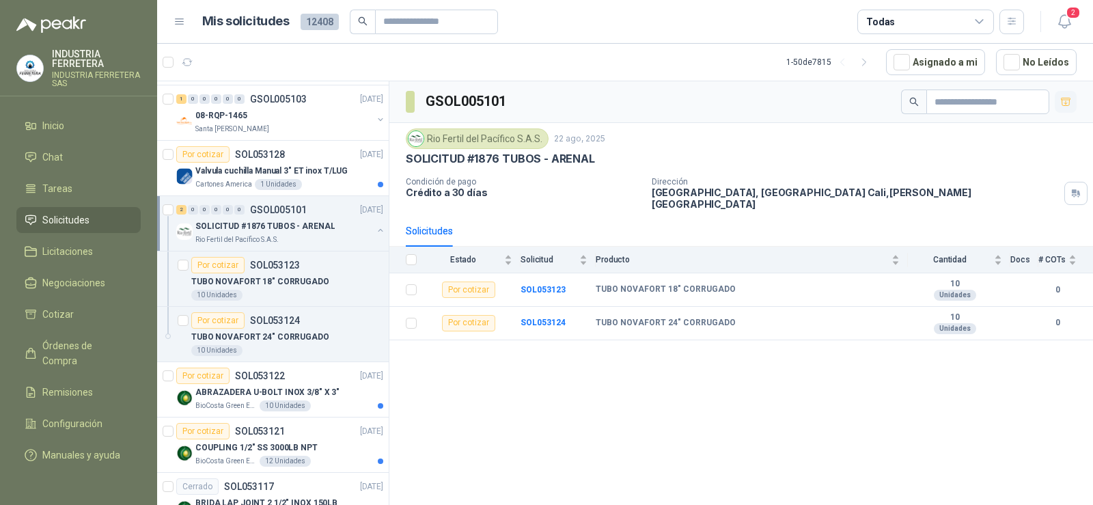
click at [1065, 109] on button "button" at bounding box center [1066, 102] width 22 height 22
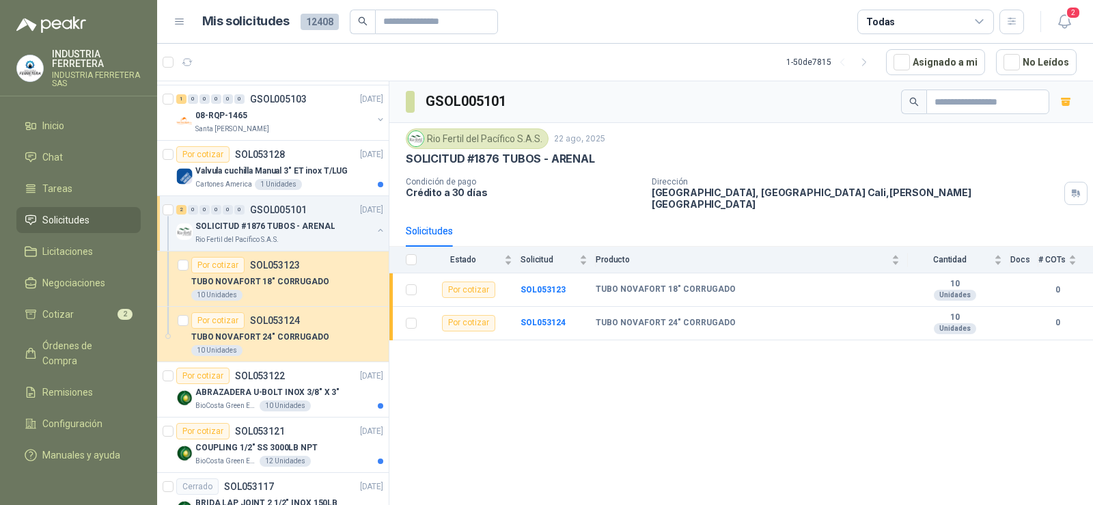
click at [272, 220] on p "SOLICITUD #1876 TUBOS - ARENAL" at bounding box center [264, 226] width 139 height 13
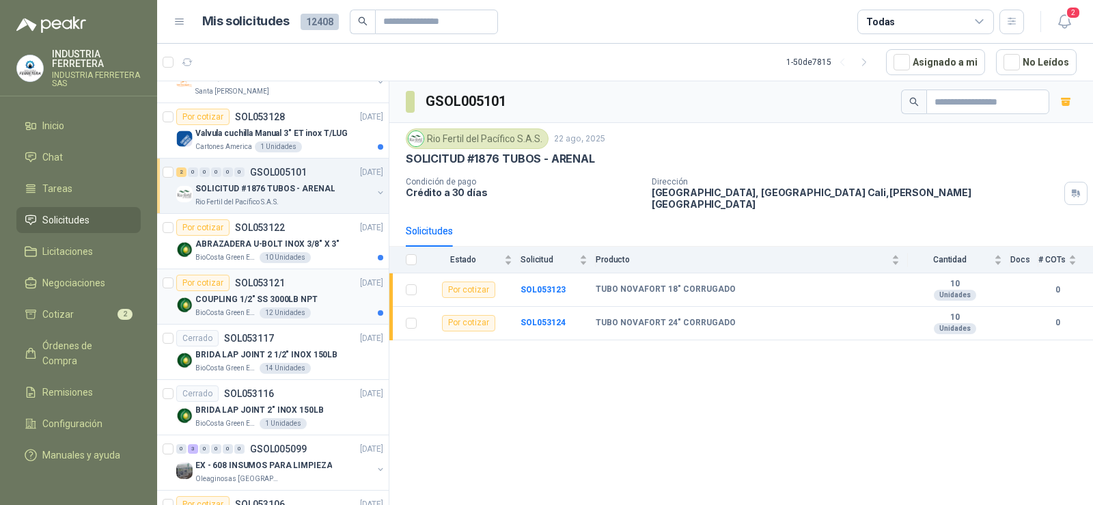
scroll to position [1503, 0]
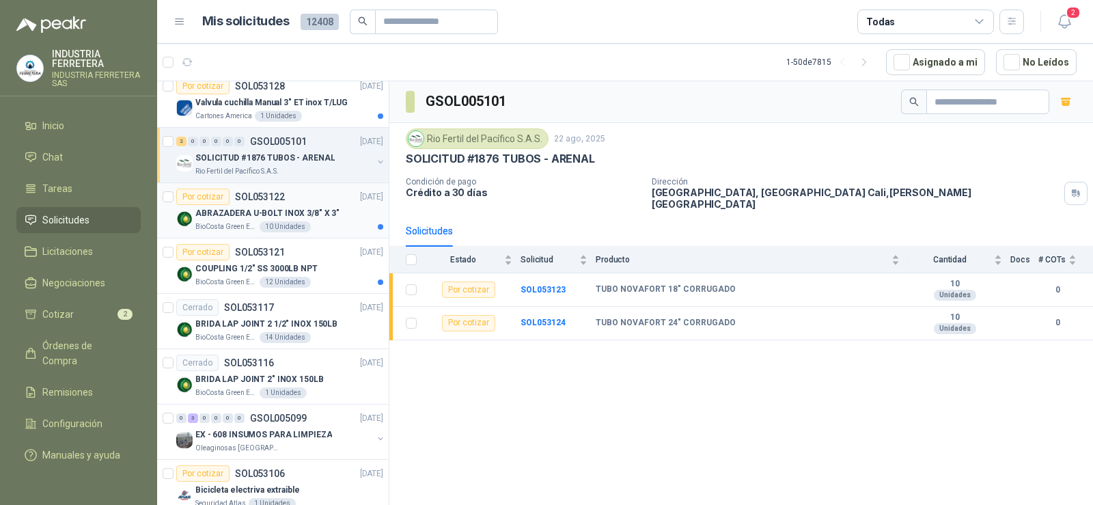
click at [297, 206] on div "ABRAZADERA U-BOLT INOX 3/8" X 3"" at bounding box center [289, 213] width 188 height 16
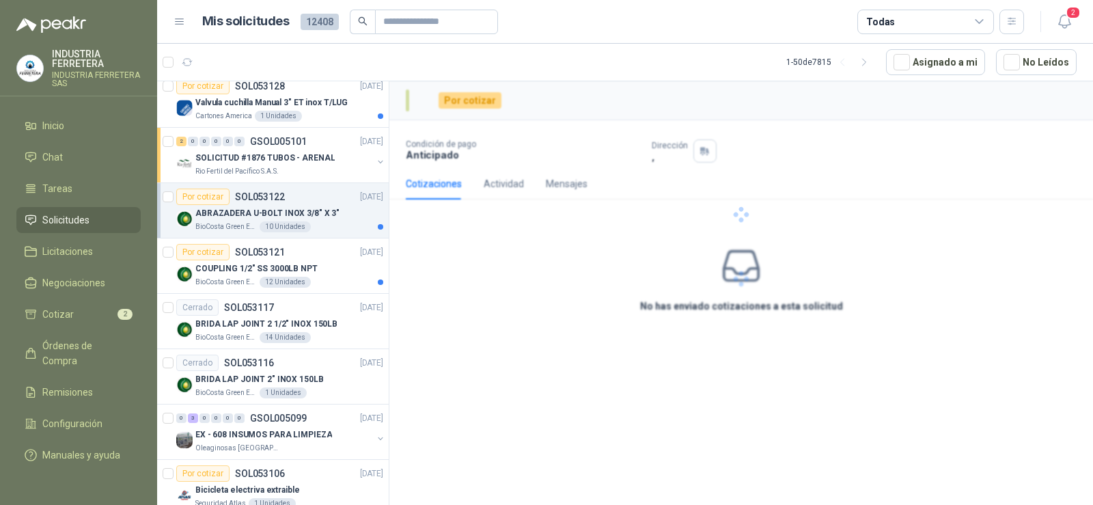
scroll to position [1571, 0]
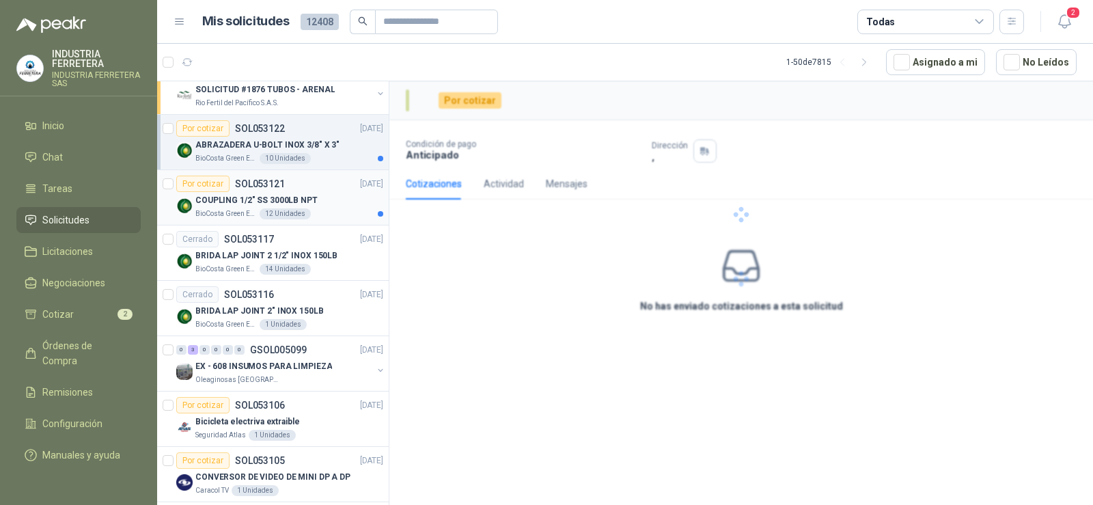
click at [301, 203] on p "COUPLING 1/2" SS 3000LB NPT" at bounding box center [256, 200] width 122 height 13
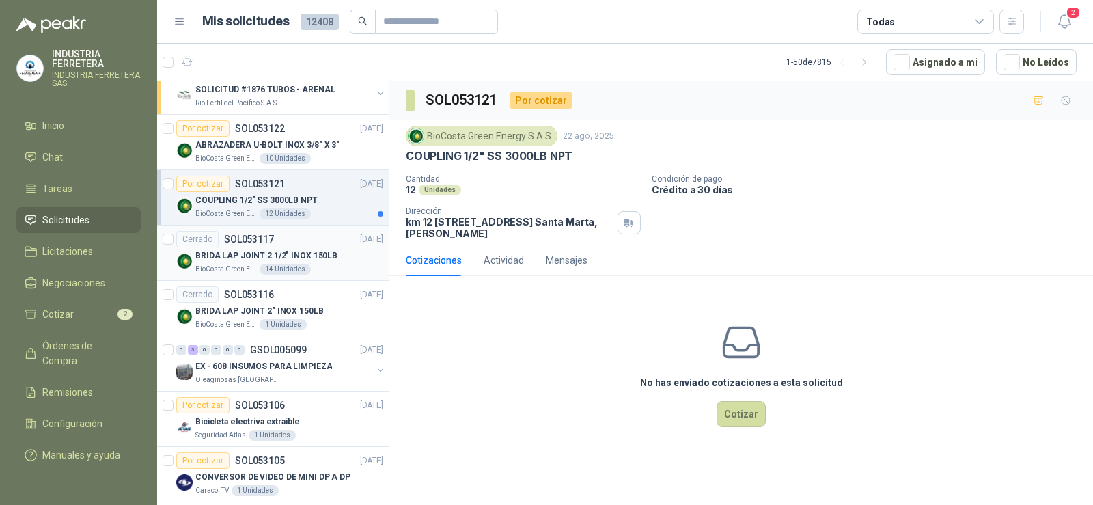
click at [333, 256] on div "BRIDA LAP JOINT 2 1/2" INOX 150LB" at bounding box center [289, 255] width 188 height 16
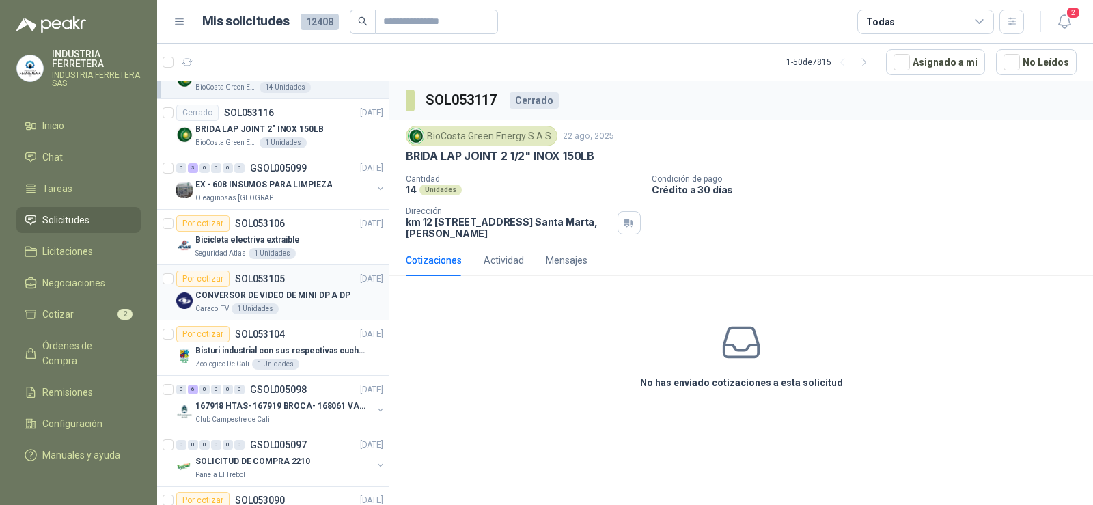
scroll to position [1776, 0]
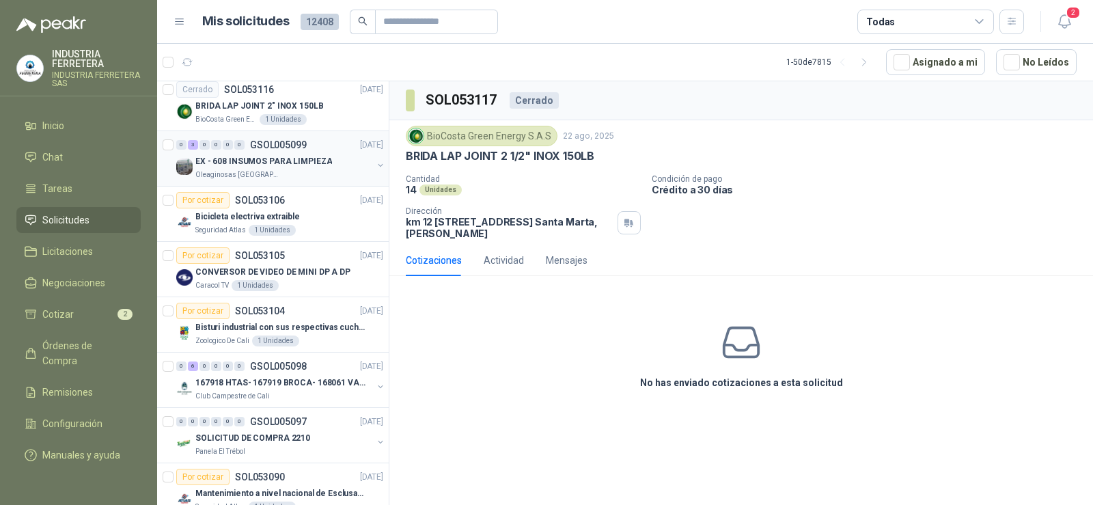
click at [296, 171] on div "Oleaginosas [GEOGRAPHIC_DATA][PERSON_NAME]" at bounding box center [283, 174] width 177 height 11
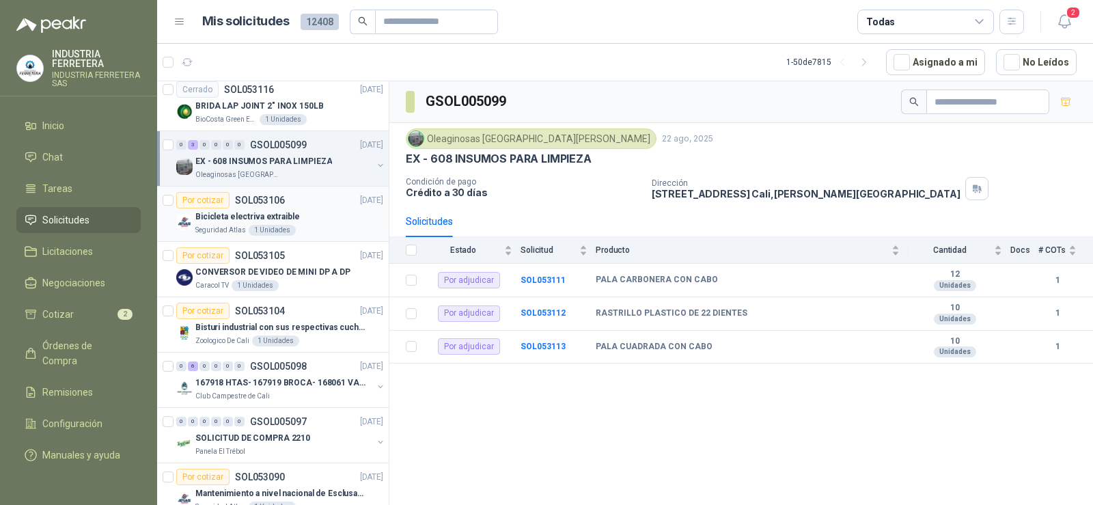
click at [296, 216] on div "Bicicleta electriva extraible" at bounding box center [289, 216] width 188 height 16
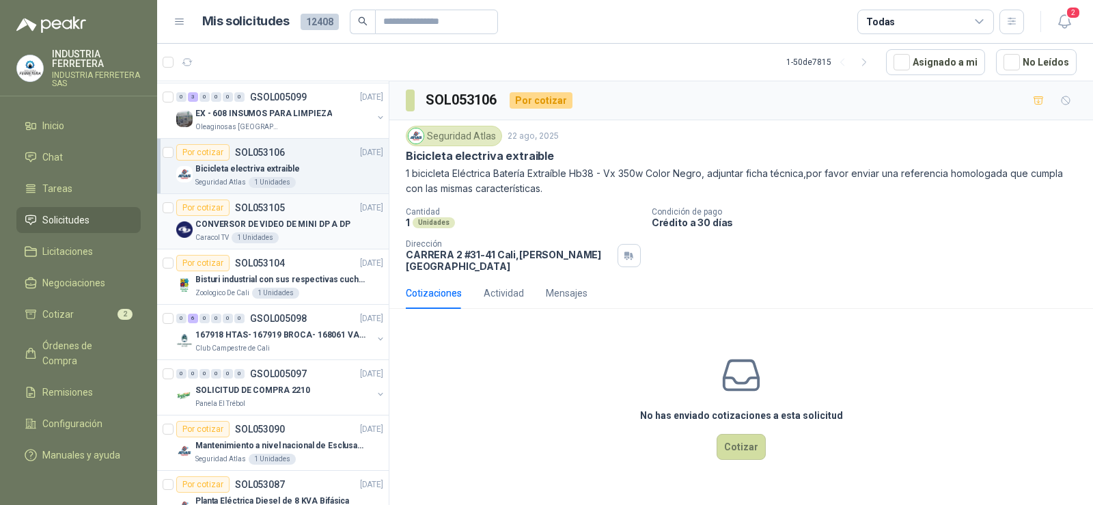
scroll to position [1844, 0]
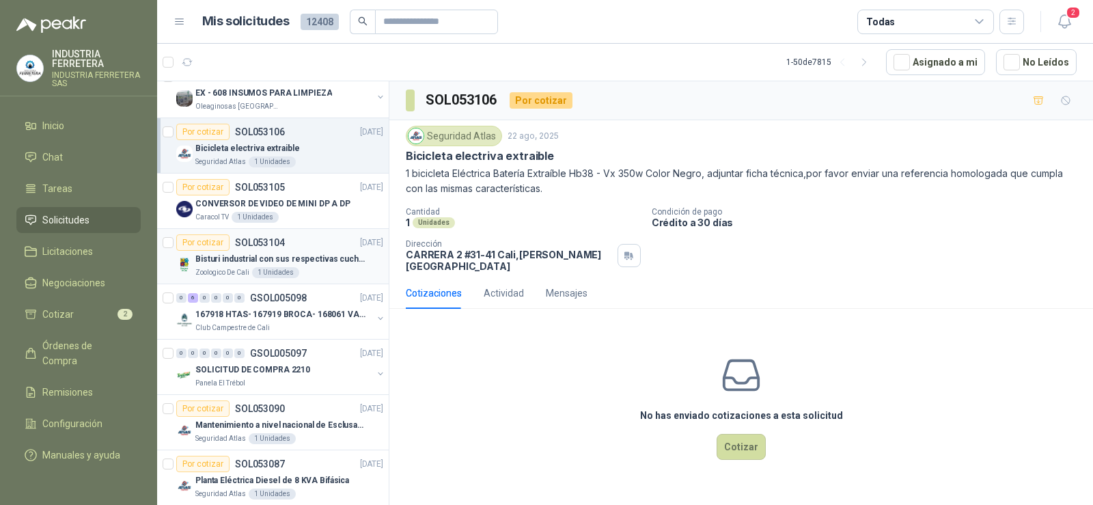
click at [301, 264] on p "Bisturi industrial con sus respectivas cuchillas segun muestra" at bounding box center [280, 259] width 170 height 13
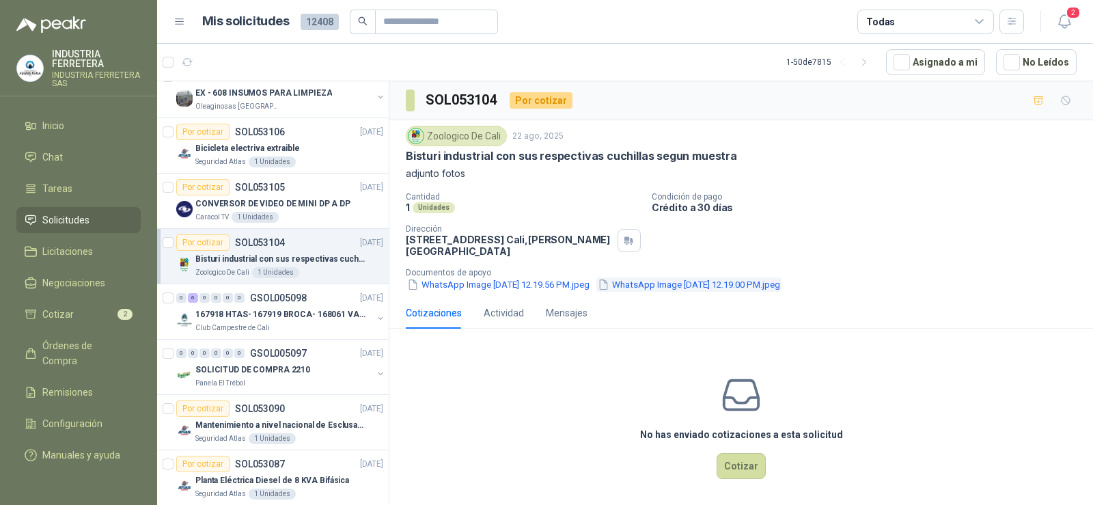
click at [671, 289] on button "WhatsApp Image [DATE] 12.19.00 PM.jpeg" at bounding box center [688, 284] width 185 height 14
click at [577, 285] on button "WhatsApp Image [DATE] 12.19.56 PM.jpeg" at bounding box center [498, 284] width 185 height 14
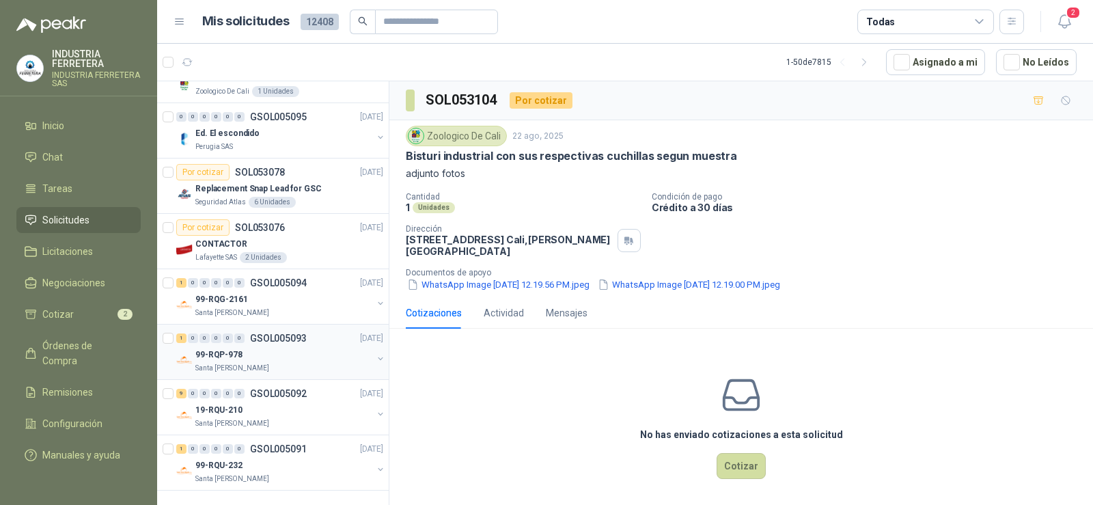
scroll to position [2368, 0]
click at [274, 279] on div "1 0 0 0 0 0 GSOL005094 [DATE]" at bounding box center [281, 283] width 210 height 16
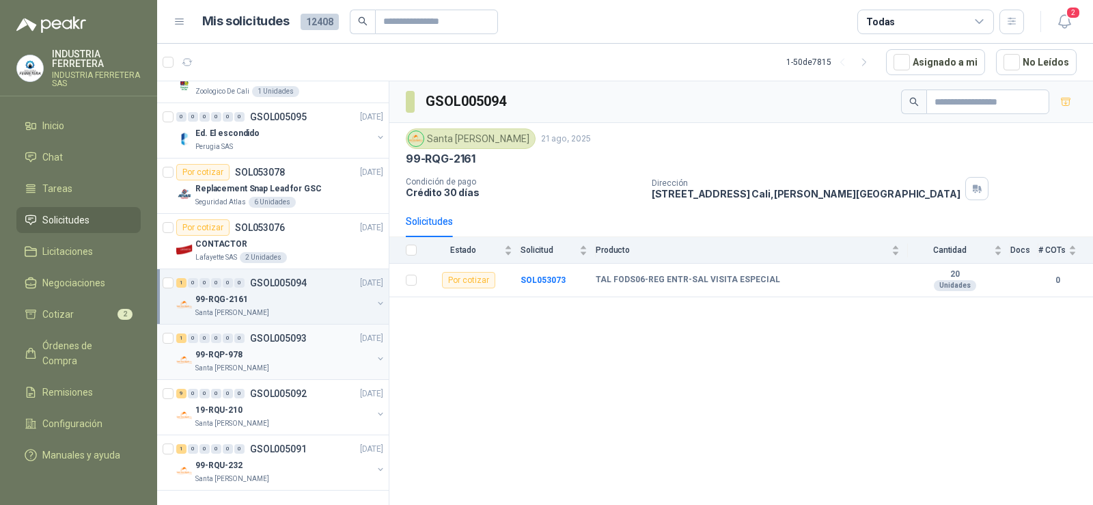
click at [251, 334] on div "1 0 0 0 0 0 GSOL005093 [DATE]" at bounding box center [281, 338] width 210 height 16
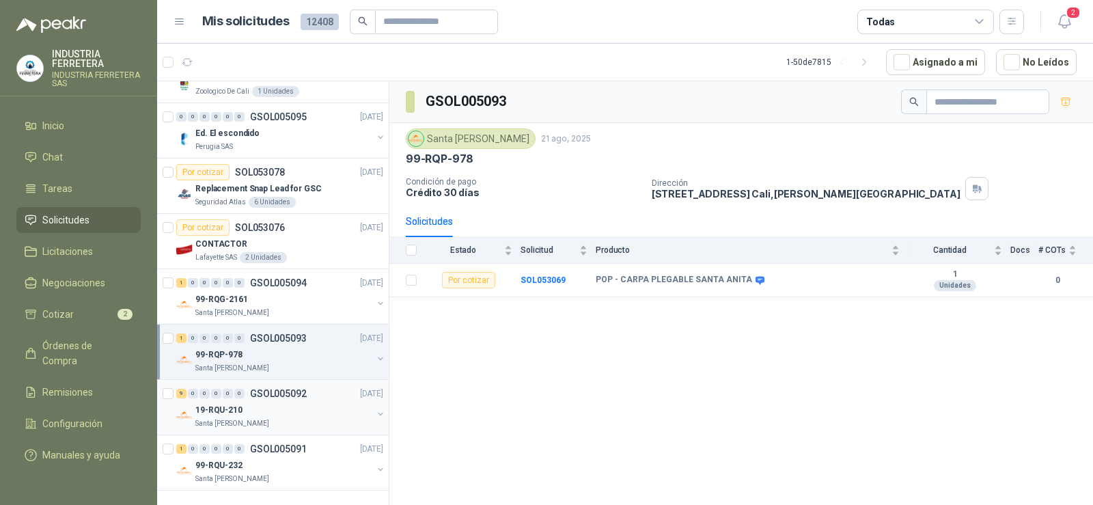
click at [249, 402] on div "19-RQU-210" at bounding box center [283, 410] width 177 height 16
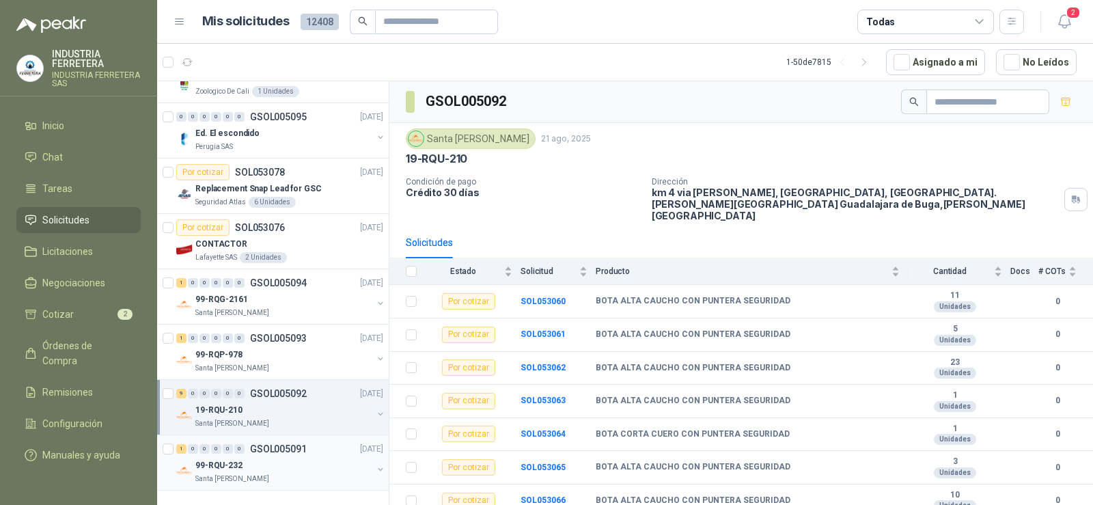
click at [267, 444] on p "GSOL005091" at bounding box center [278, 449] width 57 height 10
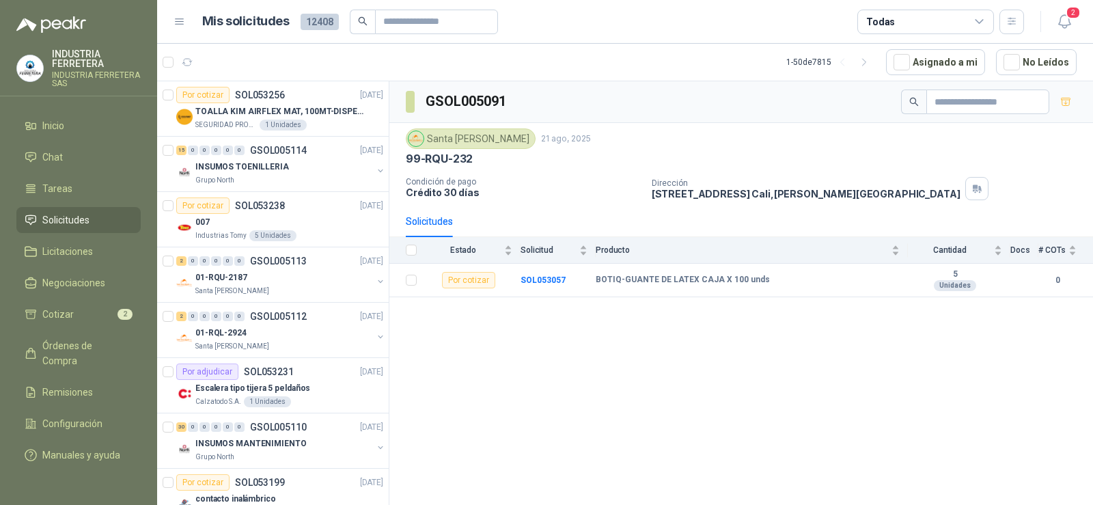
click at [51, 219] on span "Solicitudes" at bounding box center [65, 219] width 47 height 15
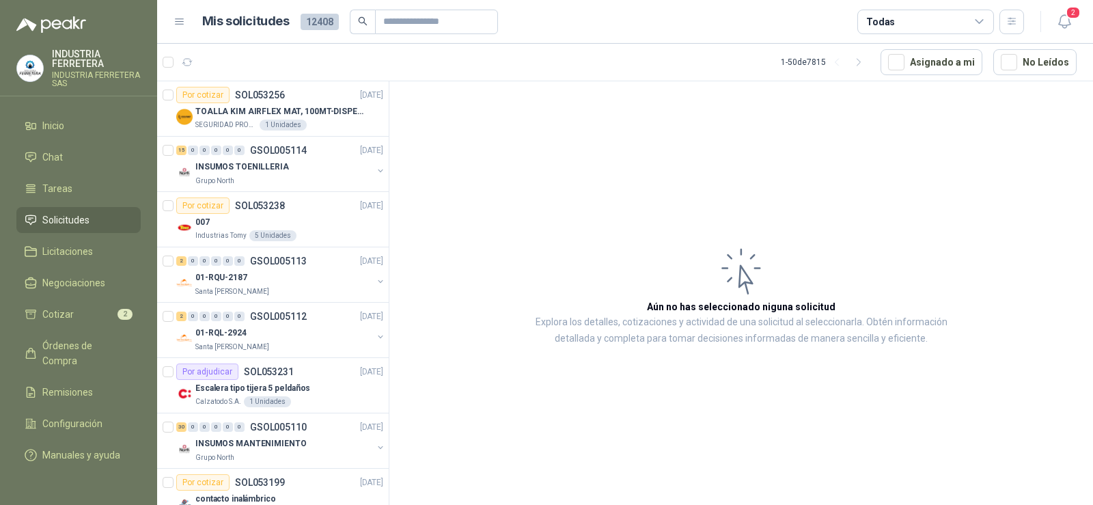
click at [70, 216] on span "Solicitudes" at bounding box center [65, 219] width 47 height 15
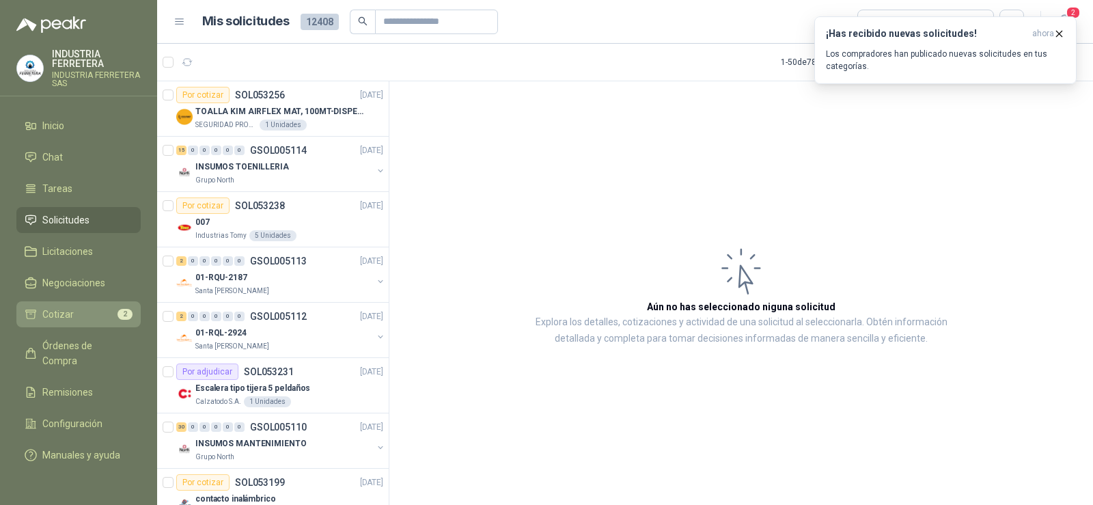
click at [72, 311] on li "Cotizar 2" at bounding box center [79, 314] width 108 height 15
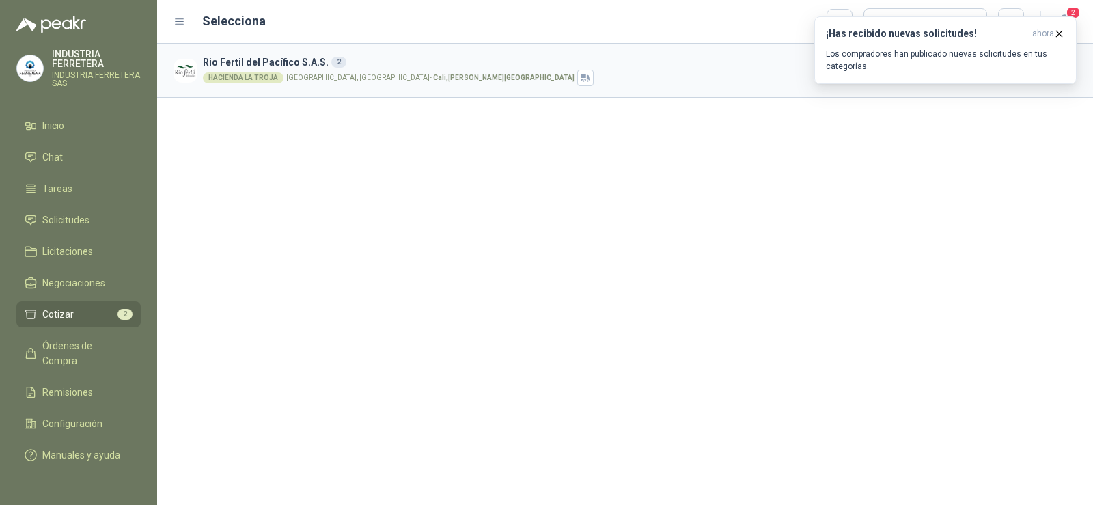
click at [898, 225] on div "Rio Fertil del Pacífico S.A.S. 2 HACIENDA LA TROJA HACIENDA LA TROJA, CAÑASGORD…" at bounding box center [625, 274] width 936 height 461
click at [1059, 37] on icon "button" at bounding box center [1059, 34] width 12 height 12
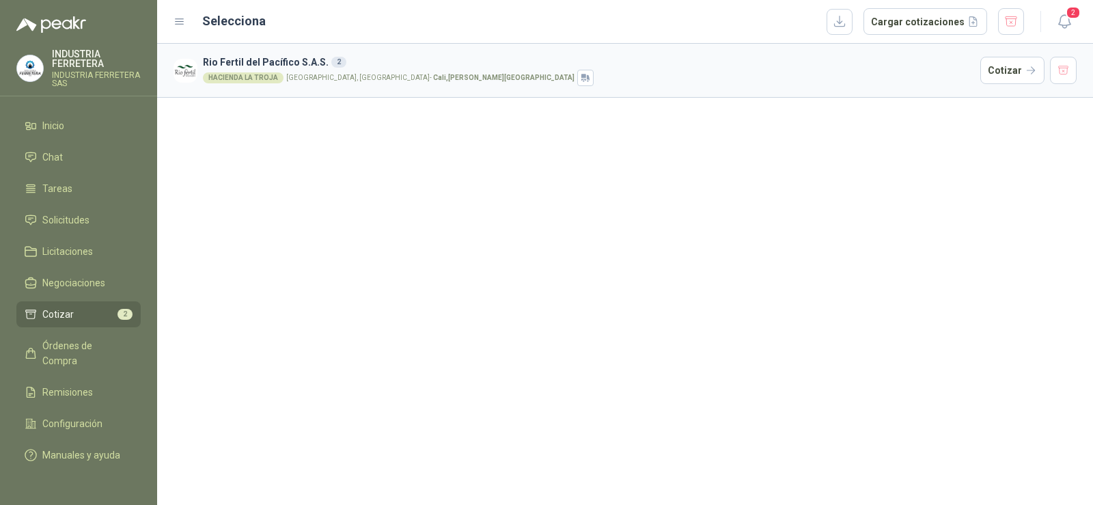
click at [632, 255] on div "Rio Fertil del Pacífico S.A.S. 2 HACIENDA LA TROJA HACIENDA LA TROJA, CAÑASGORD…" at bounding box center [625, 274] width 936 height 461
click at [368, 74] on p "HACIENDA LA TROJA, CAÑASGORDAS - Cali , Valle del Cauca" at bounding box center [430, 77] width 288 height 7
click at [497, 316] on div "Rio Fertil del Pacífico S.A.S. 2 HACIENDA LA TROJA HACIENDA LA TROJA, CAÑASGORD…" at bounding box center [625, 274] width 936 height 461
click at [497, 293] on div "Rio Fertil del Pacífico S.A.S. 2 HACIENDA LA TROJA HACIENDA LA TROJA, CAÑASGORD…" at bounding box center [625, 274] width 936 height 461
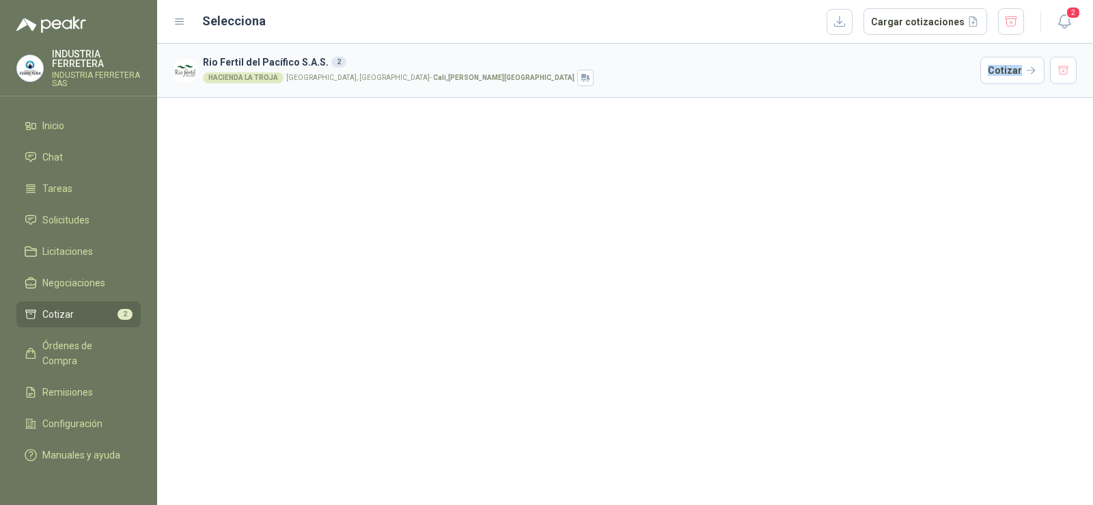
click at [496, 293] on div "Rio Fertil del Pacífico S.A.S. 2 HACIENDA LA TROJA HACIENDA LA TROJA, CAÑASGORD…" at bounding box center [625, 274] width 936 height 461
click at [487, 163] on div "Rio Fertil del Pacífico S.A.S. 2 HACIENDA LA TROJA HACIENDA LA TROJA, CAÑASGORD…" at bounding box center [625, 274] width 936 height 461
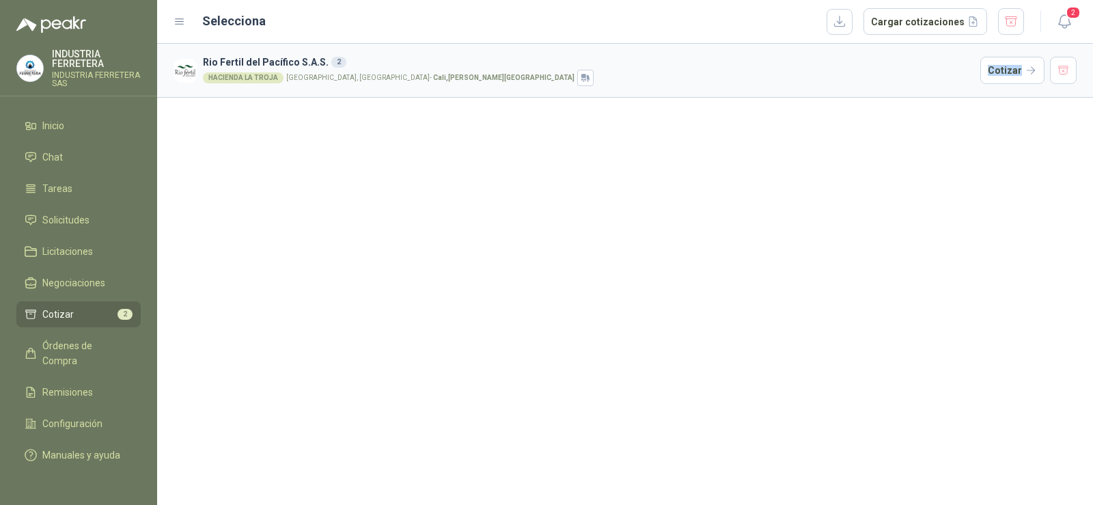
click at [487, 163] on div "Rio Fertil del Pacífico S.A.S. 2 HACIENDA LA TROJA HACIENDA LA TROJA, CAÑASGORD…" at bounding box center [625, 274] width 936 height 461
click at [487, 161] on div "Rio Fertil del Pacífico S.A.S. 2 HACIENDA LA TROJA HACIENDA LA TROJA, CAÑASGORD…" at bounding box center [625, 274] width 936 height 461
click at [487, 167] on div "Rio Fertil del Pacífico S.A.S. 2 HACIENDA LA TROJA HACIENDA LA TROJA, CAÑASGORD…" at bounding box center [625, 274] width 936 height 461
click at [389, 182] on div "Rio Fertil del Pacífico S.A.S. 2 HACIENDA LA TROJA HACIENDA LA TROJA, CAÑASGORD…" at bounding box center [625, 274] width 936 height 461
click at [400, 177] on div "Rio Fertil del Pacífico S.A.S. 2 HACIENDA LA TROJA HACIENDA LA TROJA, CAÑASGORD…" at bounding box center [625, 274] width 936 height 461
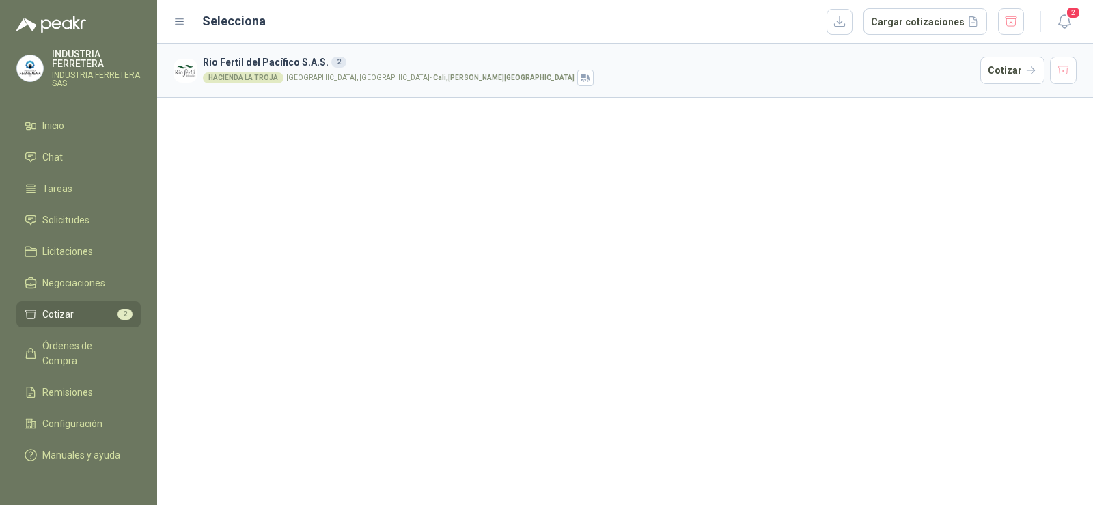
click at [400, 176] on div "Rio Fertil del Pacífico S.A.S. 2 HACIENDA LA TROJA HACIENDA LA TROJA, CAÑASGORD…" at bounding box center [625, 274] width 936 height 461
click at [431, 212] on div "Rio Fertil del Pacífico S.A.S. 2 HACIENDA LA TROJA HACIENDA LA TROJA, CAÑASGORD…" at bounding box center [625, 274] width 936 height 461
click at [431, 213] on div "Rio Fertil del Pacífico S.A.S. 2 HACIENDA LA TROJA HACIENDA LA TROJA, CAÑASGORD…" at bounding box center [625, 274] width 936 height 461
click at [424, 253] on div "Rio Fertil del Pacífico S.A.S. 2 HACIENDA LA TROJA HACIENDA LA TROJA, CAÑASGORD…" at bounding box center [625, 274] width 936 height 461
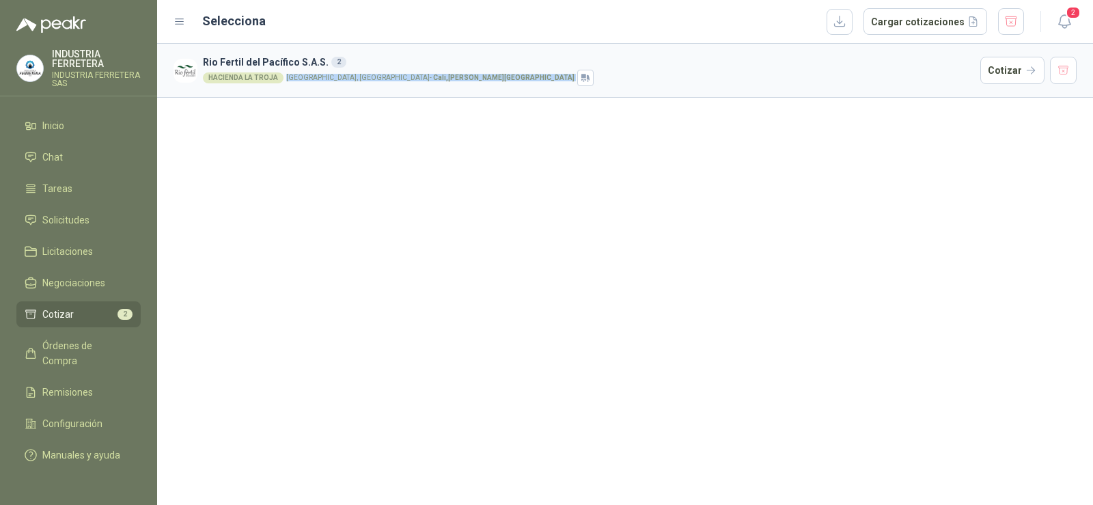
click at [425, 248] on div "Rio Fertil del Pacífico S.A.S. 2 HACIENDA LA TROJA HACIENDA LA TROJA, CAÑASGORD…" at bounding box center [625, 274] width 936 height 461
click at [454, 206] on div "Rio Fertil del Pacífico S.A.S. 2 HACIENDA LA TROJA HACIENDA LA TROJA, CAÑASGORD…" at bounding box center [625, 274] width 936 height 461
click at [536, 225] on div "Rio Fertil del Pacífico S.A.S. 2 HACIENDA LA TROJA HACIENDA LA TROJA, CAÑASGORD…" at bounding box center [625, 274] width 936 height 461
click at [456, 205] on div "Rio Fertil del Pacífico S.A.S. 2 HACIENDA LA TROJA HACIENDA LA TROJA, CAÑASGORD…" at bounding box center [625, 274] width 936 height 461
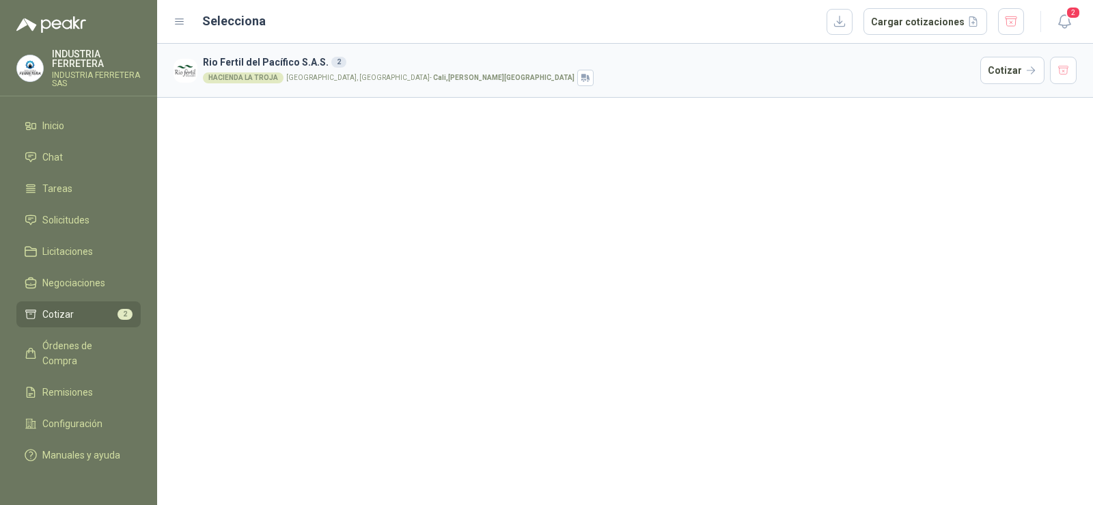
click at [486, 200] on div "Rio Fertil del Pacífico S.A.S. 2 HACIENDA LA TROJA HACIENDA LA TROJA, CAÑASGORD…" at bounding box center [625, 274] width 936 height 461
click at [514, 205] on div "Rio Fertil del Pacífico S.A.S. 2 HACIENDA LA TROJA HACIENDA LA TROJA, CAÑASGORD…" at bounding box center [625, 274] width 936 height 461
click at [717, 167] on div "Rio Fertil del Pacífico S.A.S. 2 HACIENDA LA TROJA HACIENDA LA TROJA, CAÑASGORD…" at bounding box center [625, 274] width 936 height 461
click at [583, 197] on div "Rio Fertil del Pacífico S.A.S. 2 HACIENDA LA TROJA HACIENDA LA TROJA, CAÑASGORD…" at bounding box center [625, 274] width 936 height 461
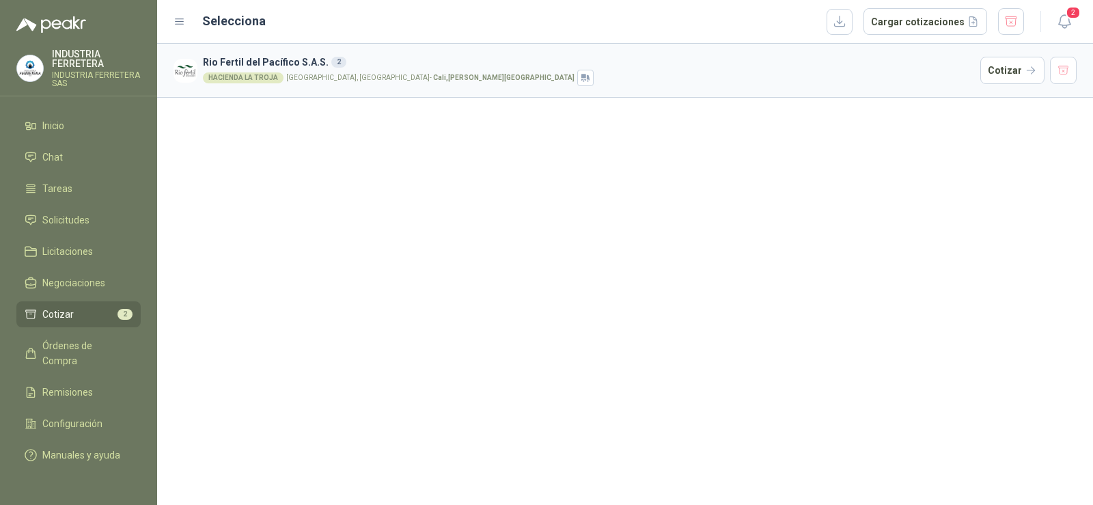
click at [546, 186] on div "Rio Fertil del Pacífico S.A.S. 2 HACIENDA LA TROJA HACIENDA LA TROJA, CAÑASGORD…" at bounding box center [625, 274] width 936 height 461
click at [501, 242] on div "Rio Fertil del Pacífico S.A.S. 2 HACIENDA LA TROJA HACIENDA LA TROJA, CAÑASGORD…" at bounding box center [625, 274] width 936 height 461
click at [273, 202] on div "Rio Fertil del Pacífico S.A.S. 2 HACIENDA LA TROJA HACIENDA LA TROJA, CAÑASGORD…" at bounding box center [625, 274] width 936 height 461
